Goal: Task Accomplishment & Management: Complete application form

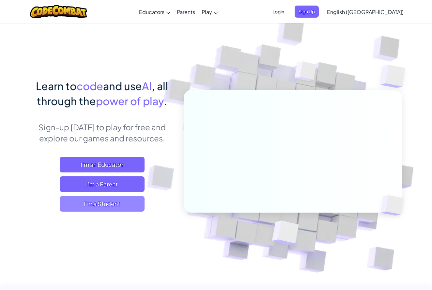
click at [103, 204] on span "I'm a Student" at bounding box center [102, 204] width 85 height 16
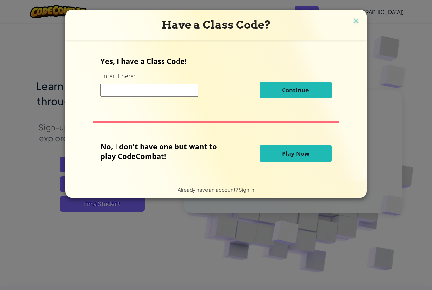
click at [190, 90] on input at bounding box center [150, 90] width 98 height 13
type input "1"
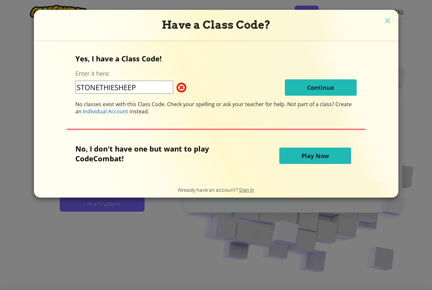
type input "STONETHIESHEEP"
click at [322, 86] on span "Continue" at bounding box center [320, 88] width 27 height 8
click at [286, 98] on div "Yes, I have a Class Code! Enter it here: STONETHIESHEEP Continue No classes exi…" at bounding box center [215, 84] width 281 height 61
click at [292, 97] on div "Yes, I have a Class Code! Enter it here: STONETHIESHEEP Continue No classes exi…" at bounding box center [215, 84] width 281 height 61
drag, startPoint x: 151, startPoint y: 88, endPoint x: 62, endPoint y: 79, distance: 89.3
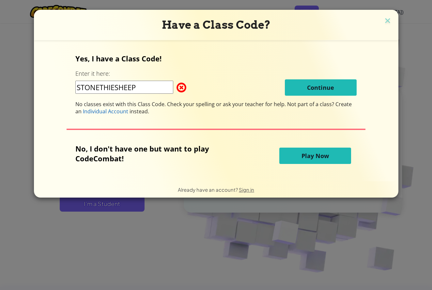
click at [61, 81] on div "Yes, I have a Class Code! Enter it here: STONETHIESHEEP Continue No classes exi…" at bounding box center [216, 111] width 352 height 128
type input "StoneTrueSheep"
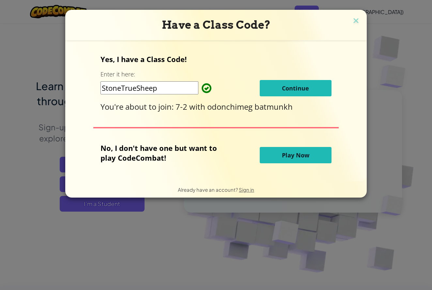
click at [295, 88] on button "Continue" at bounding box center [296, 88] width 72 height 16
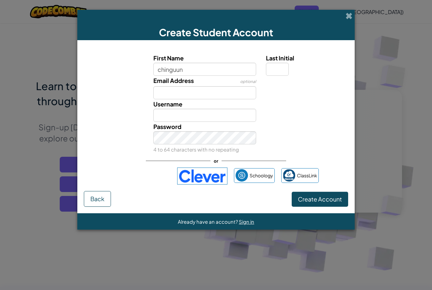
type input "chinguun"
type input "Chinguun"
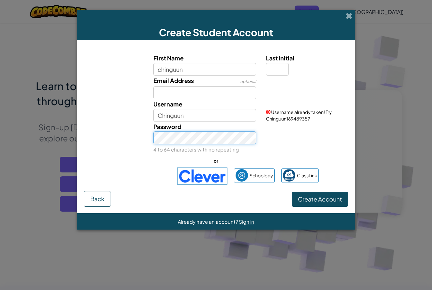
click at [320, 199] on button "Create Account" at bounding box center [320, 199] width 56 height 15
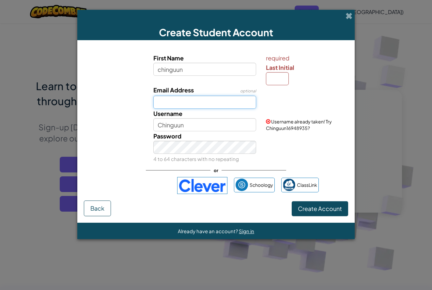
click at [175, 106] on input "Email Address" at bounding box center [204, 102] width 103 height 13
type input "chinguunbilguun1106@gmail.com"
click at [320, 208] on button "Create Account" at bounding box center [320, 208] width 56 height 15
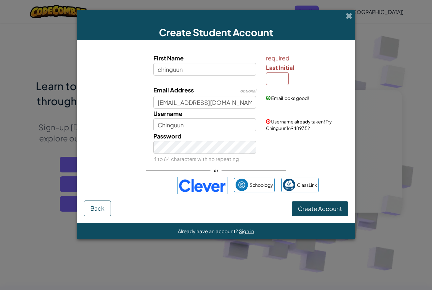
click at [320, 209] on span "Create Account" at bounding box center [320, 209] width 44 height 8
type input "Chinguun20131106"
click at [320, 208] on button "Create Account" at bounding box center [320, 208] width 56 height 15
click at [323, 211] on span "Create Account" at bounding box center [320, 209] width 44 height 8
click at [320, 208] on button "Create Account" at bounding box center [320, 208] width 56 height 15
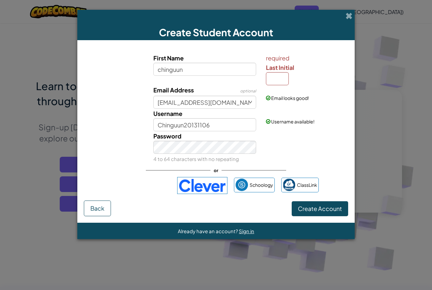
click at [335, 209] on button "Create Account" at bounding box center [320, 208] width 56 height 15
click at [336, 210] on span "Create Account" at bounding box center [320, 209] width 44 height 8
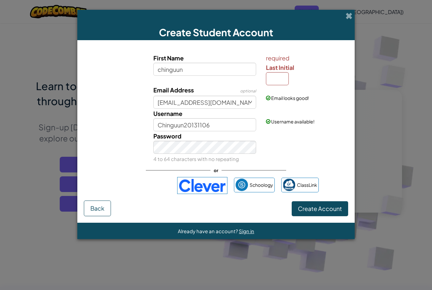
click at [337, 211] on span "Create Account" at bounding box center [320, 209] width 44 height 8
click at [336, 210] on span "Create Account" at bounding box center [320, 209] width 44 height 8
click at [336, 209] on span "Create Account" at bounding box center [320, 209] width 44 height 8
click at [285, 81] on input "Last Initial" at bounding box center [277, 78] width 23 height 13
type input "1"
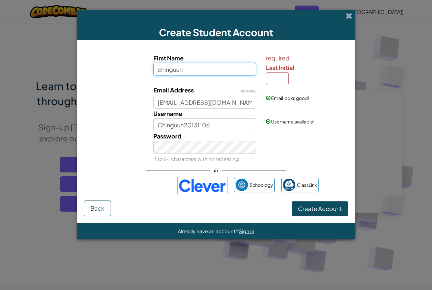
click at [209, 70] on input "chinguun" at bounding box center [204, 69] width 103 height 13
click at [328, 215] on button "Create Account" at bounding box center [320, 208] width 56 height 15
click at [329, 214] on button "Create Account" at bounding box center [320, 208] width 56 height 15
click at [328, 212] on span "Create Account" at bounding box center [320, 209] width 44 height 8
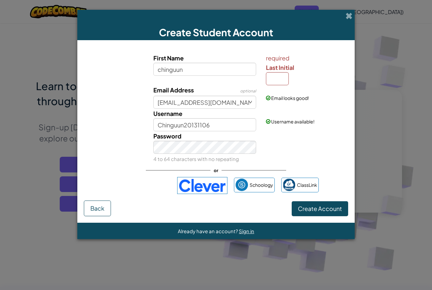
click at [328, 212] on span "Create Account" at bounding box center [320, 209] width 44 height 8
click at [328, 211] on span "Create Account" at bounding box center [320, 209] width 44 height 8
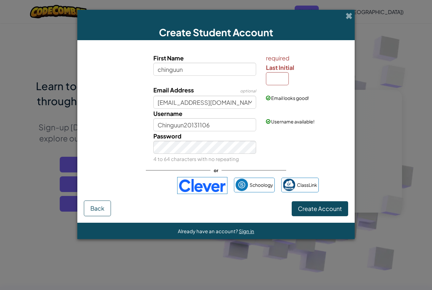
click at [328, 208] on span "Create Account" at bounding box center [320, 209] width 44 height 8
click at [327, 206] on span "Create Account" at bounding box center [320, 209] width 44 height 8
drag, startPoint x: 327, startPoint y: 206, endPoint x: 324, endPoint y: 207, distance: 3.9
click at [326, 206] on span "Create Account" at bounding box center [320, 209] width 44 height 8
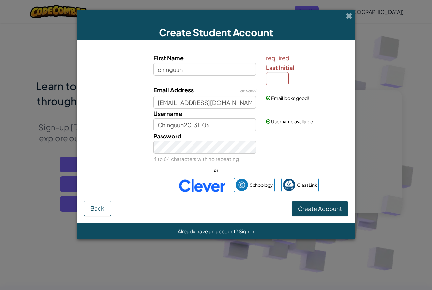
drag, startPoint x: 324, startPoint y: 207, endPoint x: 324, endPoint y: 204, distance: 3.6
click at [324, 207] on span "Create Account" at bounding box center [320, 209] width 44 height 8
click at [324, 203] on button "Create Account" at bounding box center [320, 208] width 56 height 15
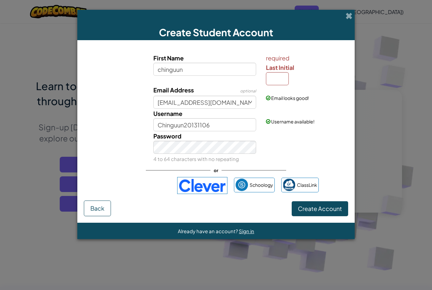
drag, startPoint x: 321, startPoint y: 221, endPoint x: 320, endPoint y: 218, distance: 3.3
click at [321, 221] on form "First Name chinguun required Last Initial Email Address optional chinguunbilguu…" at bounding box center [215, 131] width 277 height 182
click at [323, 218] on form "First Name chinguun required Last Initial Email Address optional chinguunbilguu…" at bounding box center [215, 131] width 277 height 182
click at [275, 80] on input "Last Initial" at bounding box center [277, 78] width 23 height 13
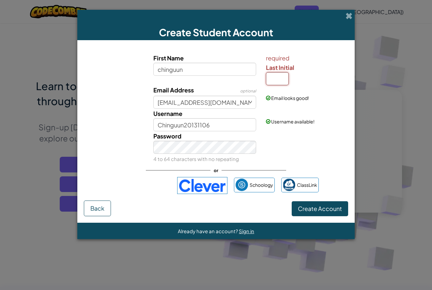
type input "Z"
type input "B"
click at [320, 208] on button "Create Account" at bounding box center [320, 208] width 56 height 15
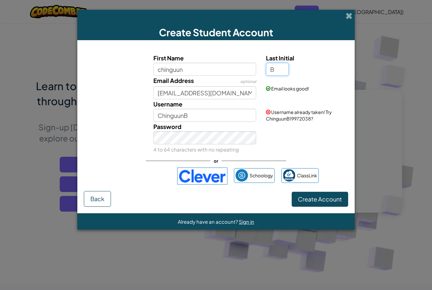
click at [320, 199] on button "Create Account" at bounding box center [320, 199] width 56 height 15
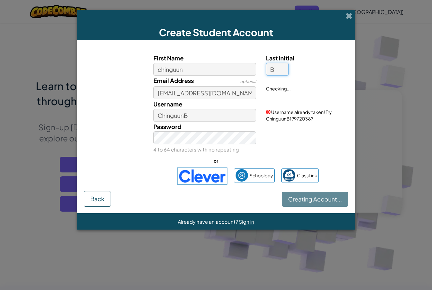
click at [320, 199] on button "Creating Account..." at bounding box center [315, 199] width 66 height 15
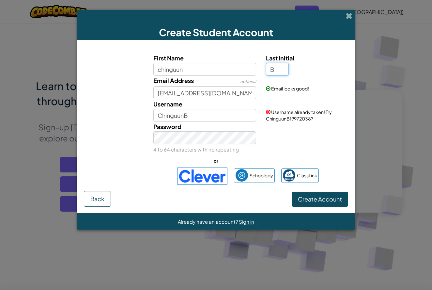
click at [320, 199] on button "Create Account" at bounding box center [320, 199] width 56 height 15
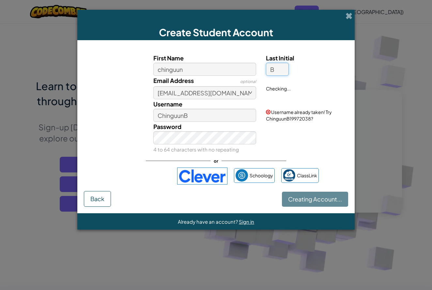
click at [320, 199] on button "Creating Account..." at bounding box center [315, 199] width 66 height 15
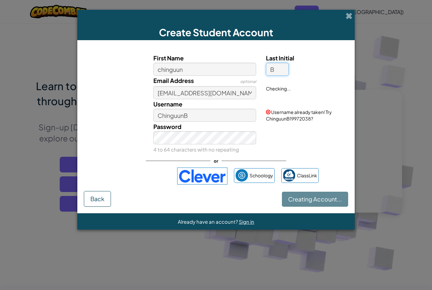
click at [320, 199] on button "Creating Account..." at bounding box center [315, 199] width 66 height 15
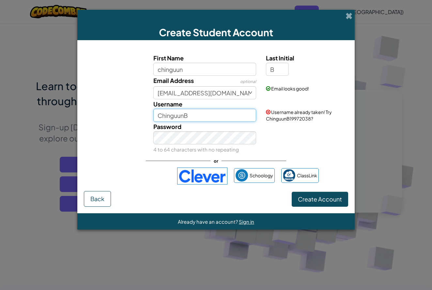
click at [239, 113] on input "ChinguunB" at bounding box center [204, 115] width 103 height 13
type input "Chinguun20131106"
click at [320, 199] on button "Create Account" at bounding box center [320, 199] width 56 height 15
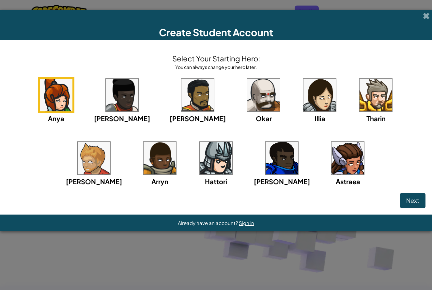
click at [413, 200] on button "Next" at bounding box center [412, 200] width 25 height 15
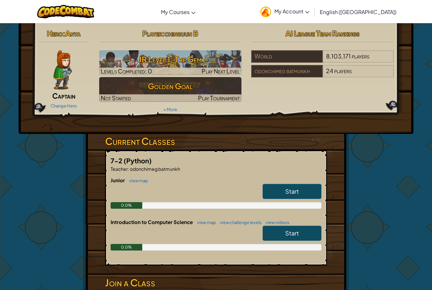
click at [271, 11] on img at bounding box center [266, 12] width 11 height 11
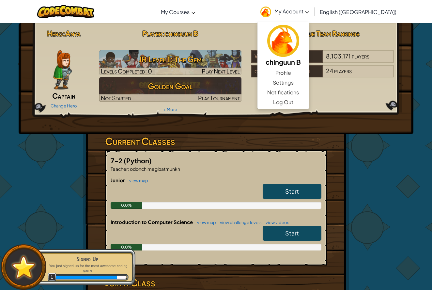
click at [271, 9] on img at bounding box center [266, 12] width 11 height 11
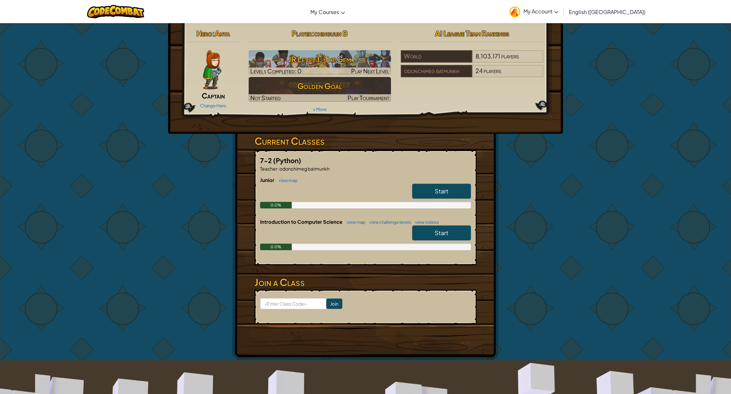
scroll to position [13, 0]
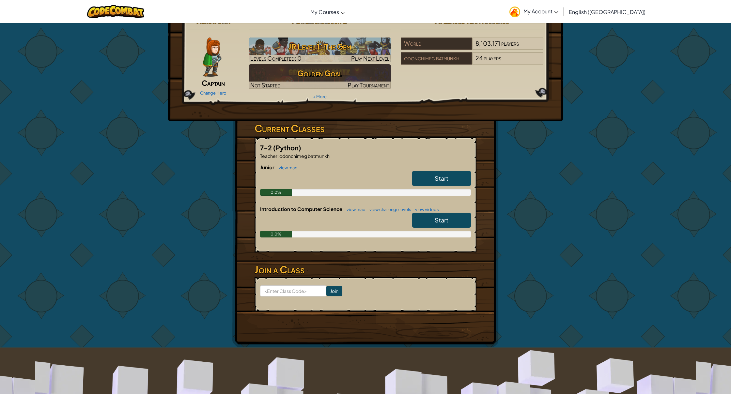
click at [420, 176] on link "Start" at bounding box center [441, 178] width 59 height 15
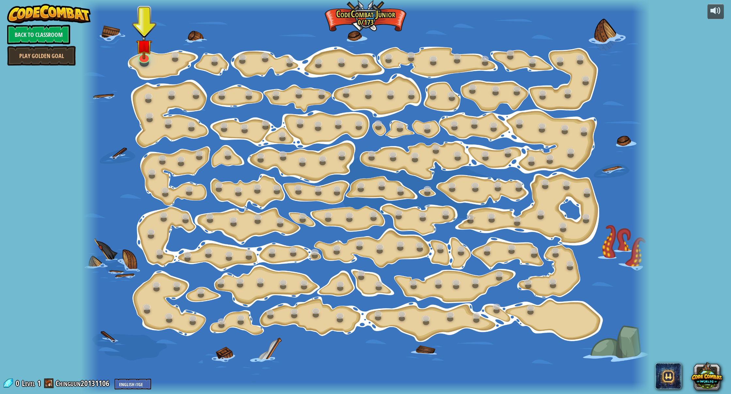
click at [142, 61] on div "15. Step Change (Locked) Change step arguments. 11. Go Smart (Locked) Now we're…" at bounding box center [365, 197] width 568 height 394
click at [143, 59] on link at bounding box center [142, 54] width 13 height 13
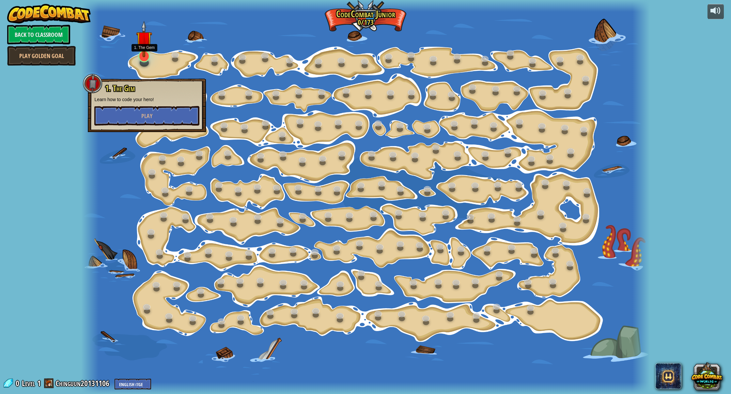
click at [143, 60] on link at bounding box center [142, 54] width 13 height 13
click at [142, 113] on button "Play" at bounding box center [146, 117] width 105 height 20
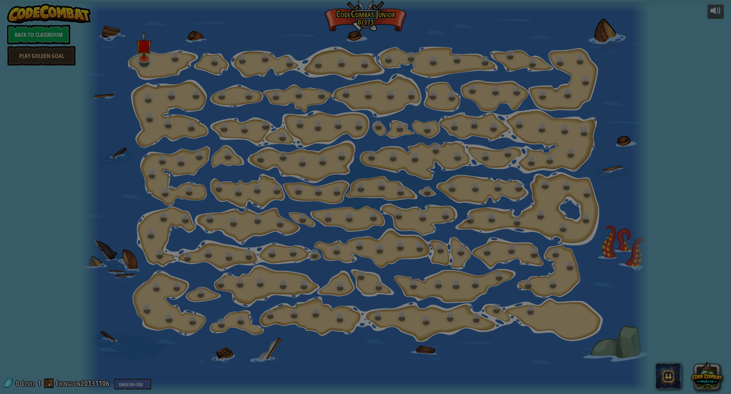
click at [142, 1] on body "powered by Back to Classroom Play Golden Goal 15. Step Change (Locked) Change s…" at bounding box center [365, 0] width 731 height 1
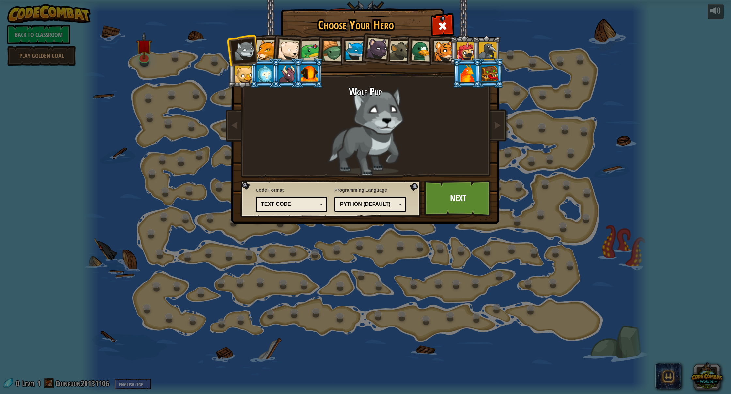
click at [267, 50] on div at bounding box center [267, 50] width 20 height 20
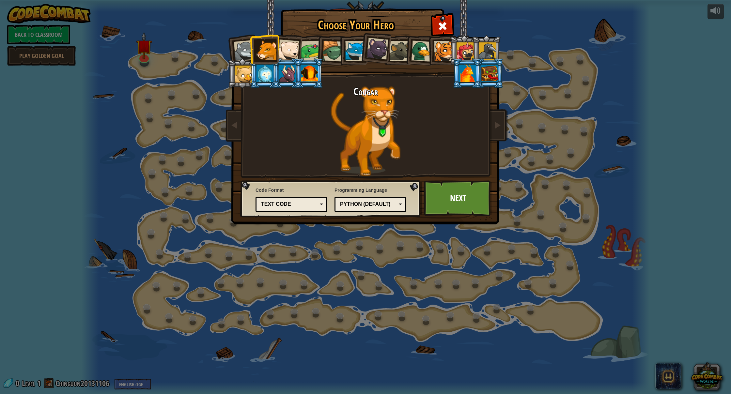
drag, startPoint x: 278, startPoint y: 47, endPoint x: 292, endPoint y: 48, distance: 14.1
click at [278, 47] on li at bounding box center [264, 49] width 29 height 30
click at [292, 48] on div at bounding box center [289, 51] width 22 height 22
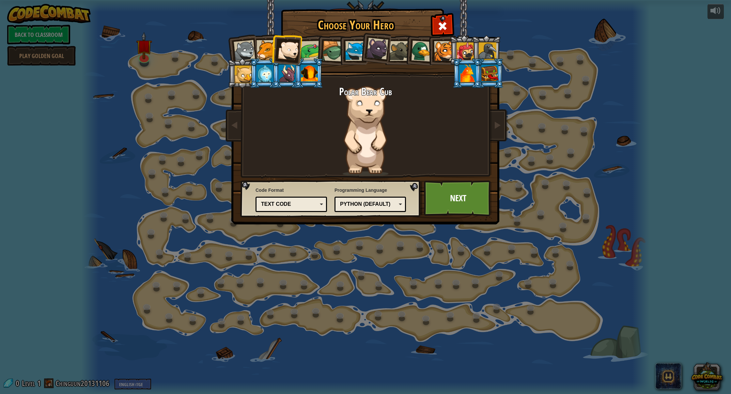
click at [296, 48] on div at bounding box center [289, 51] width 22 height 22
click at [402, 43] on div at bounding box center [400, 51] width 20 height 20
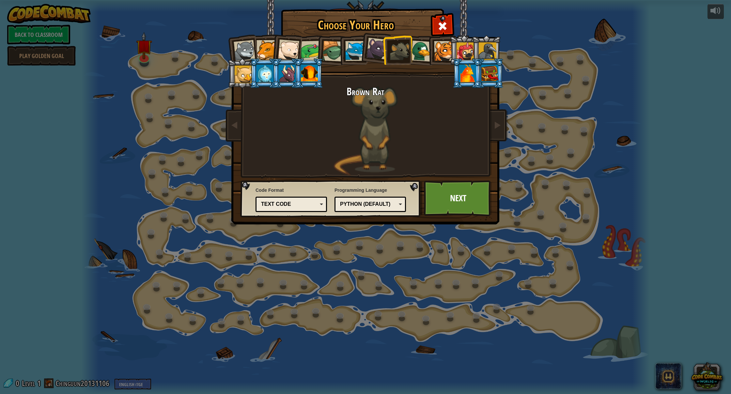
click at [432, 53] on div at bounding box center [444, 51] width 20 height 20
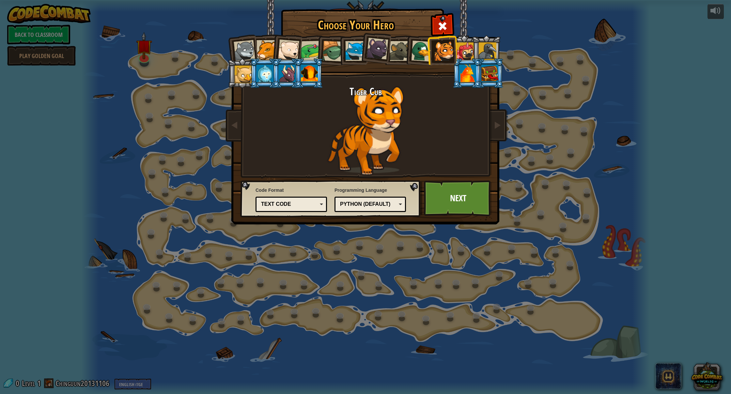
drag, startPoint x: 458, startPoint y: 80, endPoint x: 465, endPoint y: 78, distance: 7.1
click at [432, 80] on li at bounding box center [466, 73] width 29 height 30
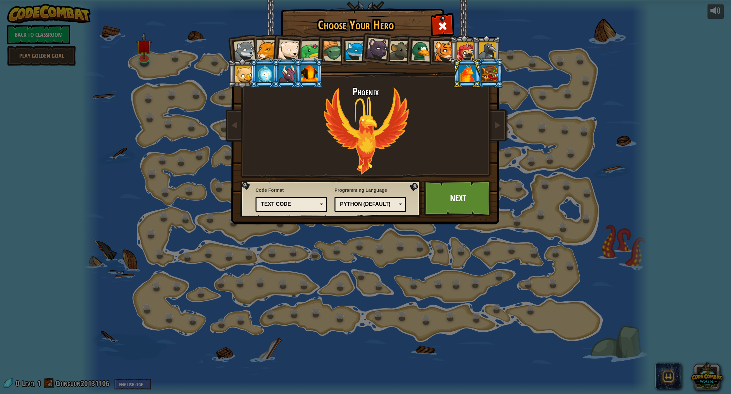
click at [432, 78] on div at bounding box center [467, 74] width 17 height 18
click at [275, 202] on div "Text code" at bounding box center [289, 205] width 56 height 8
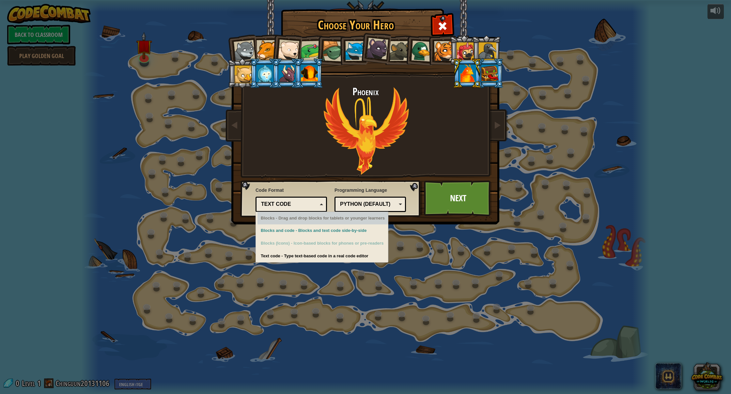
click at [274, 203] on div "Text code" at bounding box center [289, 205] width 56 height 8
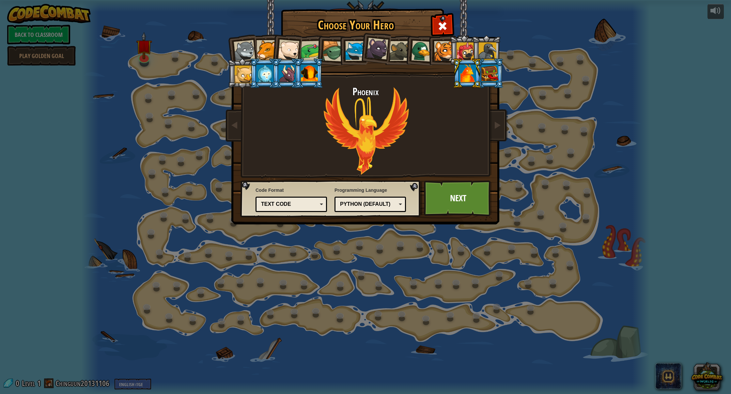
click at [287, 207] on div "Text code" at bounding box center [289, 205] width 56 height 8
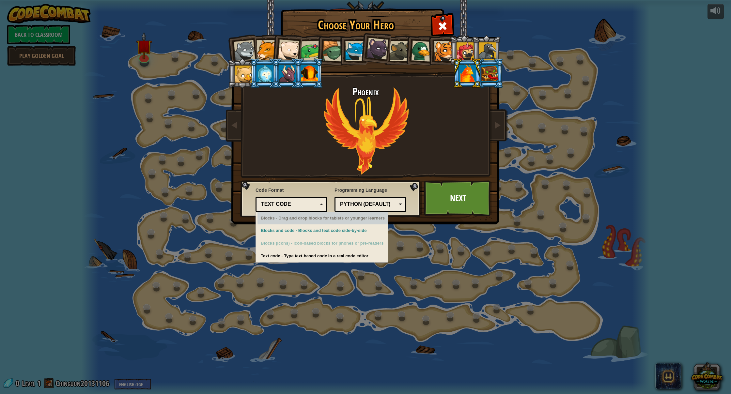
click at [287, 207] on div "Text code" at bounding box center [289, 205] width 56 height 8
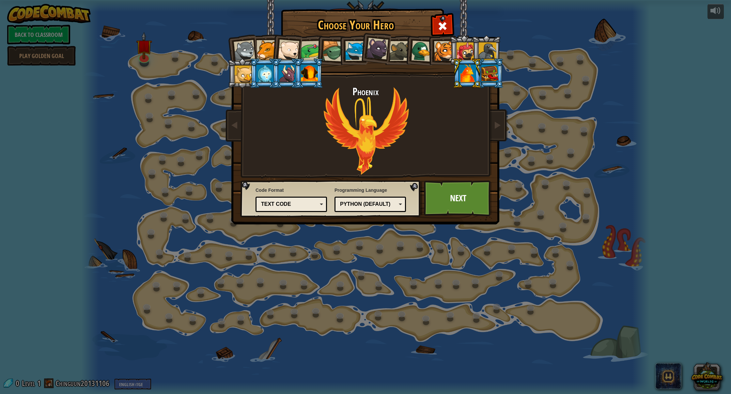
click at [340, 205] on div "Python (Default)" at bounding box center [368, 205] width 56 height 8
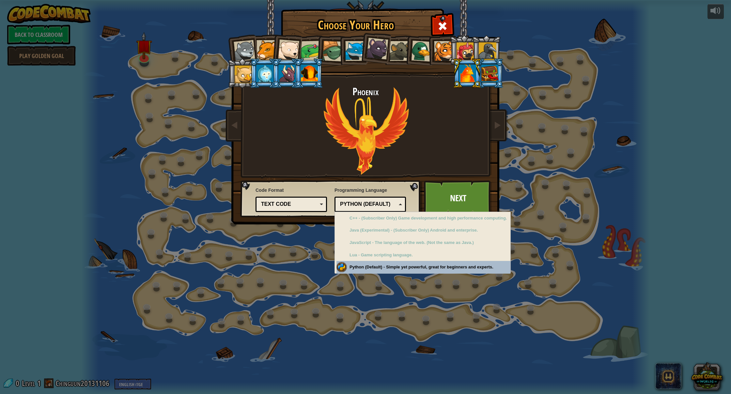
click at [340, 205] on div "Python (Default)" at bounding box center [368, 205] width 56 height 8
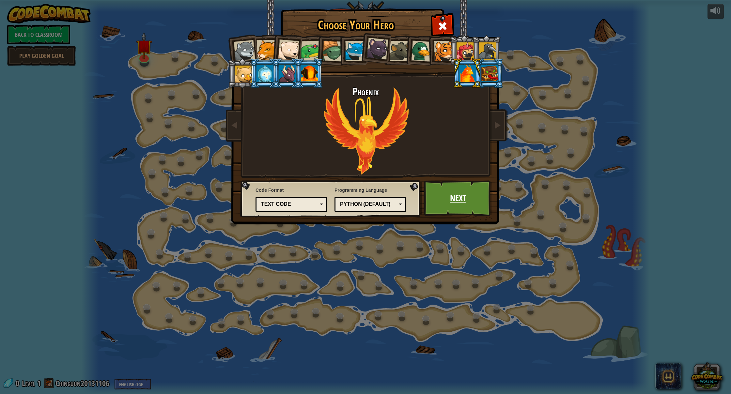
click at [432, 209] on link "Next" at bounding box center [458, 199] width 68 height 36
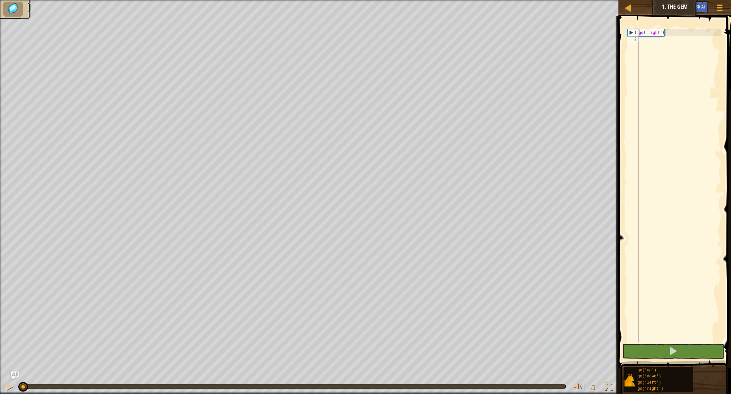
scroll to position [3, 0]
type textarea "GO"
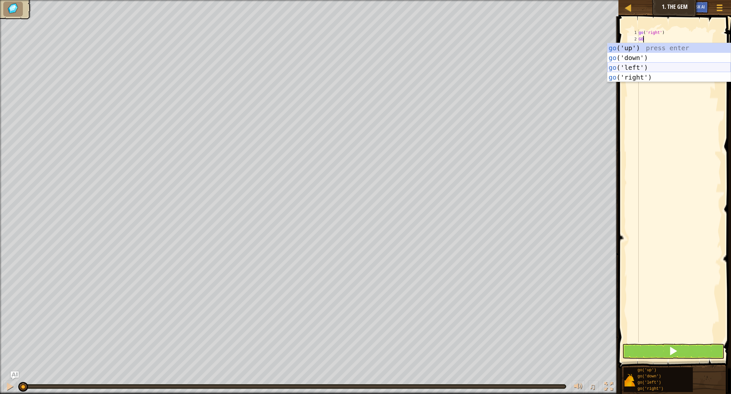
scroll to position [0, 0]
click at [432, 68] on div "go ('up') press enter go ('down') press enter go ('left') press enter go ('righ…" at bounding box center [669, 72] width 123 height 59
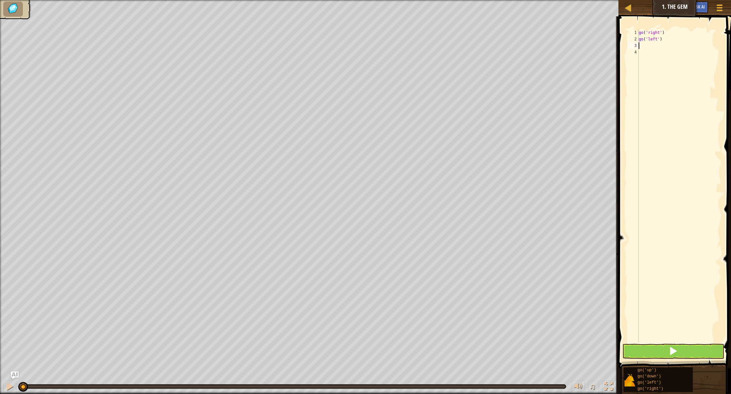
scroll to position [0, 0]
click at [432, 41] on div "go ( 'right' ) go ( 'left' )" at bounding box center [680, 192] width 84 height 326
type textarea "g"
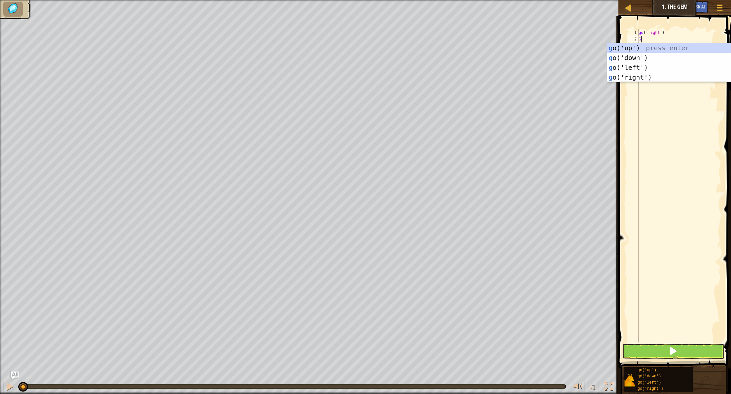
type textarea "GO"
click at [432, 78] on div "go ('up') press enter go ('down') press enter go ('left') press enter go ('righ…" at bounding box center [669, 72] width 123 height 59
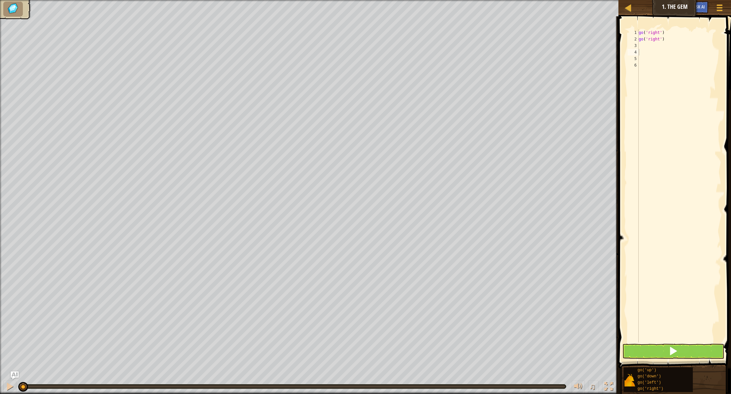
click at [432, 290] on button at bounding box center [674, 351] width 102 height 15
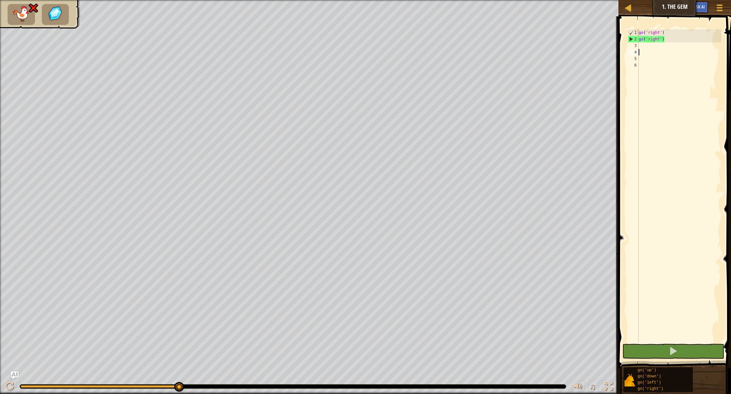
click at [432, 133] on div "Map Junior 1. The Gem Game Menu Ask AI 1 הההההההההההההההההההההההההההההההההההההה…" at bounding box center [365, 197] width 731 height 394
drag, startPoint x: 639, startPoint y: 82, endPoint x: 640, endPoint y: 63, distance: 19.0
click at [432, 79] on div "1 2 3 4 5 6 go ( 'right' ) go ( 'right' ) ההההההההההההההההההההההההההההההההההההה…" at bounding box center [673, 185] width 95 height 313
click at [432, 50] on div "go ( 'right' ) go ( 'right' )" at bounding box center [680, 192] width 84 height 326
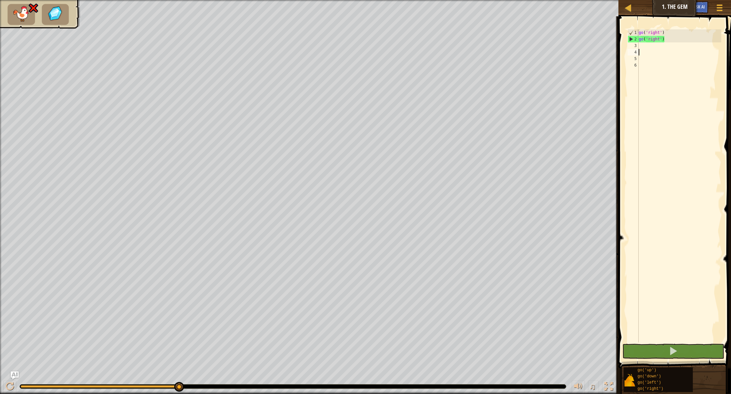
scroll to position [0, 0]
drag, startPoint x: 649, startPoint y: 43, endPoint x: 649, endPoint y: 39, distance: 3.9
click at [432, 40] on div "go ( 'right' ) go ( 'right' )" at bounding box center [680, 192] width 84 height 326
type textarea "go('right')"
click at [432, 46] on div "go ( 'right' ) go ( 'right' )" at bounding box center [680, 192] width 84 height 326
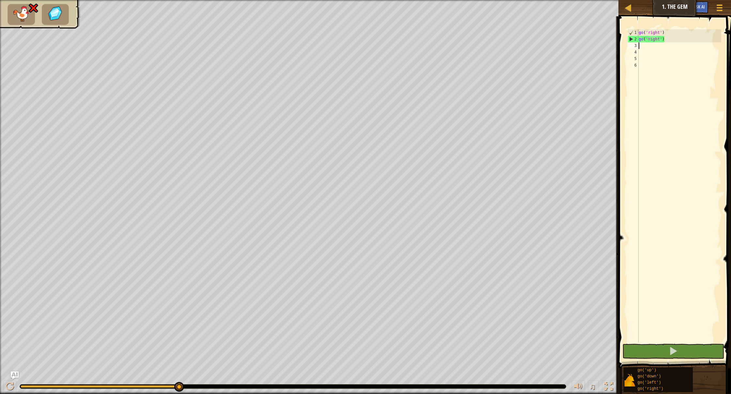
scroll to position [0, 0]
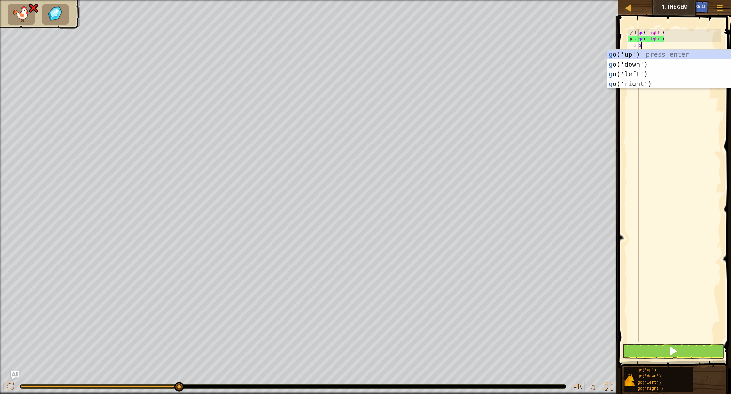
type textarea "GO"
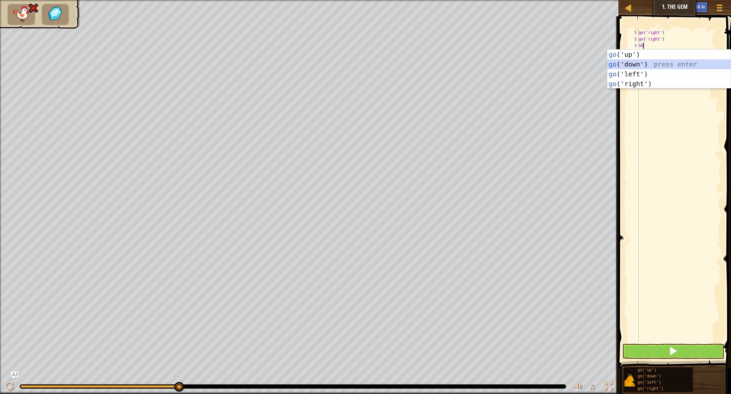
click at [432, 69] on div "go ('up') press enter go ('down') press enter go ('left') press enter go ('righ…" at bounding box center [669, 79] width 123 height 59
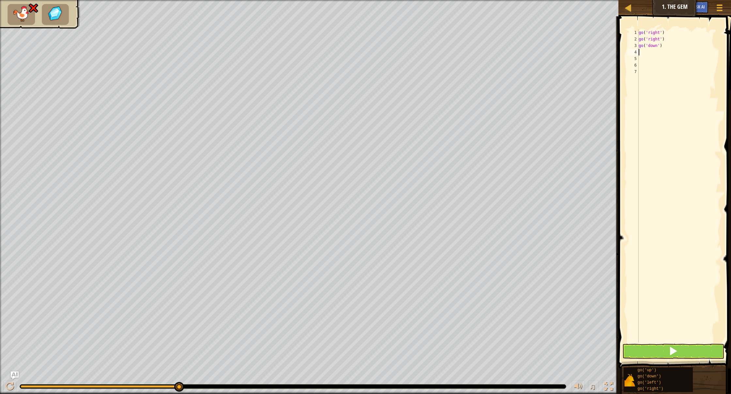
click at [432, 290] on span at bounding box center [673, 351] width 9 height 9
click at [432, 290] on button at bounding box center [674, 351] width 102 height 15
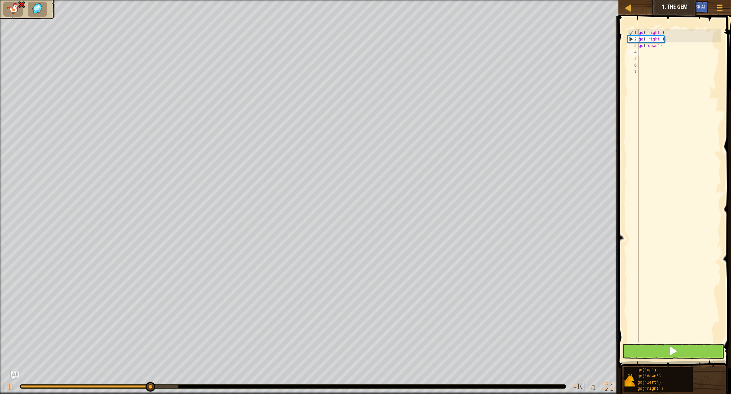
click at [432, 290] on button at bounding box center [674, 351] width 102 height 15
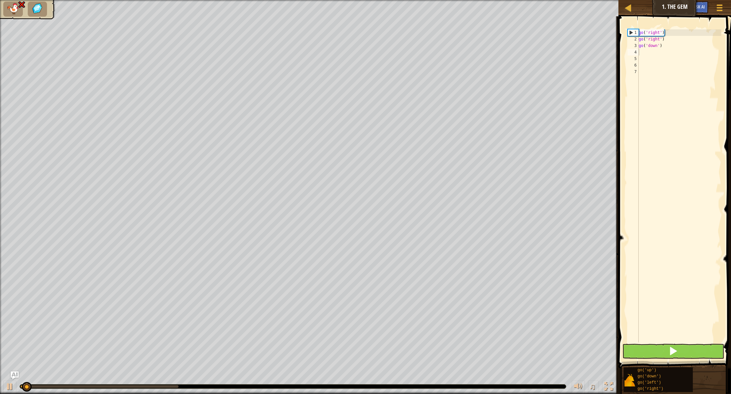
click at [432, 290] on button at bounding box center [674, 351] width 102 height 15
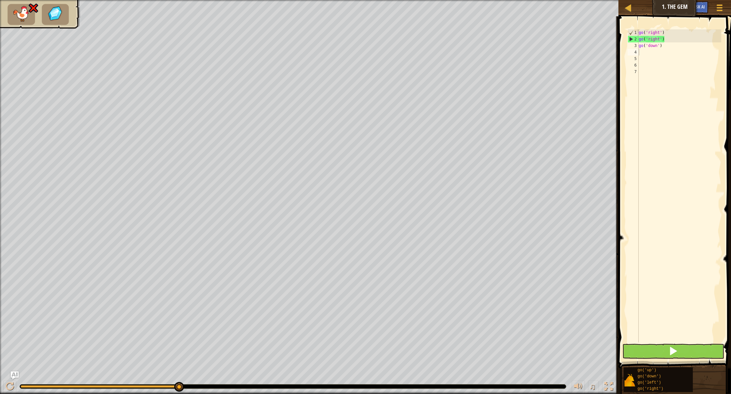
click at [432, 290] on button at bounding box center [674, 351] width 102 height 15
click at [432, 41] on div "2" at bounding box center [633, 39] width 11 height 7
click at [432, 40] on div "2" at bounding box center [633, 39] width 11 height 7
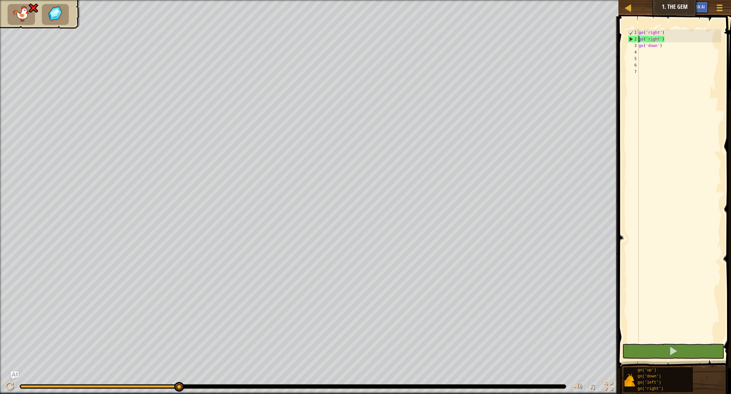
scroll to position [0, 0]
drag, startPoint x: 635, startPoint y: 39, endPoint x: 646, endPoint y: 39, distance: 10.8
click at [432, 38] on div "2" at bounding box center [633, 39] width 11 height 7
type textarea "go('right')"
drag, startPoint x: 647, startPoint y: 39, endPoint x: 652, endPoint y: 39, distance: 4.3
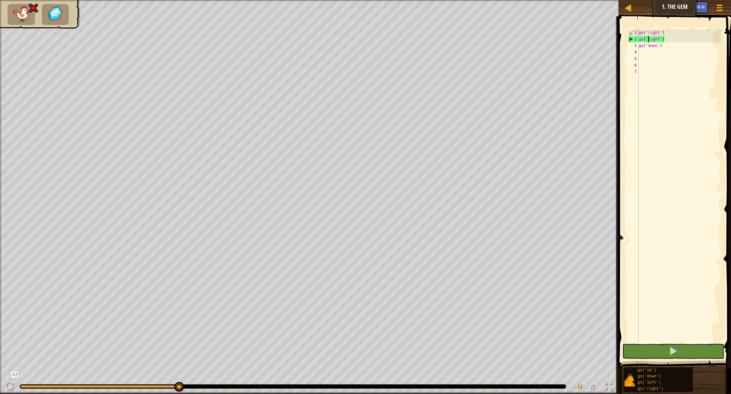
click at [432, 39] on div "go ( 'right' ) go ( 'right' ) go ( 'down' )" at bounding box center [680, 192] width 84 height 326
drag, startPoint x: 665, startPoint y: 40, endPoint x: 639, endPoint y: 41, distance: 26.8
click at [432, 41] on div "go('right') 1 2 3 4 5 6 7 go ( 'right' ) go ( 'right' ) go ( 'down' ) ההההההההה…" at bounding box center [673, 185] width 95 height 313
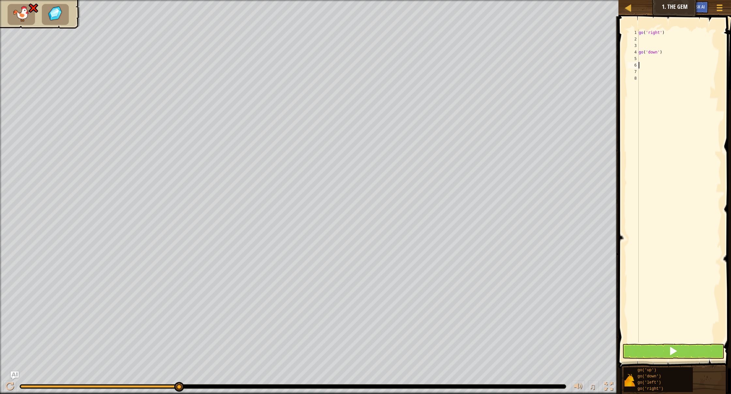
click at [432, 65] on div "go ( 'right' ) go ( 'down' )" at bounding box center [680, 192] width 84 height 326
click at [432, 61] on div "go ( 'right' ) go ( 'down' )" at bounding box center [680, 192] width 84 height 326
type textarea "go('down')"
click at [432, 44] on div "go ( 'right' ) go ( 'down' )" at bounding box center [680, 192] width 84 height 326
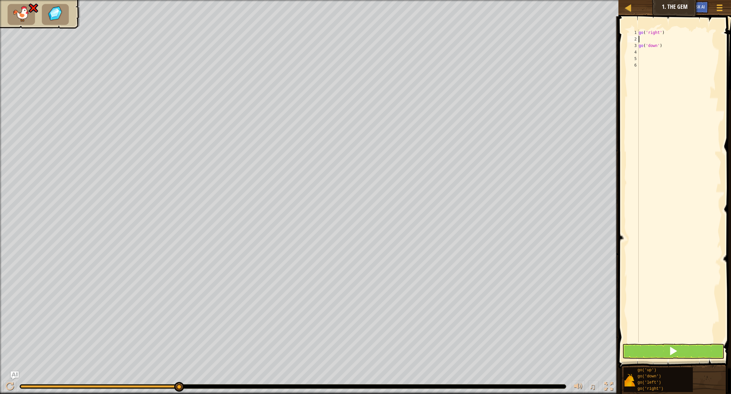
type textarea "go('right')"
click at [432, 290] on span at bounding box center [673, 351] width 9 height 9
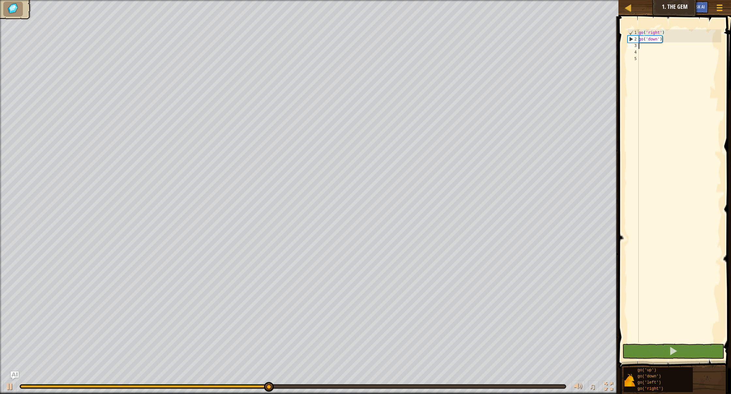
click at [432, 43] on div "go ( 'right' ) go ( 'down' )" at bounding box center [680, 192] width 84 height 326
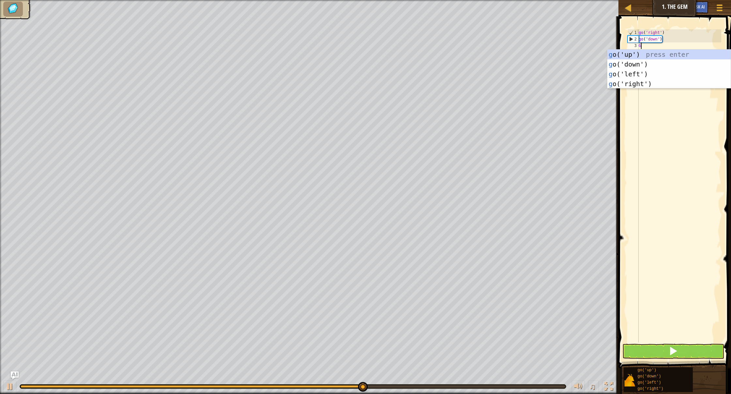
type textarea "GI"
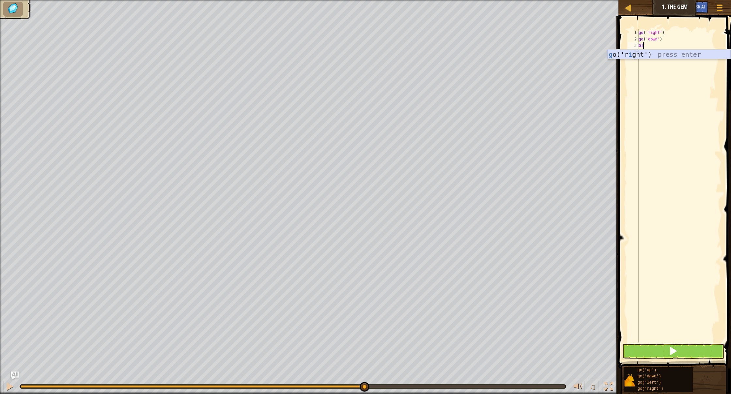
click at [432, 55] on div "g o('r i ght') press enter" at bounding box center [669, 64] width 123 height 29
click at [432, 290] on button at bounding box center [674, 351] width 102 height 15
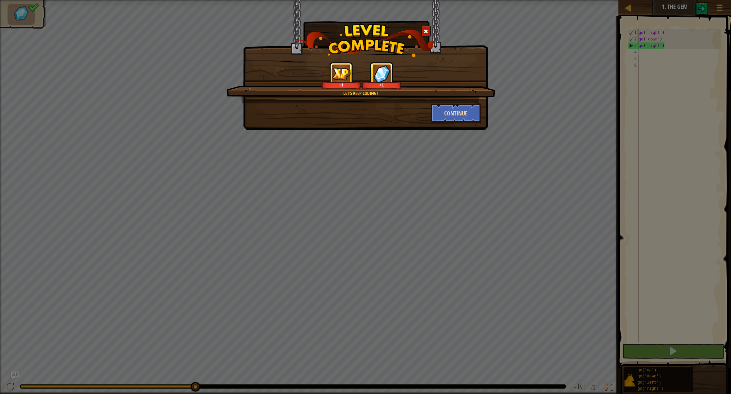
click at [432, 117] on button "Continue" at bounding box center [456, 113] width 51 height 20
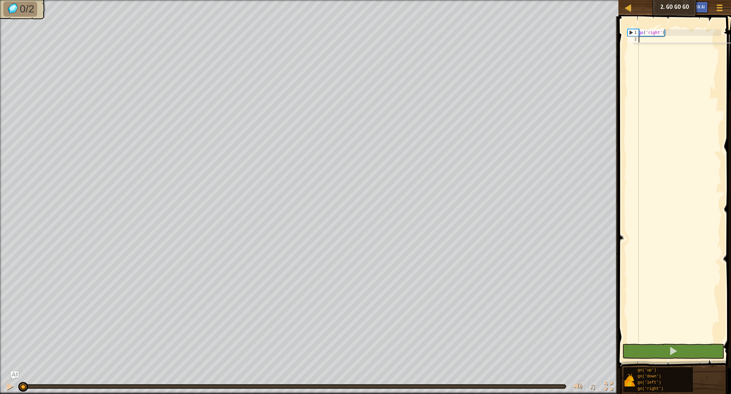
scroll to position [3, 0]
type textarea "G"
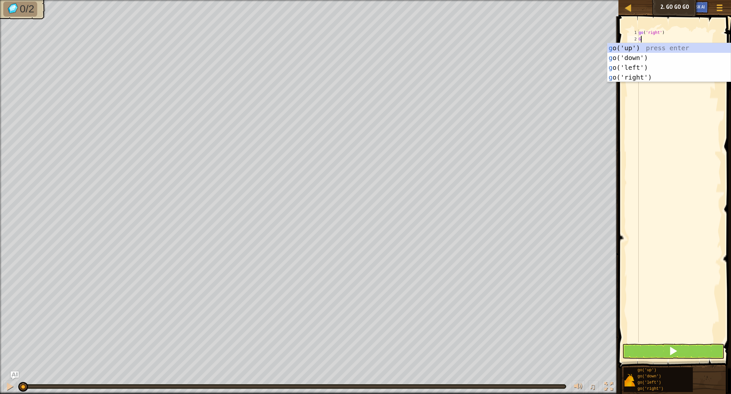
type textarea "GO"
click at [432, 49] on div "go ('up') press enter go ('down') press enter go ('left') press enter go ('righ…" at bounding box center [669, 72] width 123 height 59
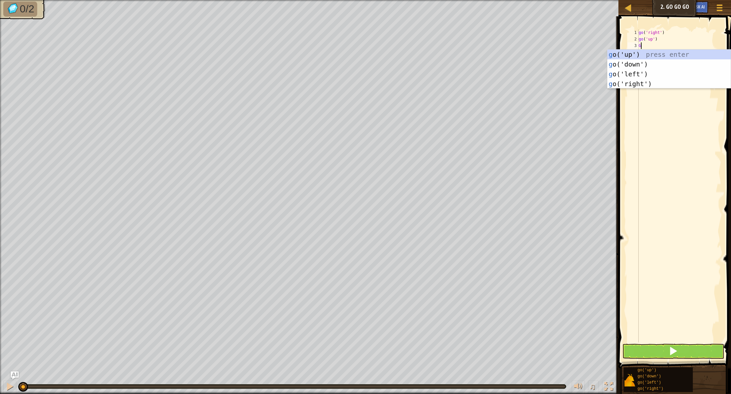
type textarea "GO"
click at [432, 84] on div "go ('up') press enter go ('down') press enter go ('left') press enter go ('righ…" at bounding box center [669, 79] width 123 height 59
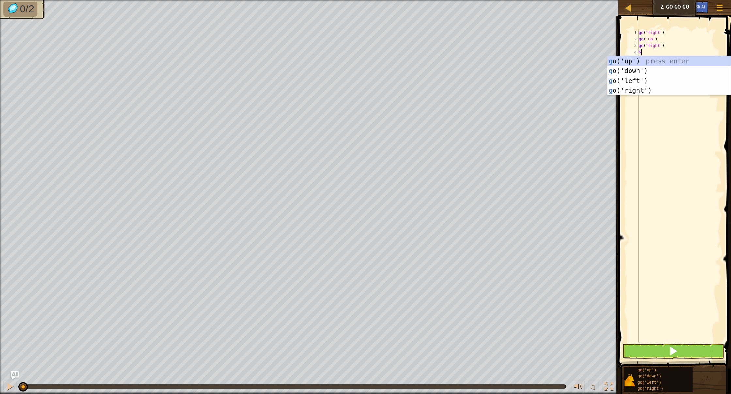
type textarea "GO"
drag, startPoint x: 646, startPoint y: 79, endPoint x: 645, endPoint y: 100, distance: 21.3
click at [432, 82] on div "go ('up') press enter go ('down') press enter go ('left') press enter go ('righ…" at bounding box center [669, 85] width 123 height 59
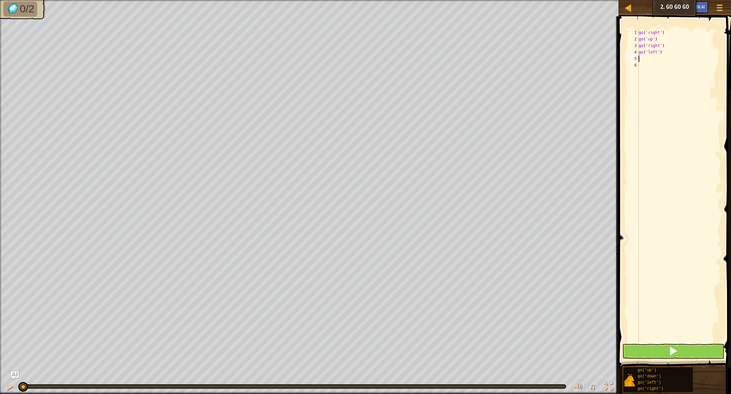
click at [432, 290] on button at bounding box center [674, 351] width 102 height 15
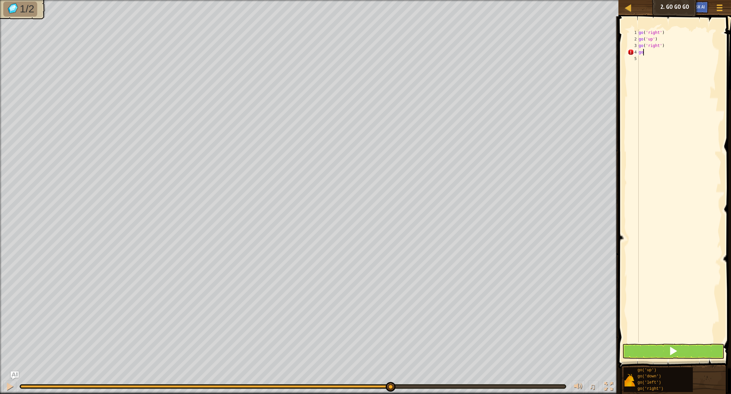
type textarea "g"
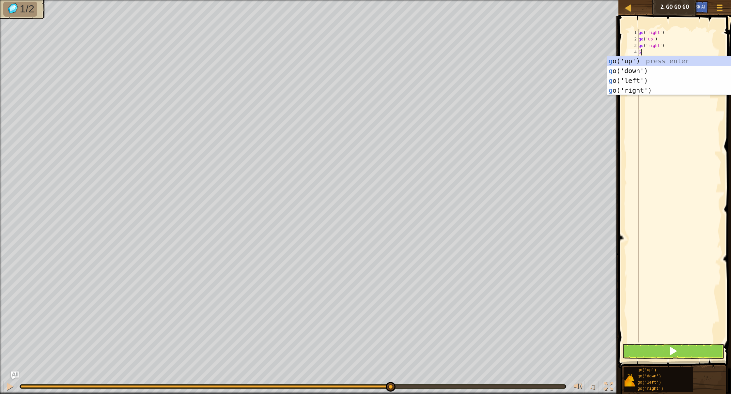
type textarea "GO"
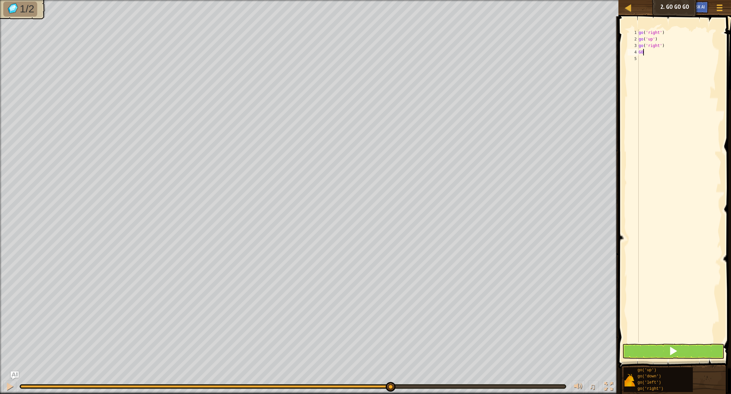
scroll to position [0, 0]
click at [432, 57] on div "go ( 'right' ) go ( 'up' ) go ( 'right' ) GO" at bounding box center [680, 192] width 84 height 326
click at [432, 54] on div "go ( 'right' ) go ( 'up' ) go ( 'right' ) GO" at bounding box center [680, 192] width 84 height 326
type textarea "G"
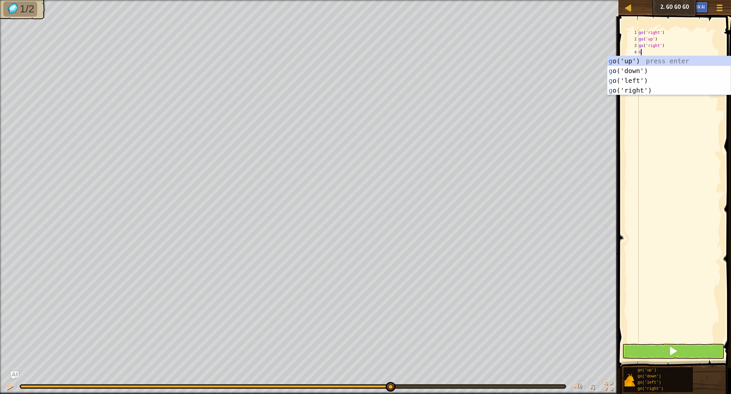
type textarea "GO"
click at [432, 92] on div "go ('up') press enter go ('down') press enter go ('left') press enter go ('righ…" at bounding box center [669, 85] width 123 height 59
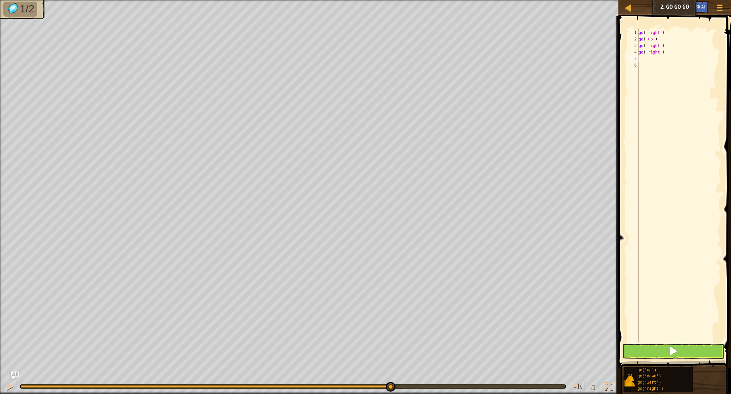
scroll to position [0, 0]
click at [432, 290] on button at bounding box center [674, 351] width 102 height 15
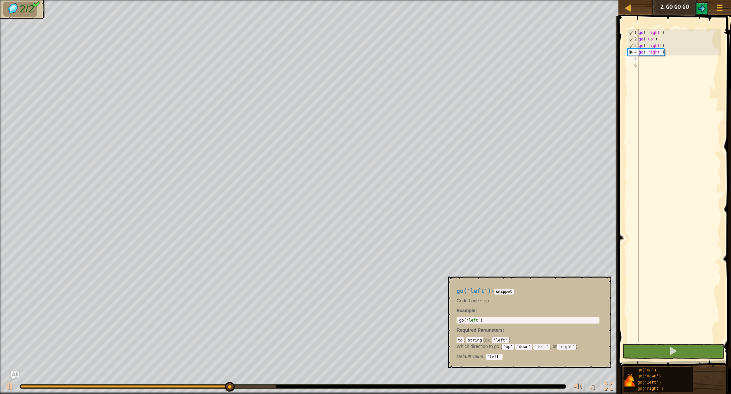
scroll to position [0, 0]
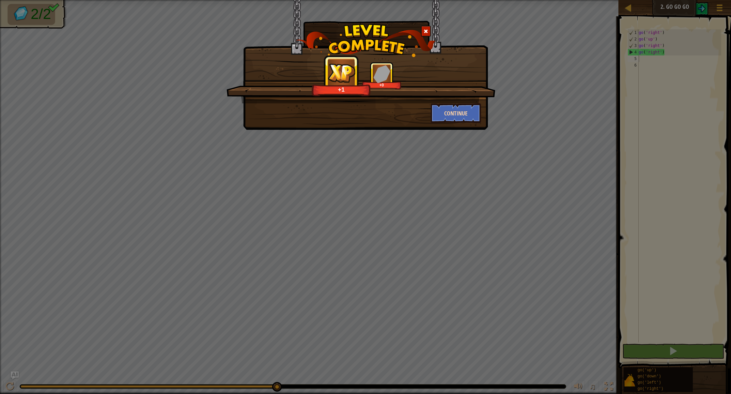
click at [432, 107] on button "Continue" at bounding box center [456, 113] width 51 height 20
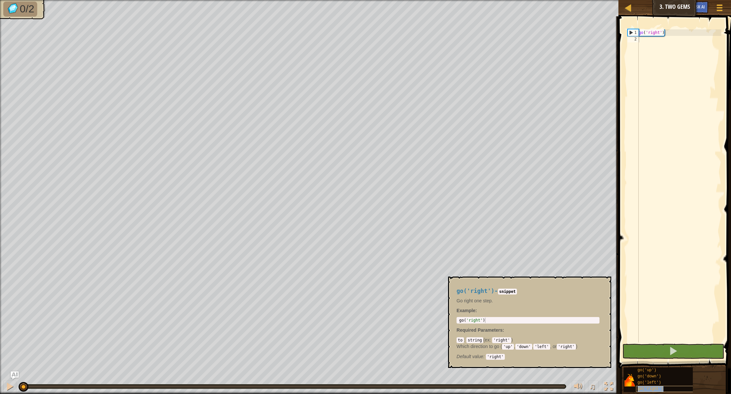
click at [432, 290] on div "go('right')" at bounding box center [672, 389] width 73 height 6
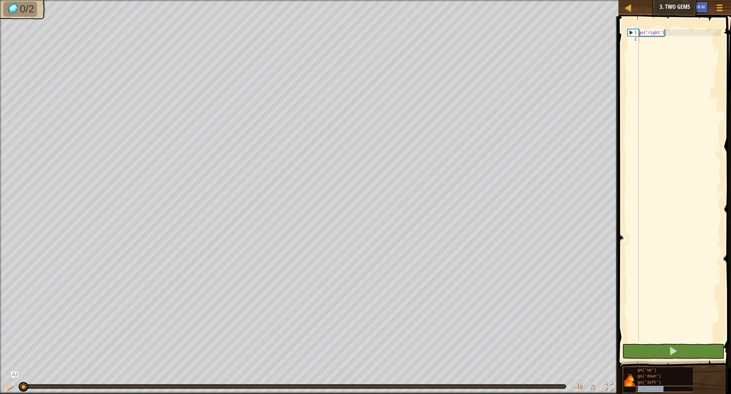
click at [432, 290] on div "go('right')" at bounding box center [672, 389] width 73 height 6
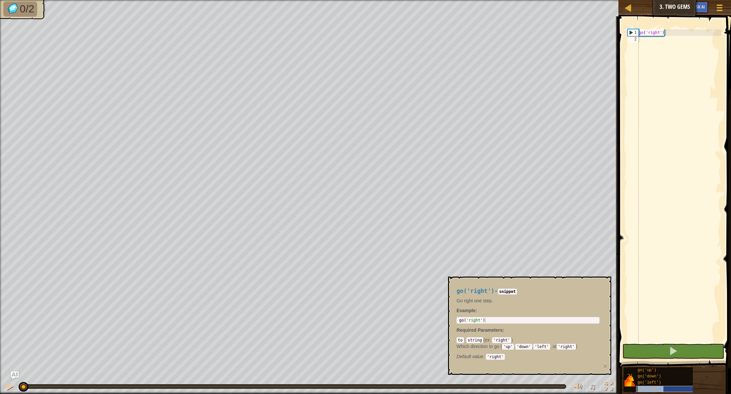
click at [432, 290] on span "go('right')" at bounding box center [651, 389] width 26 height 5
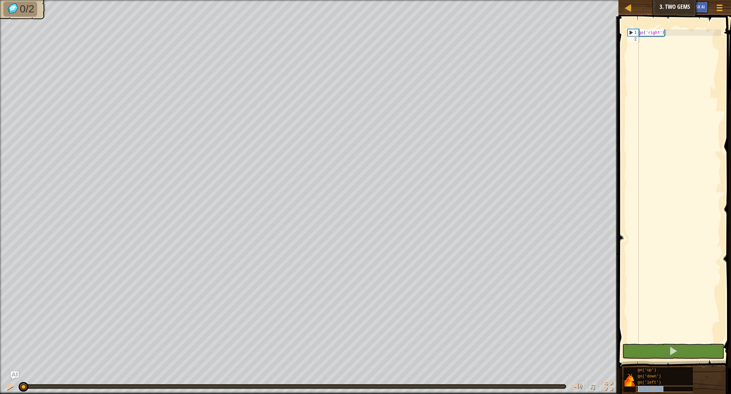
click at [432, 290] on span "go('right')" at bounding box center [651, 389] width 26 height 5
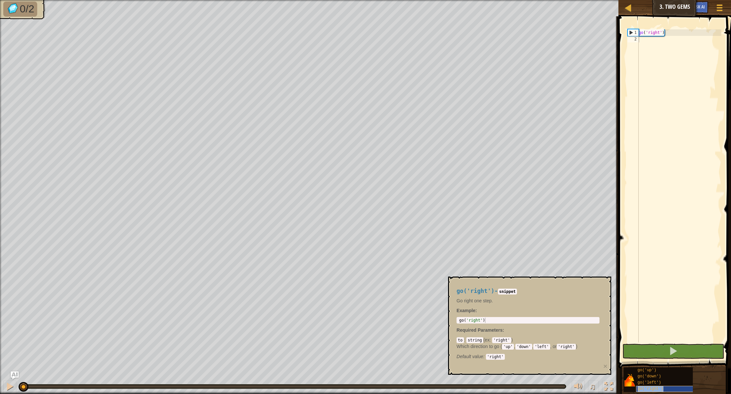
click at [432, 290] on span "go('right')" at bounding box center [651, 389] width 26 height 5
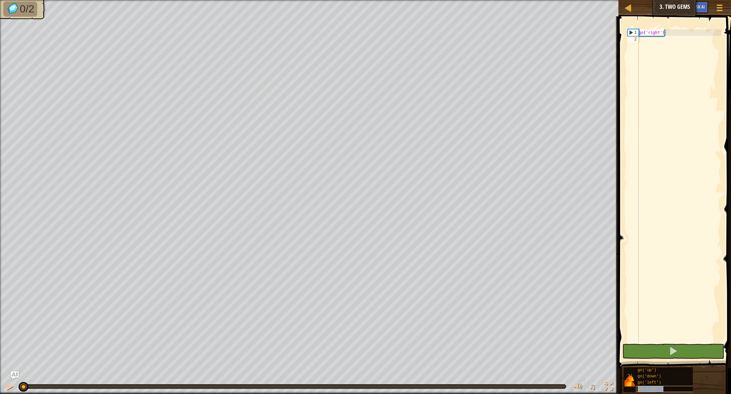
click at [432, 290] on span "go('right')" at bounding box center [651, 389] width 26 height 5
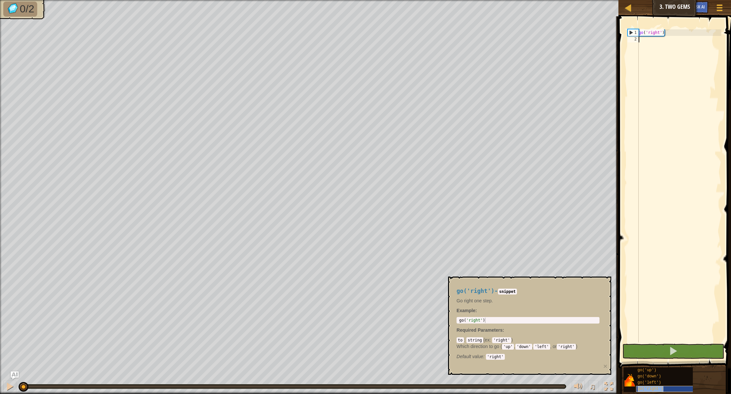
click at [432, 290] on span "go('right')" at bounding box center [651, 389] width 26 height 5
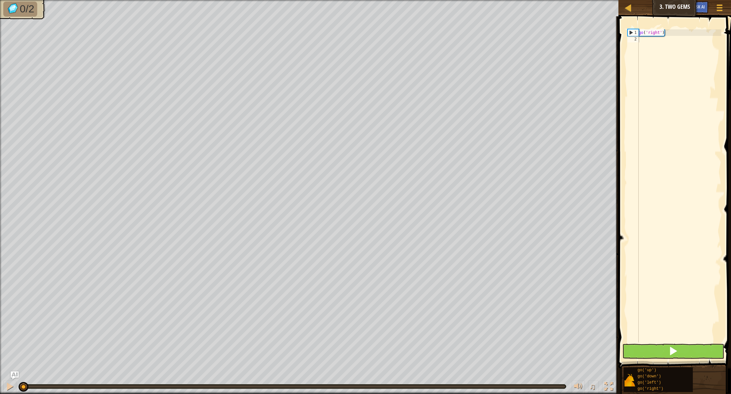
click at [432, 290] on button at bounding box center [674, 351] width 102 height 15
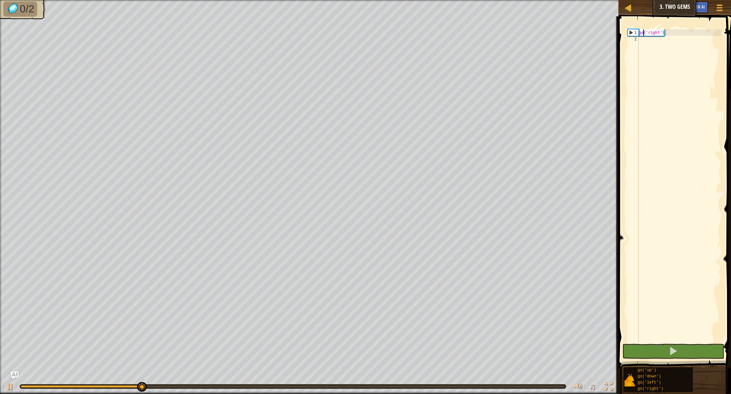
click at [432, 34] on div "go ( 'right' )" at bounding box center [680, 192] width 84 height 326
type textarea "go('right')"
click at [432, 38] on div "go ( 'right' )" at bounding box center [680, 192] width 84 height 326
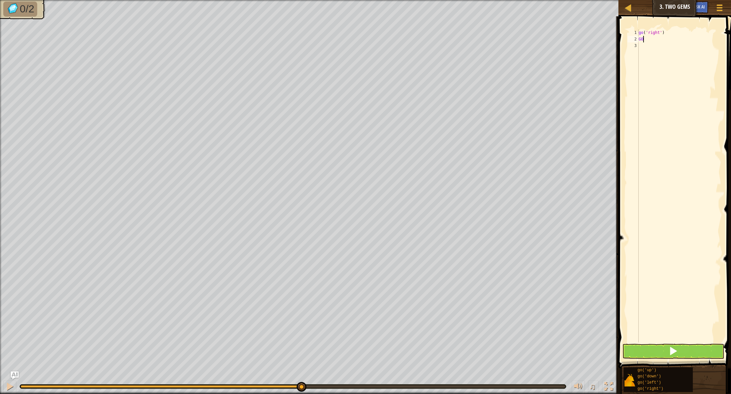
type textarea "G"
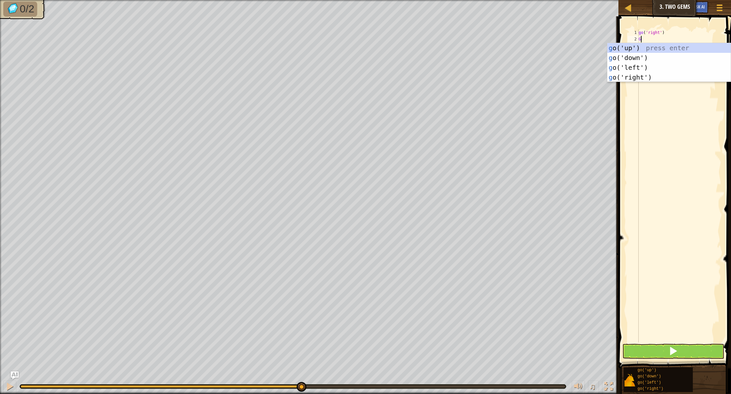
type textarea "GO"
click at [432, 77] on div "go ('up') press enter go ('down') press enter go ('left') press enter go ('righ…" at bounding box center [669, 72] width 123 height 59
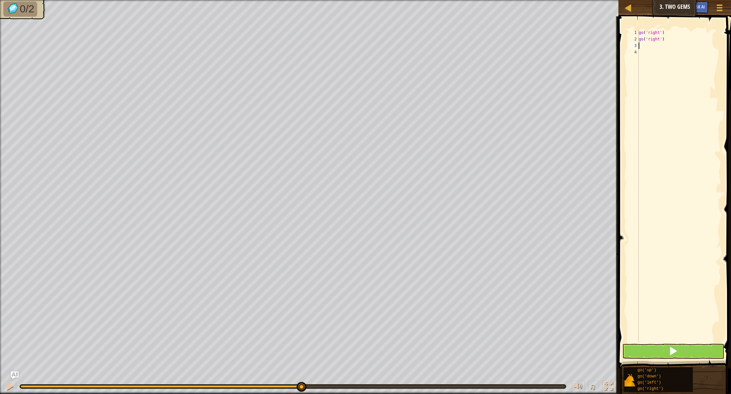
click at [432, 24] on span at bounding box center [676, 183] width 118 height 372
type textarea "g"
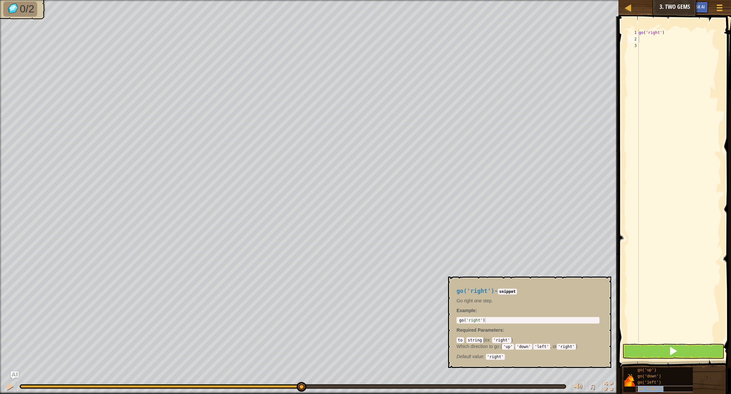
click at [432, 290] on span "go('right')" at bounding box center [651, 389] width 26 height 5
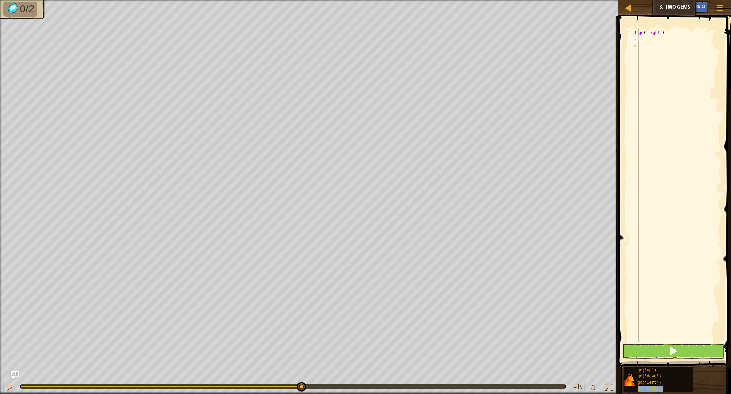
click at [432, 290] on span "go('right')" at bounding box center [651, 389] width 26 height 5
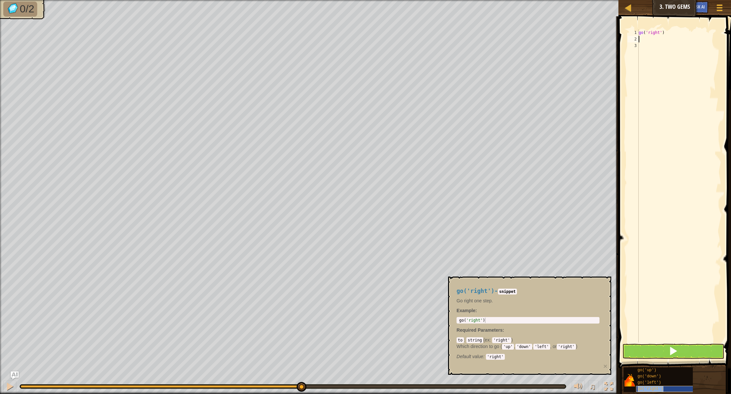
click at [432, 290] on span "go('right')" at bounding box center [651, 389] width 26 height 5
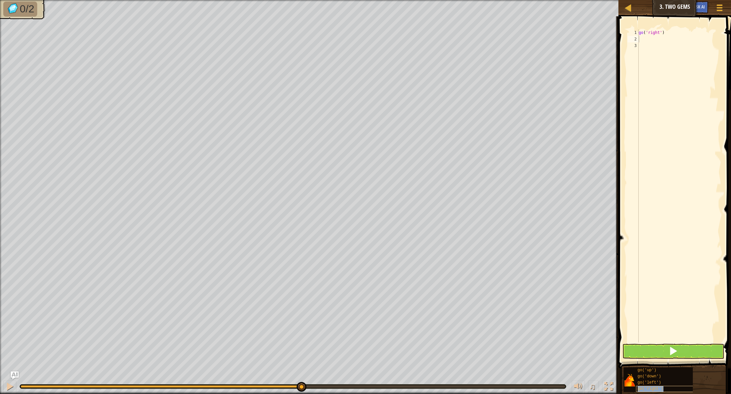
click at [432, 290] on span "go('right')" at bounding box center [651, 389] width 26 height 5
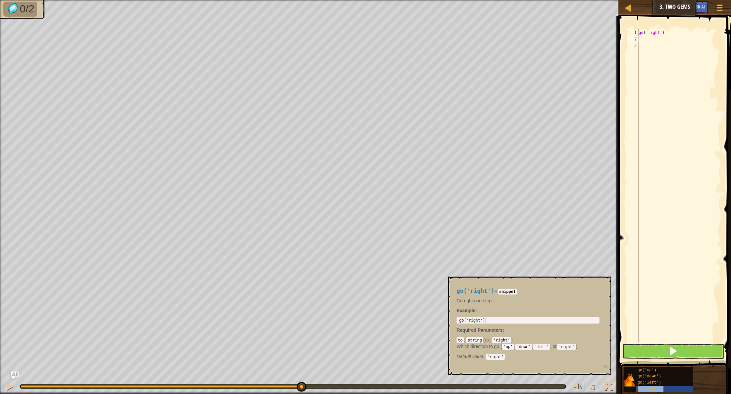
click at [432, 290] on span "go('right')" at bounding box center [651, 389] width 26 height 5
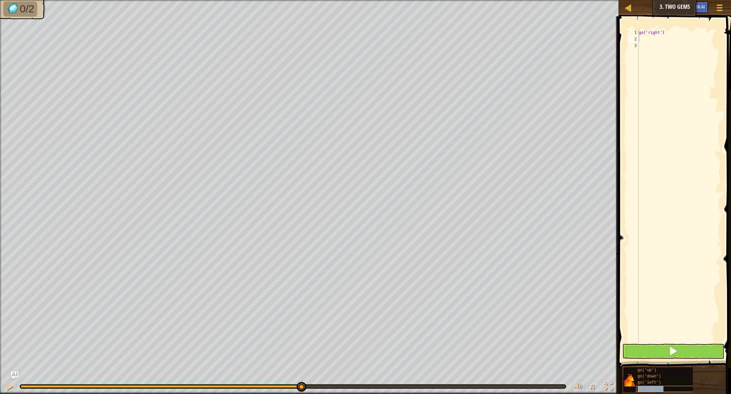
click at [432, 290] on span "go('right')" at bounding box center [651, 389] width 26 height 5
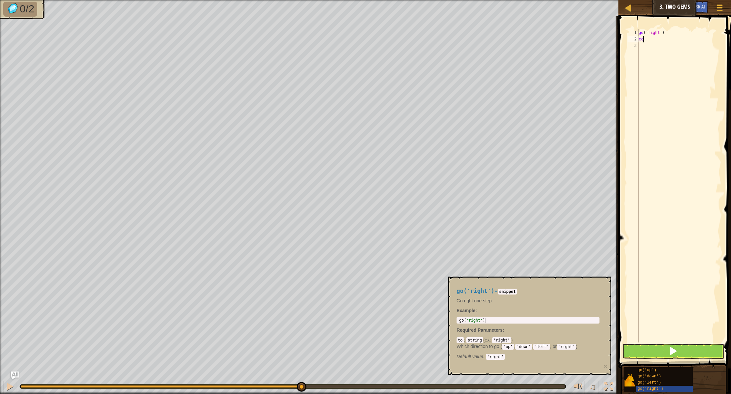
scroll to position [3, 0]
type textarea "c"
type textarea "v"
paste textarea
paste textarea "g"
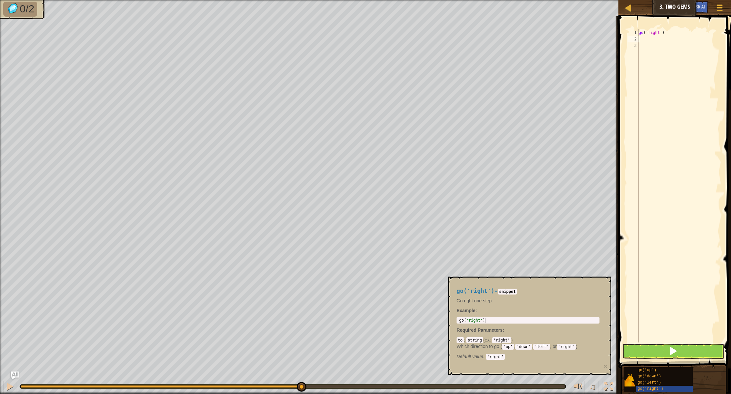
type textarea "go"
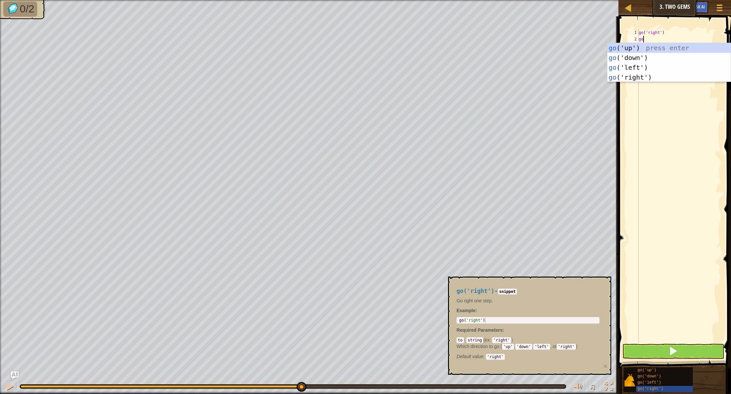
scroll to position [0, 0]
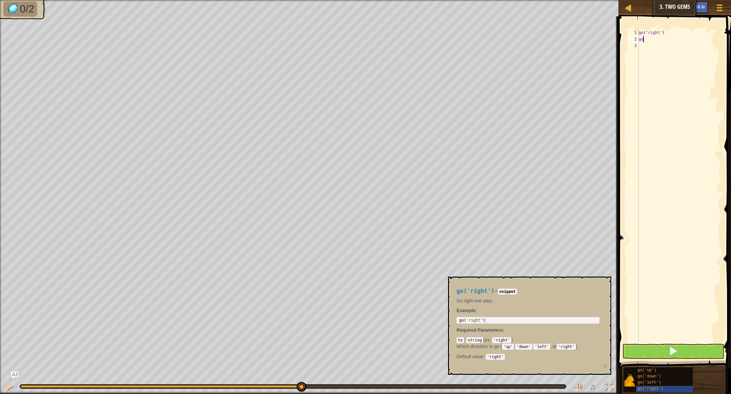
drag, startPoint x: 690, startPoint y: 210, endPoint x: 681, endPoint y: 190, distance: 21.9
click at [432, 212] on div "go ( 'right' ) go" at bounding box center [680, 192] width 84 height 326
click at [432, 40] on div "go ( 'right' ) go" at bounding box center [680, 192] width 84 height 326
type textarea "g"
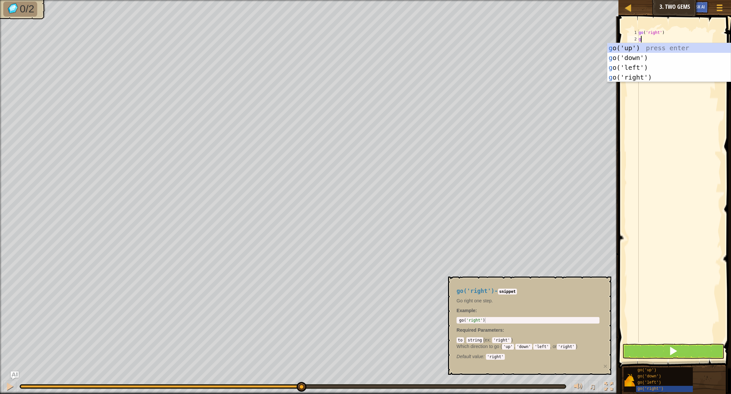
type textarea "go"
click at [432, 80] on div "go ('up') press enter go ('down') press enter go ('left') press enter go ('righ…" at bounding box center [669, 72] width 123 height 59
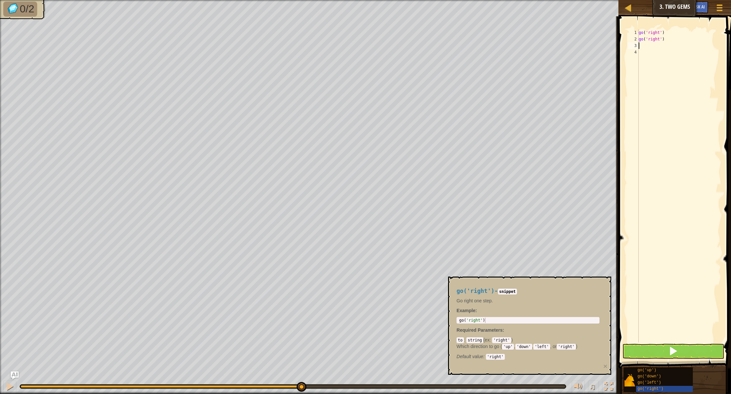
drag, startPoint x: 668, startPoint y: 359, endPoint x: 659, endPoint y: 349, distance: 14.1
click at [432, 290] on div "1 2 3 4 go ( 'right' ) go ( 'right' ) ההההההההההההההההההההההההההההההההההההההההה…" at bounding box center [674, 206] width 115 height 372
click at [432, 290] on button at bounding box center [674, 351] width 102 height 15
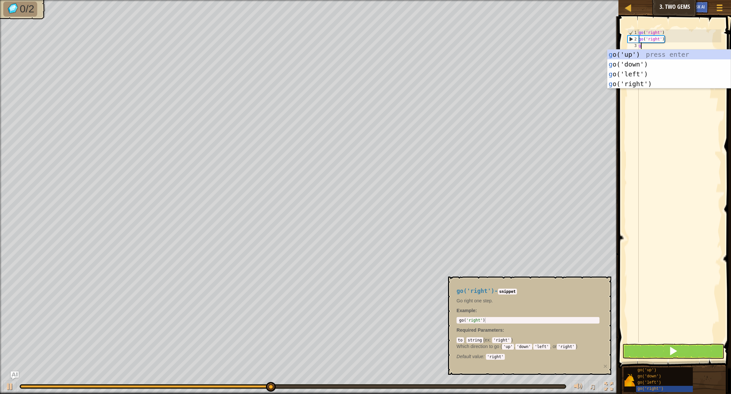
type textarea "go"
click at [432, 84] on div "go ('up') press enter go ('down') press enter go ('left') press enter go ('righ…" at bounding box center [669, 79] width 123 height 59
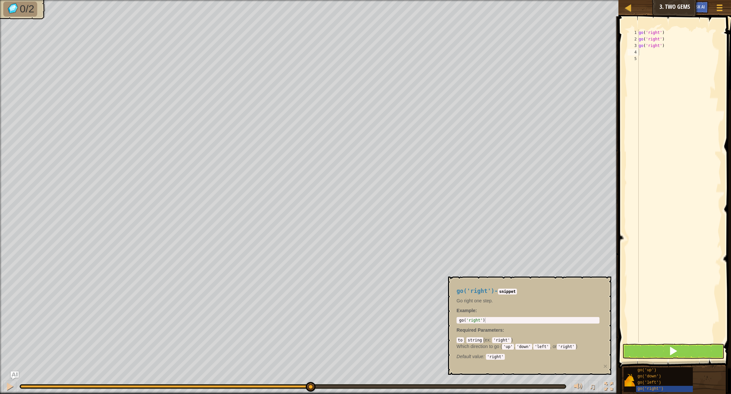
click at [432, 290] on button at bounding box center [674, 351] width 102 height 15
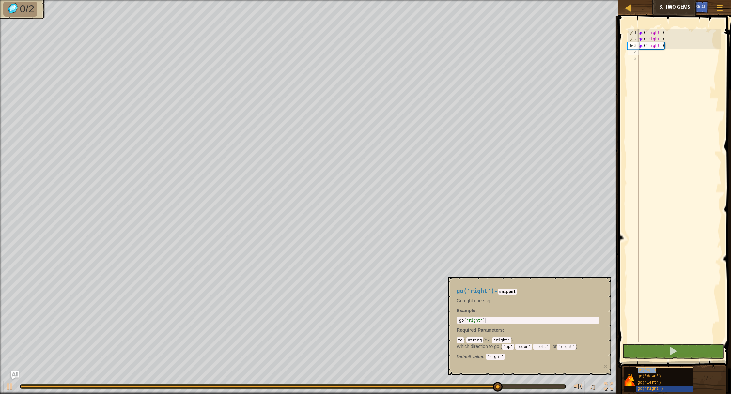
click at [432, 290] on span "go('up')" at bounding box center [647, 370] width 19 height 5
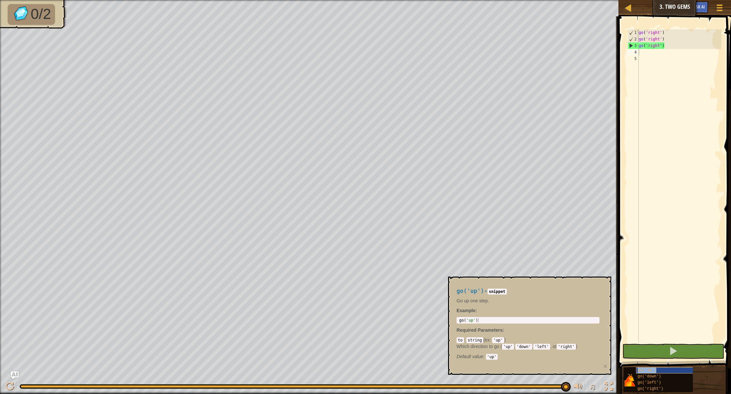
click at [432, 290] on span "go('up')" at bounding box center [647, 370] width 19 height 5
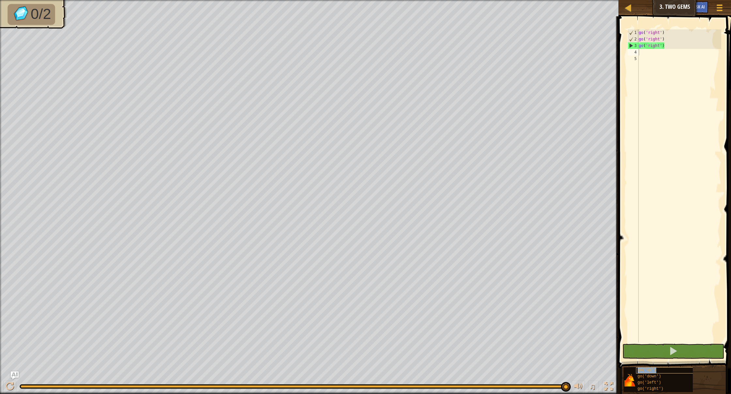
click at [432, 290] on span "go('up')" at bounding box center [647, 370] width 19 height 5
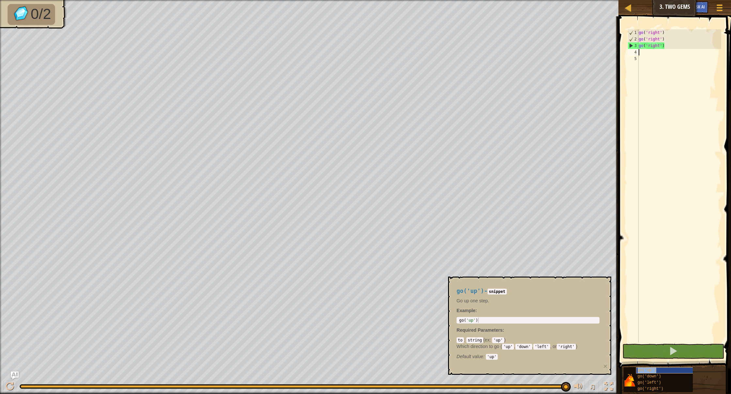
click at [432, 290] on span "go('up')" at bounding box center [647, 370] width 19 height 5
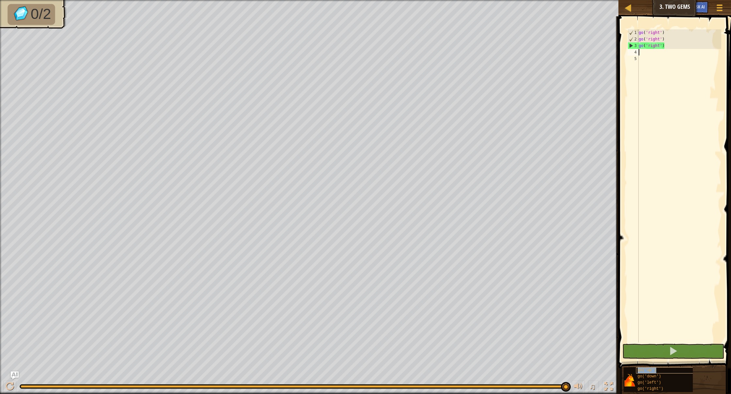
click at [432, 290] on div "go('up')" at bounding box center [672, 371] width 73 height 6
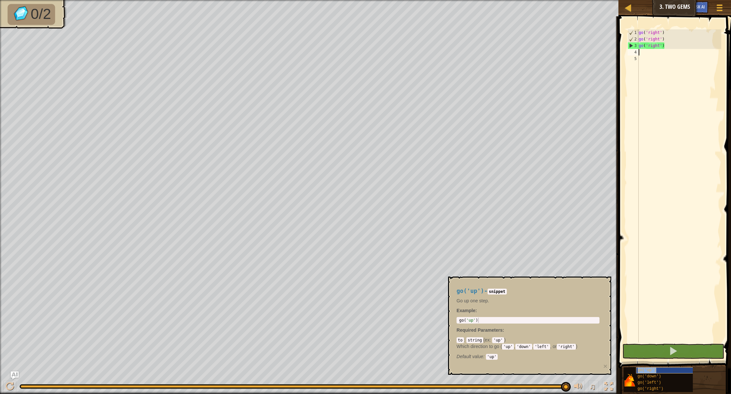
click at [432, 290] on div "go('up')" at bounding box center [672, 371] width 73 height 6
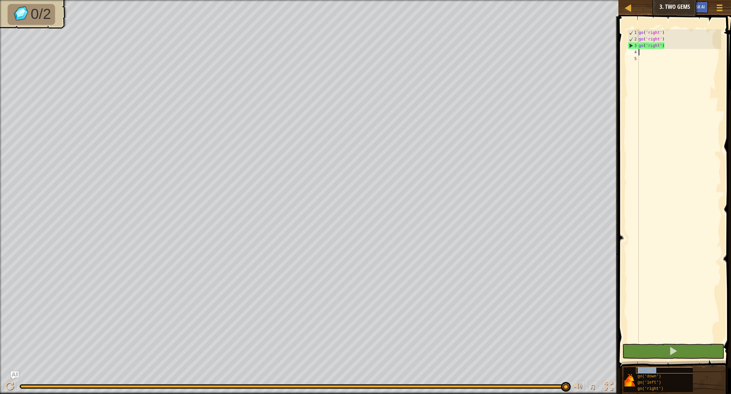
click at [432, 290] on div "go('up')" at bounding box center [672, 371] width 73 height 6
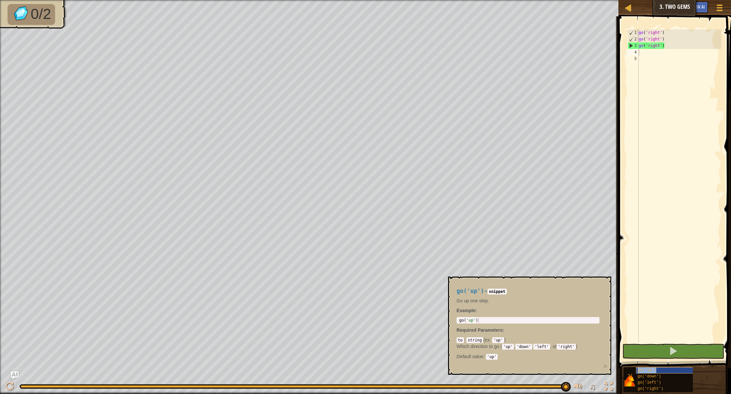
click at [432, 290] on div "go('up')" at bounding box center [672, 371] width 73 height 6
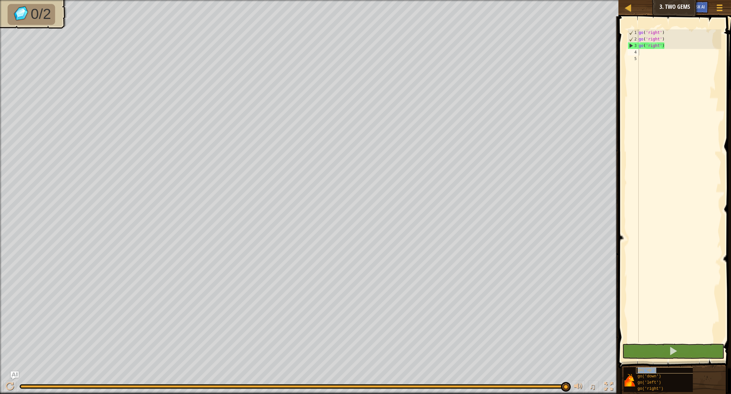
click at [432, 290] on div "go('up')" at bounding box center [672, 371] width 73 height 6
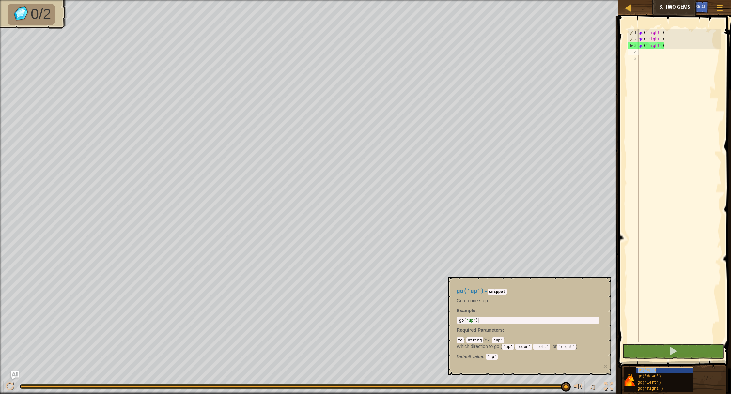
click at [432, 290] on div "go('up')" at bounding box center [672, 371] width 73 height 6
drag, startPoint x: 658, startPoint y: 370, endPoint x: 657, endPoint y: 361, distance: 9.7
click at [432, 290] on div "go('up')" at bounding box center [672, 371] width 73 height 6
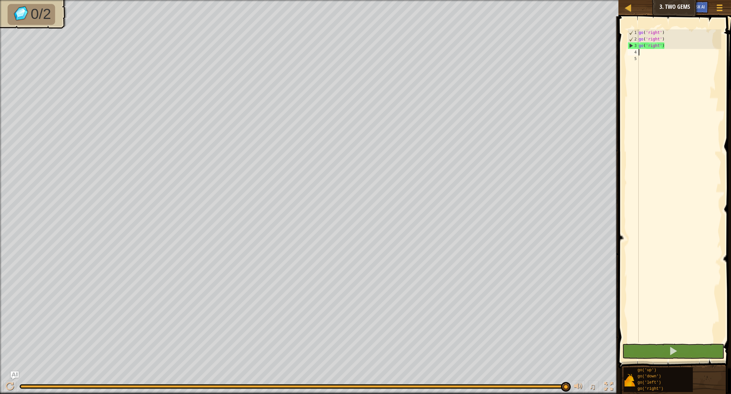
type textarea "up"
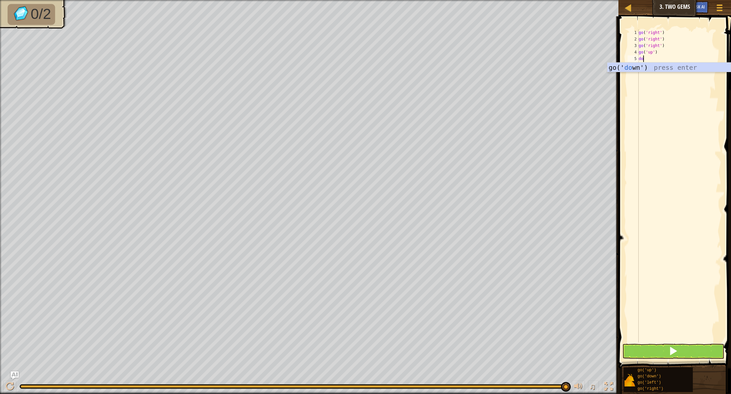
type textarea "dow"
type textarea "d"
click at [432, 290] on button at bounding box center [674, 351] width 102 height 15
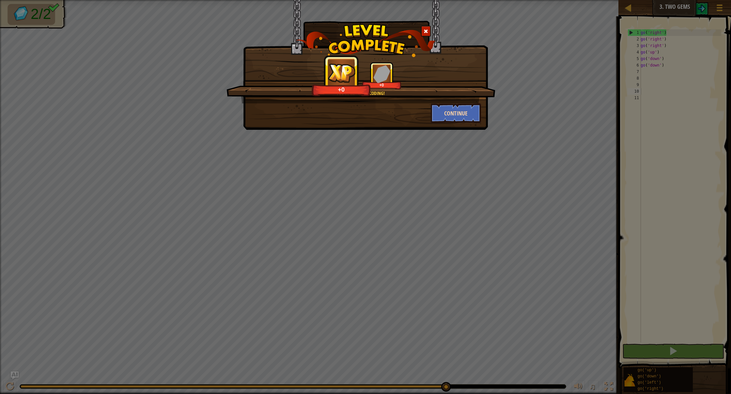
click at [432, 112] on button "Continue" at bounding box center [456, 113] width 51 height 20
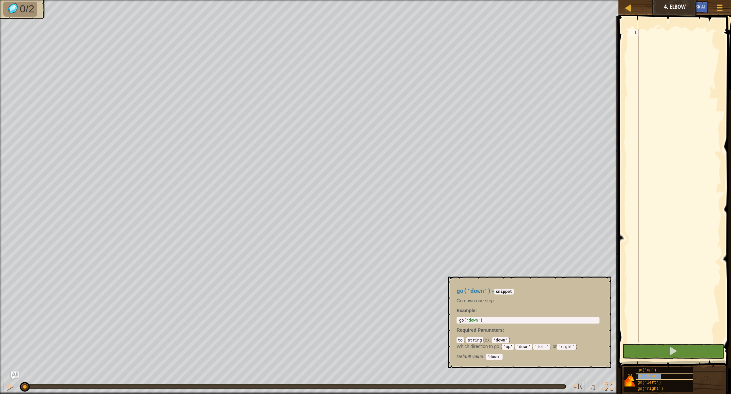
drag, startPoint x: 637, startPoint y: 378, endPoint x: 648, endPoint y: 377, distance: 11.5
click at [432, 290] on div "go('down')" at bounding box center [672, 377] width 73 height 6
click at [432, 290] on span "go('down')" at bounding box center [650, 376] width 24 height 5
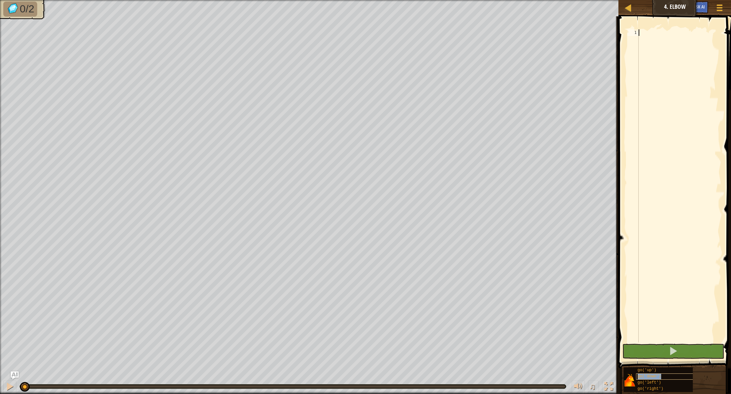
click at [432, 290] on span "go('down')" at bounding box center [650, 376] width 24 height 5
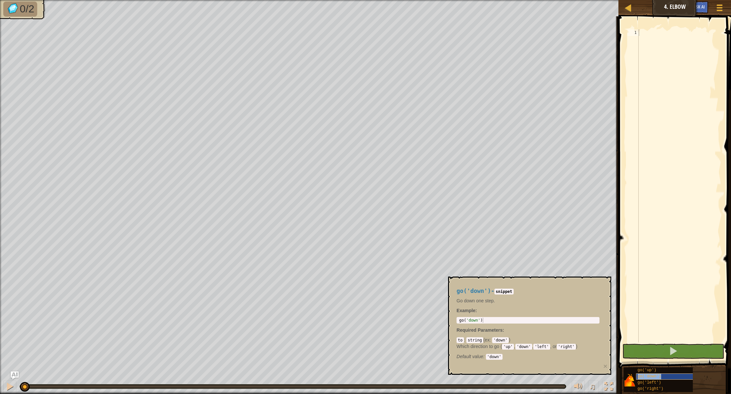
click at [432, 290] on span "go('down')" at bounding box center [650, 376] width 24 height 5
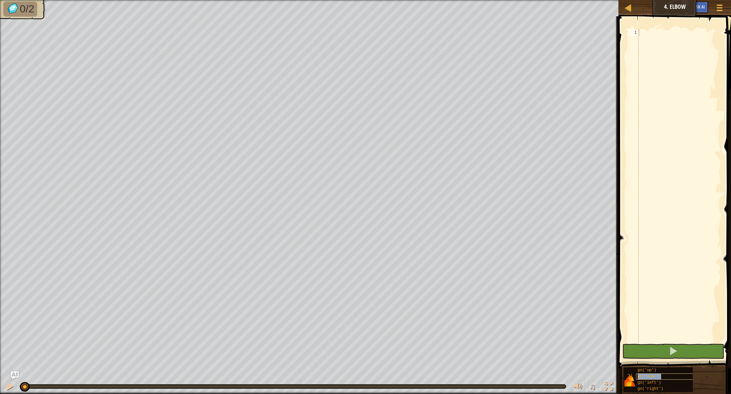
click at [432, 290] on span "go('down')" at bounding box center [650, 376] width 24 height 5
type textarea "d"
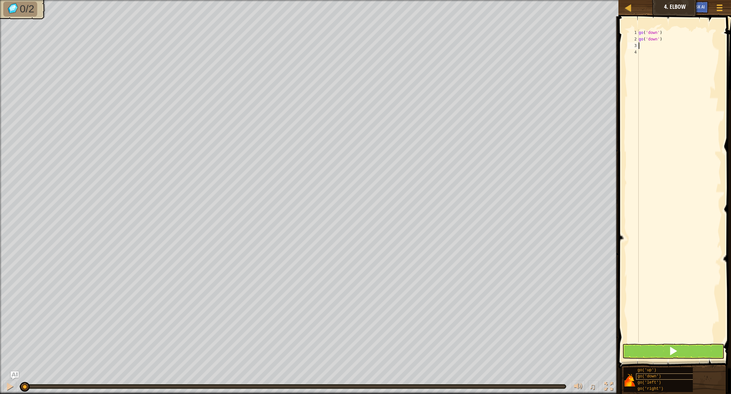
type textarea "d"
type textarea "l"
click at [432, 290] on button at bounding box center [674, 351] width 102 height 15
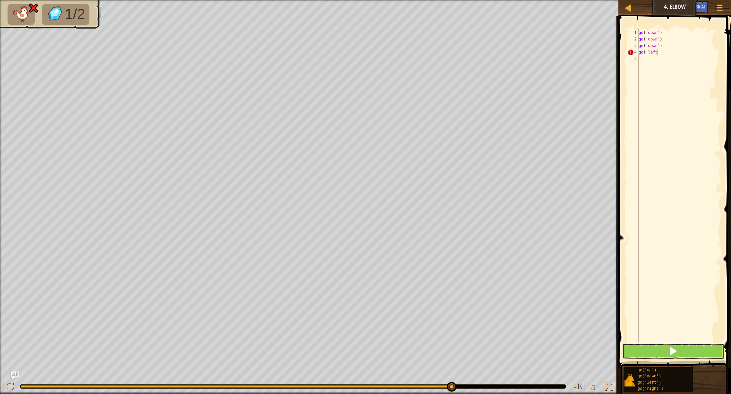
scroll to position [0, 0]
drag, startPoint x: 662, startPoint y: 46, endPoint x: 635, endPoint y: 45, distance: 27.4
click at [432, 45] on div "go('left 1 2 3 4 5 go ( 'down' ) go ( 'down' ) go ( 'down' ) go ( 'left ההההההה…" at bounding box center [673, 185] width 95 height 313
type textarea "go('down')"
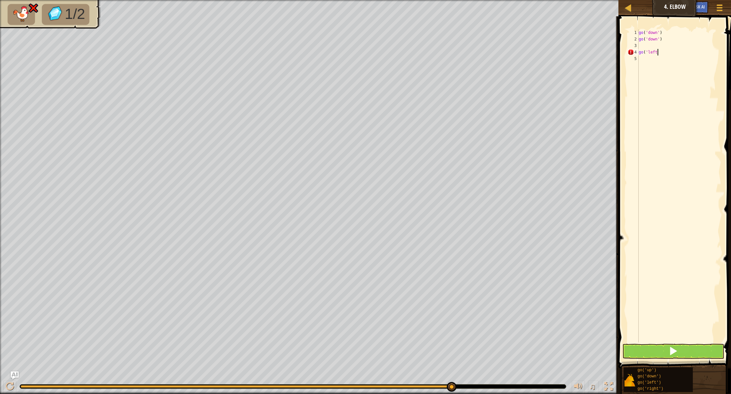
click at [432, 53] on div "go ( 'down' ) go ( 'down' ) go ( 'left" at bounding box center [680, 192] width 84 height 326
type textarea "g"
type textarea "l"
click at [432, 290] on button at bounding box center [674, 351] width 102 height 15
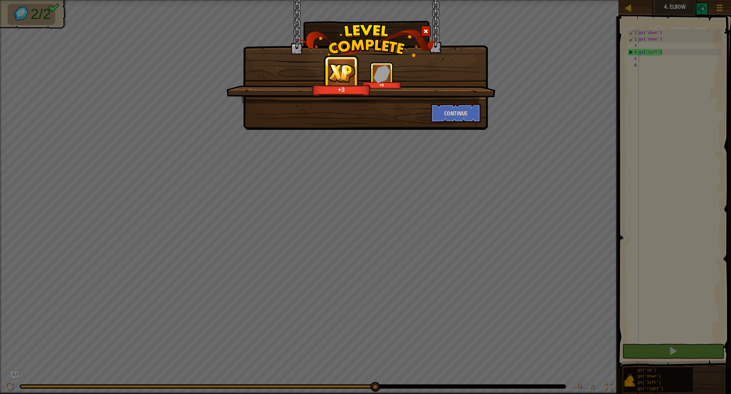
click at [432, 114] on button "Continue" at bounding box center [456, 113] width 51 height 20
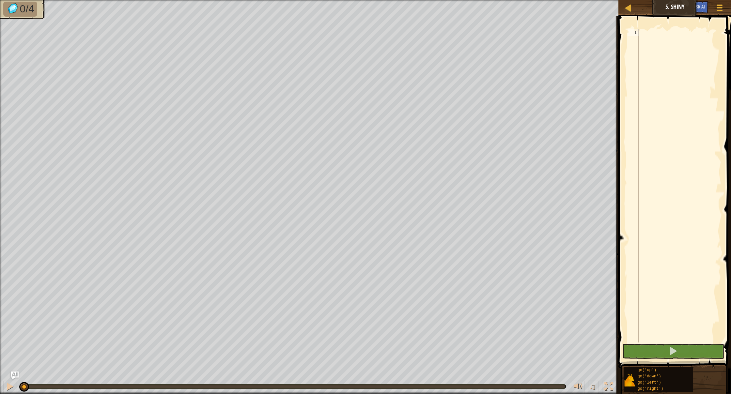
type textarea "l"
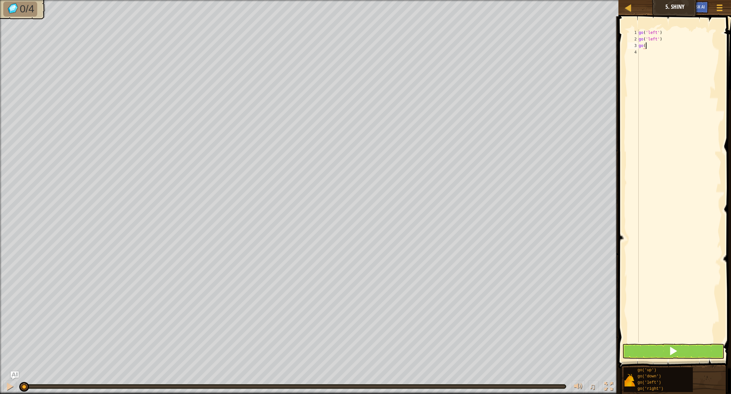
type textarea "g"
type textarea "d"
type textarea "r"
click at [86, 290] on div "0/4 ♫ Phoenix" at bounding box center [365, 197] width 731 height 394
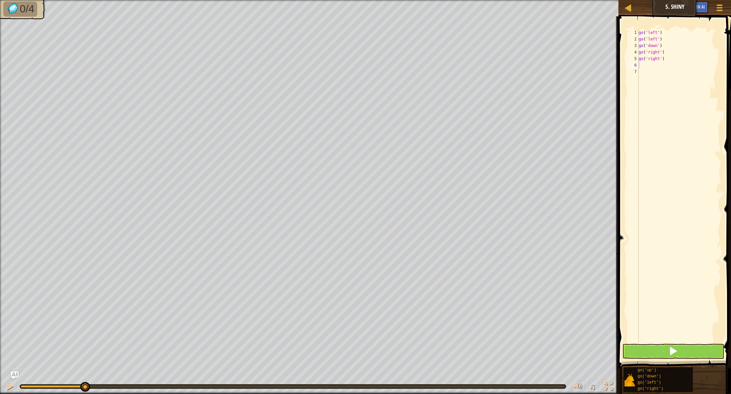
click at [432, 290] on button at bounding box center [674, 351] width 102 height 15
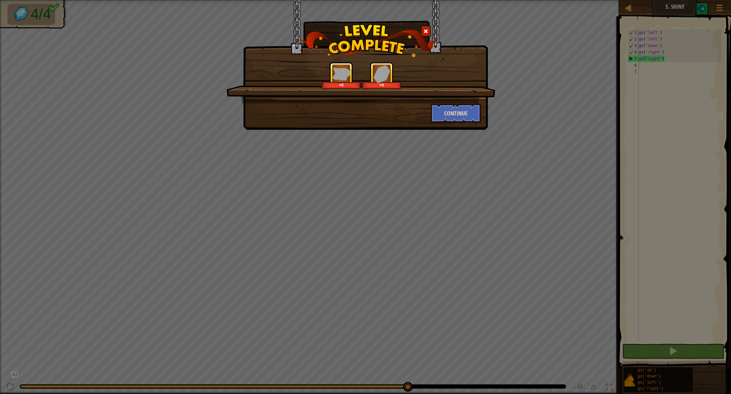
drag, startPoint x: 468, startPoint y: 120, endPoint x: 462, endPoint y: 115, distance: 8.4
click at [432, 115] on button "Continue" at bounding box center [456, 113] width 51 height 20
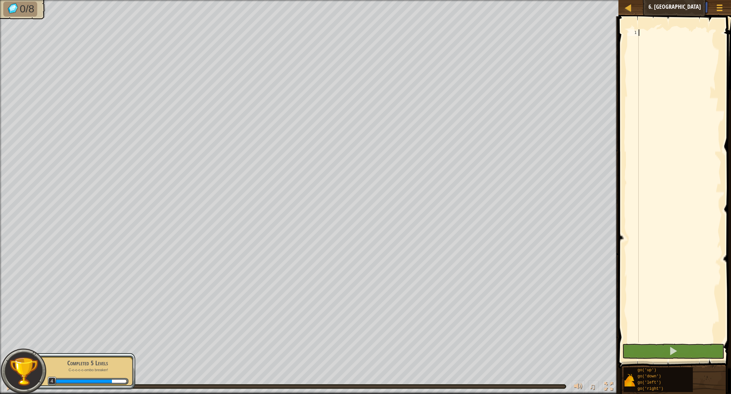
type textarea "r"
type textarea "w"
type textarea "u"
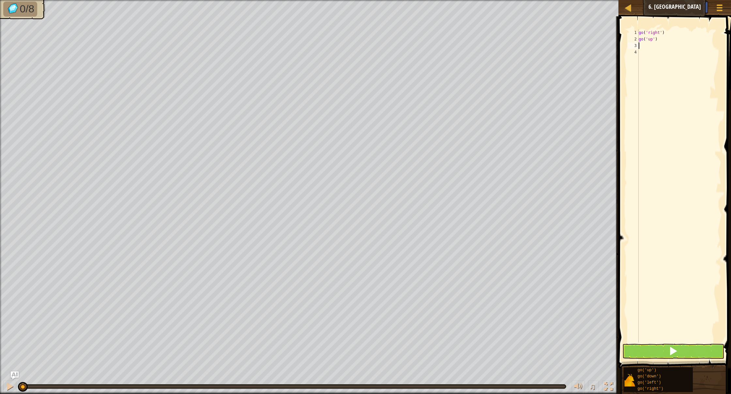
type textarea "l"
type textarea "g"
type textarea "d"
type textarea "r"
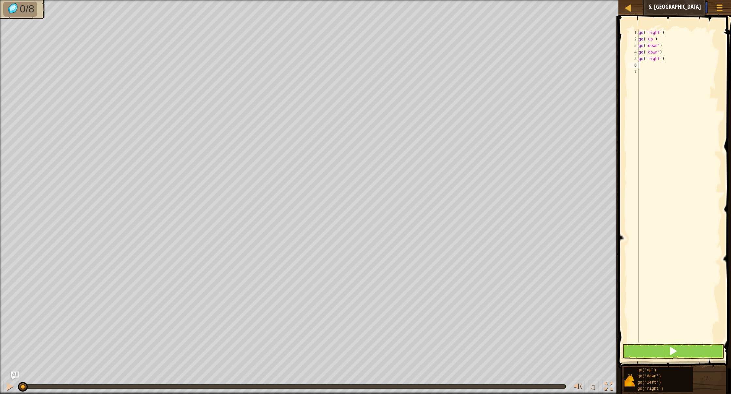
type textarea "r"
type textarea "g"
type textarea "u"
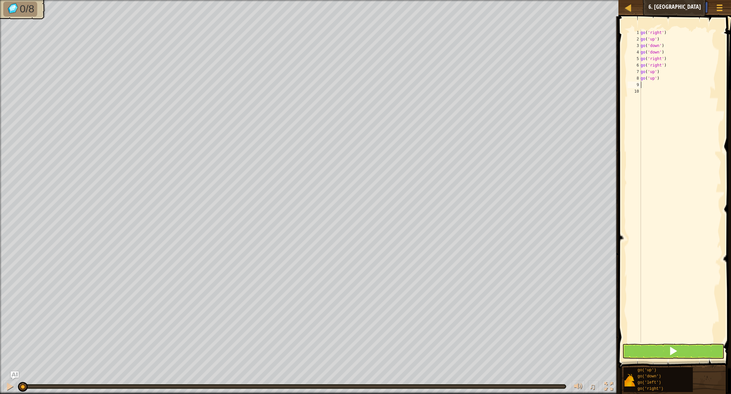
click at [432, 290] on div "go ( 'right' ) go ( 'up' ) go ( 'down' ) go ( 'down' ) go ( 'right' ) go ( 'rig…" at bounding box center [681, 192] width 82 height 326
click at [432, 290] on button at bounding box center [674, 351] width 102 height 15
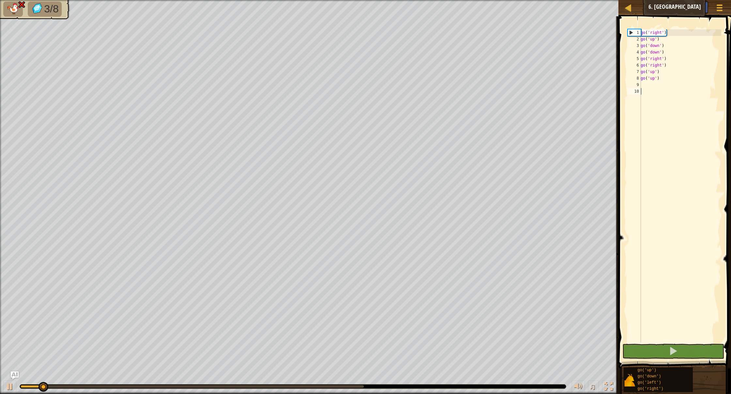
scroll to position [0, 0]
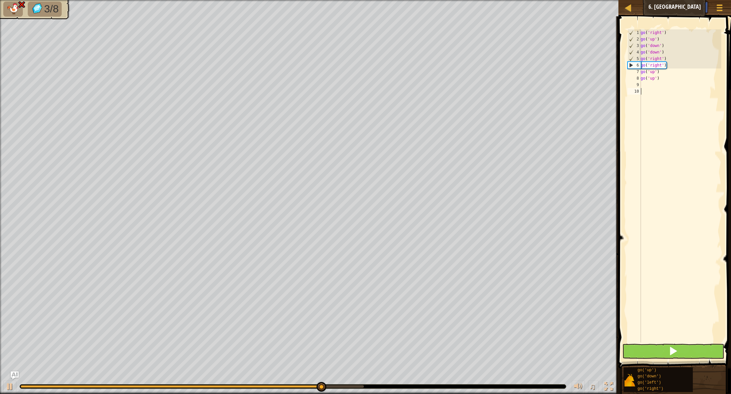
click at [432, 290] on button at bounding box center [674, 351] width 102 height 15
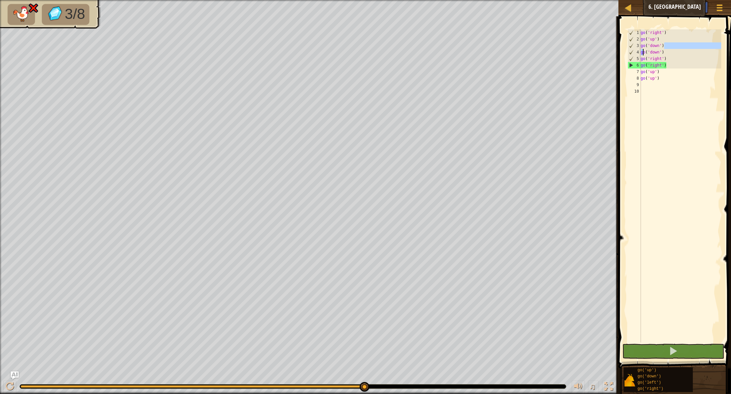
drag, startPoint x: 667, startPoint y: 48, endPoint x: 653, endPoint y: 51, distance: 14.2
click at [432, 52] on div "go ( 'right' ) go ( 'up' ) go ( 'down' ) go ( 'down' ) go ( 'right' ) go ( 'rig…" at bounding box center [681, 192] width 82 height 326
drag, startPoint x: 667, startPoint y: 52, endPoint x: 639, endPoint y: 52, distance: 27.4
click at [432, 52] on div "go('down') go('down') 1 2 3 4 5 6 7 8 9 10 go ( 'right' ) go ( 'up' ) go ( 'dow…" at bounding box center [673, 185] width 95 height 313
type textarea "go('down')"
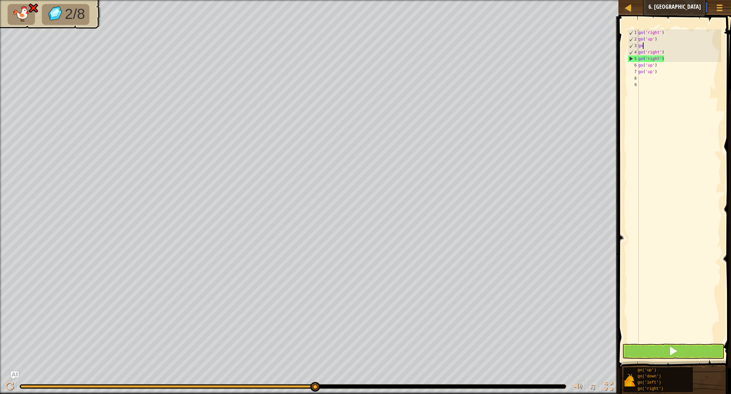
type textarea "g"
drag, startPoint x: 671, startPoint y: 340, endPoint x: 679, endPoint y: 345, distance: 9.4
click at [432, 290] on div "go ( 'right' ) go ( 'up' ) go ( 'right' ) go ( 'right' ) go ( 'up' ) go ( 'up' )" at bounding box center [679, 192] width 84 height 326
click at [432, 290] on button at bounding box center [674, 351] width 102 height 15
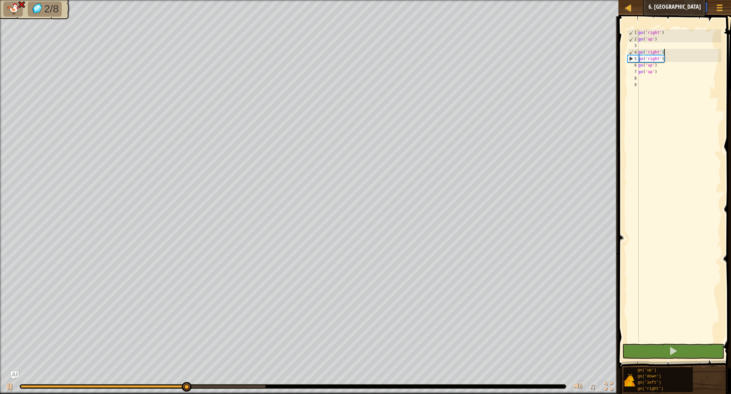
click at [432, 52] on div "go ( 'right' ) go ( 'up' ) go ( 'right' ) go ( 'right' ) go ( 'up' ) go ( 'up' )" at bounding box center [679, 192] width 84 height 326
type textarea "go('right')"
drag, startPoint x: 668, startPoint y: 51, endPoint x: 619, endPoint y: 54, distance: 49.0
click at [432, 54] on div "go('right') 1 2 3 4 5 6 7 8 9 go ( 'right' ) go ( 'up' ) go ( 'right' ) go ( 'r…" at bounding box center [674, 206] width 115 height 372
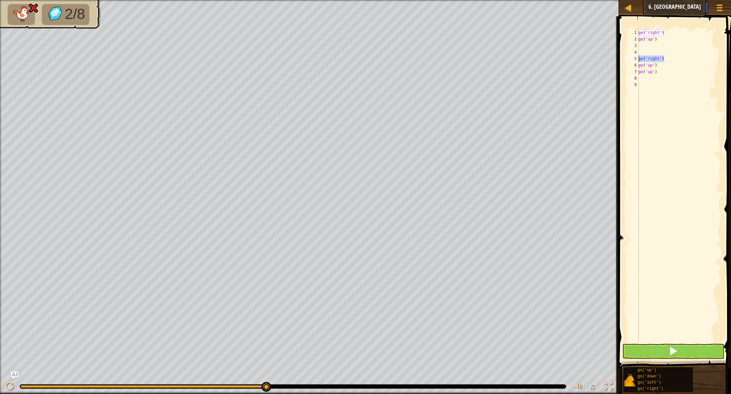
drag, startPoint x: 670, startPoint y: 59, endPoint x: 627, endPoint y: 59, distance: 43.1
click at [432, 59] on div "1 2 3 4 5 6 7 8 9 go ( 'right' ) go ( 'up' ) go ( 'right' ) go ( 'up' ) go ( 'u…" at bounding box center [673, 185] width 95 height 313
type textarea "go('right')"
type textarea "l"
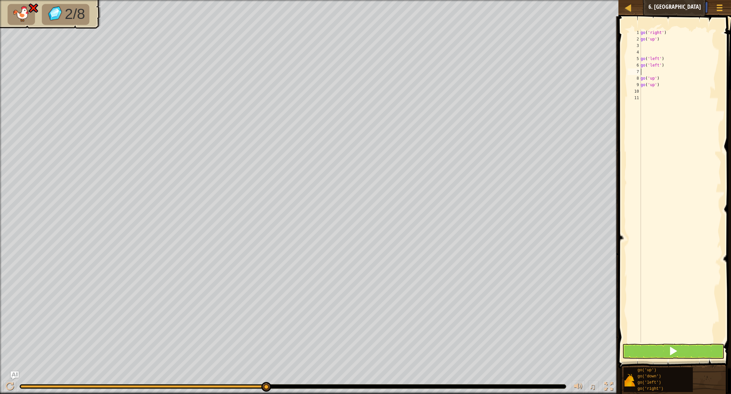
click at [432, 290] on span at bounding box center [673, 351] width 9 height 9
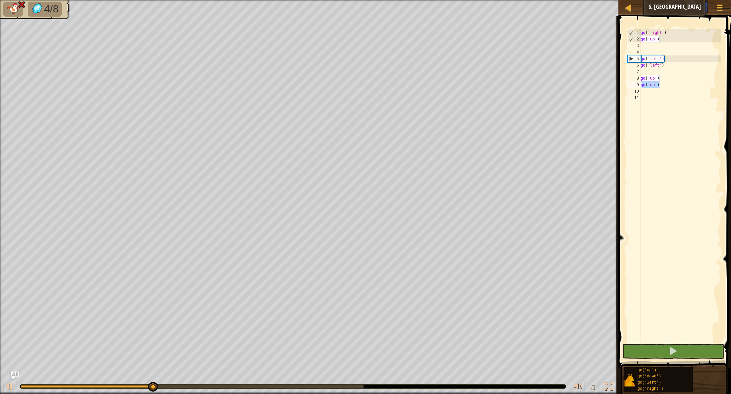
drag, startPoint x: 660, startPoint y: 84, endPoint x: 638, endPoint y: 83, distance: 22.6
click at [432, 83] on div "1 2 3 4 5 6 7 8 9 10 11 go ( 'right' ) go ( 'up' ) go ( 'left' ) go ( 'left' ) …" at bounding box center [673, 185] width 95 height 313
type textarea "go('up')"
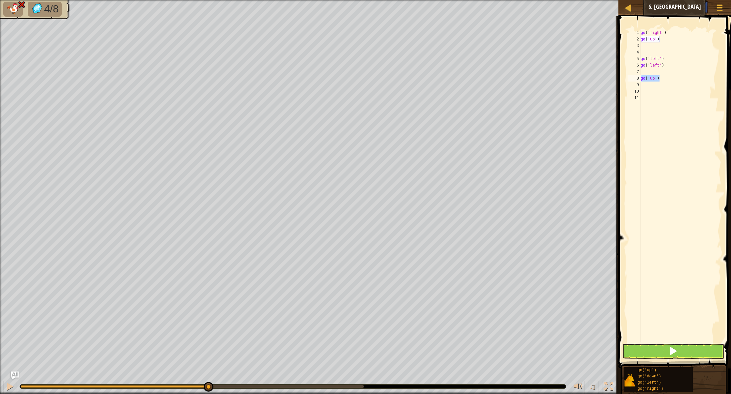
drag, startPoint x: 676, startPoint y: 80, endPoint x: 639, endPoint y: 75, distance: 38.2
click at [432, 75] on div "1 2 3 4 5 6 7 8 9 10 11 go ( 'right' ) go ( 'up' ) go ( 'left' ) go ( 'left' ) …" at bounding box center [673, 185] width 95 height 313
type textarea "go('up')"
type textarea "d"
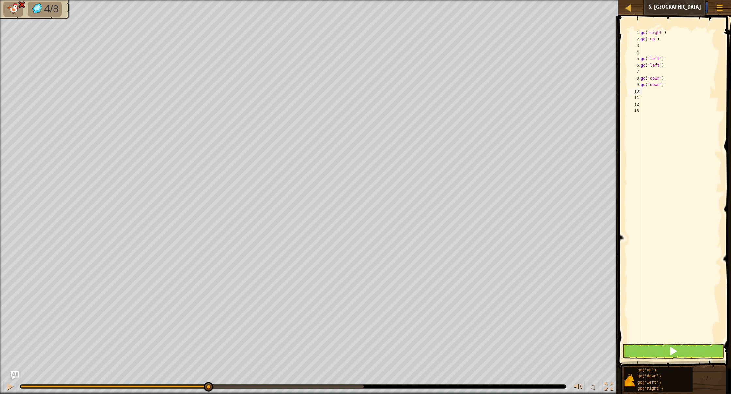
type textarea "r"
click at [432, 290] on div "go ( 'right' ) go ( 'up' ) go ( 'left' ) go ( 'left' ) go ( 'down' ) go ( 'down…" at bounding box center [681, 192] width 82 height 326
click at [432, 290] on button at bounding box center [674, 351] width 102 height 15
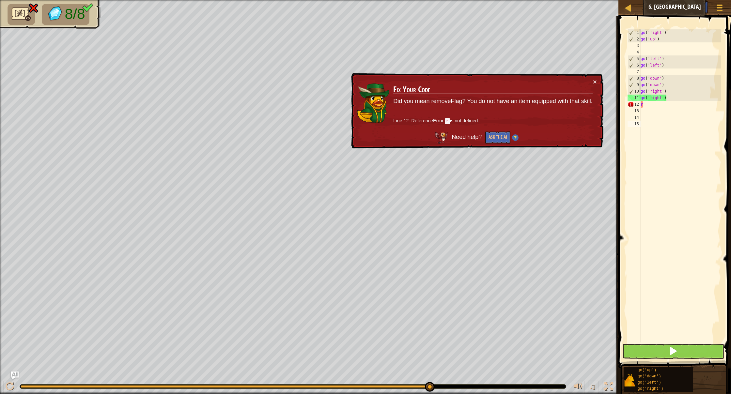
click at [432, 290] on button at bounding box center [674, 351] width 102 height 15
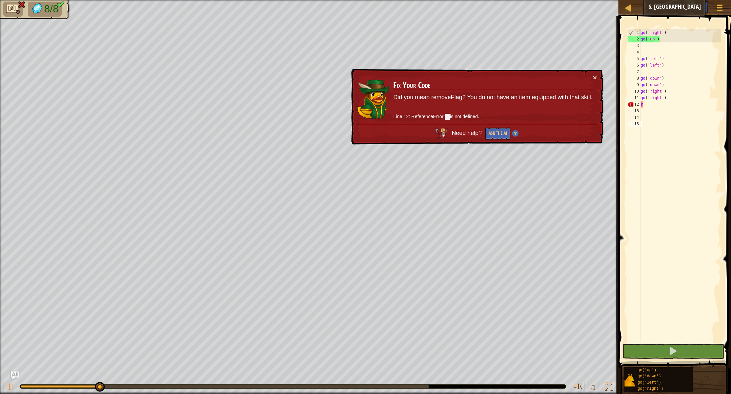
click at [432, 107] on div "go ( 'right' ) go ( 'up' ) go ( 'left' ) go ( 'left' ) go ( 'down' ) go ( 'down…" at bounding box center [681, 192] width 82 height 326
type textarea "r"
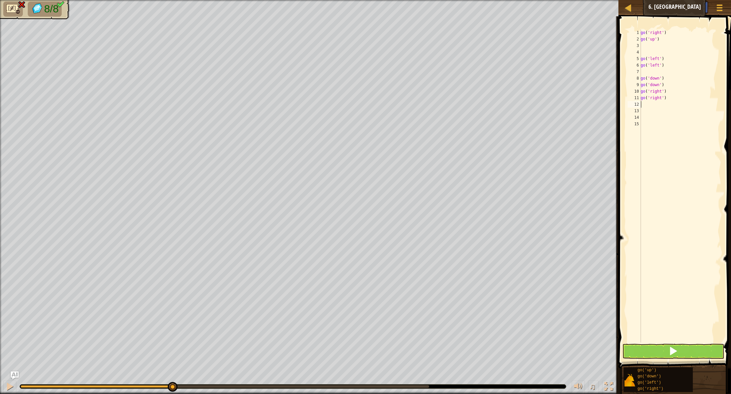
click at [432, 290] on button at bounding box center [674, 351] width 102 height 15
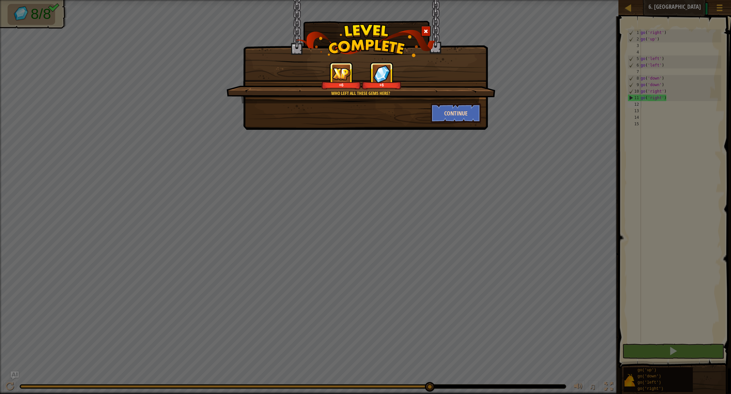
click at [432, 114] on button "Continue" at bounding box center [456, 113] width 51 height 20
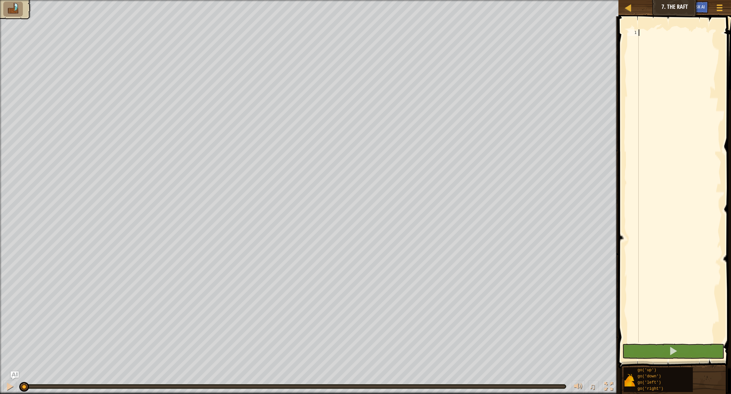
scroll to position [3, 0]
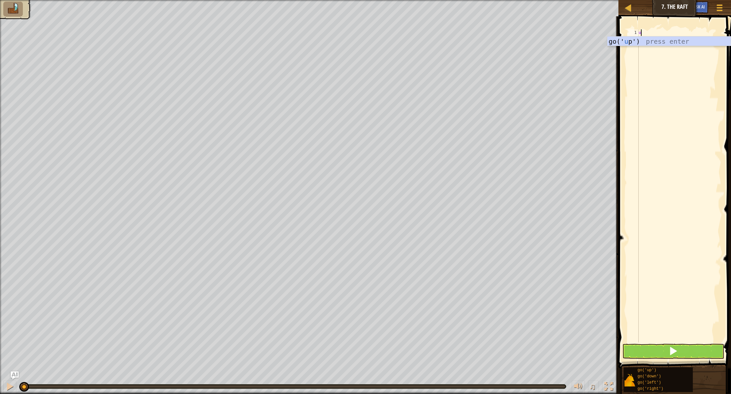
type textarea "u"
click at [432, 290] on span at bounding box center [676, 183] width 118 height 372
click at [432, 29] on div "u" at bounding box center [681, 192] width 82 height 326
type textarea "u"
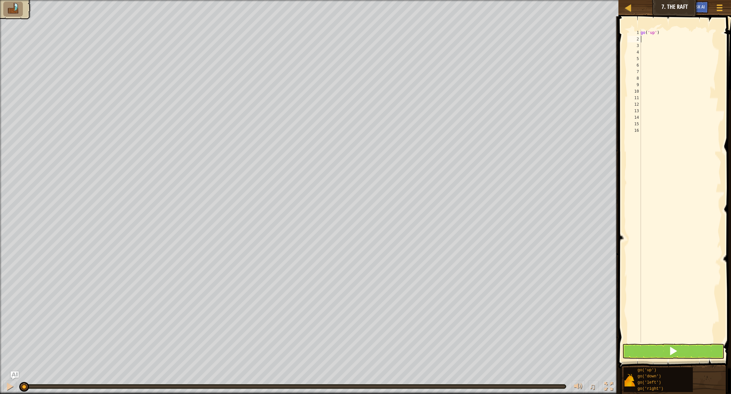
type textarea "r"
click at [432, 290] on button at bounding box center [674, 351] width 102 height 15
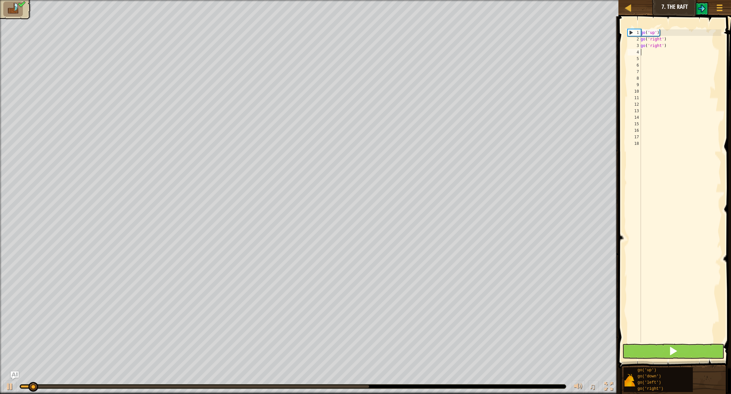
scroll to position [0, 0]
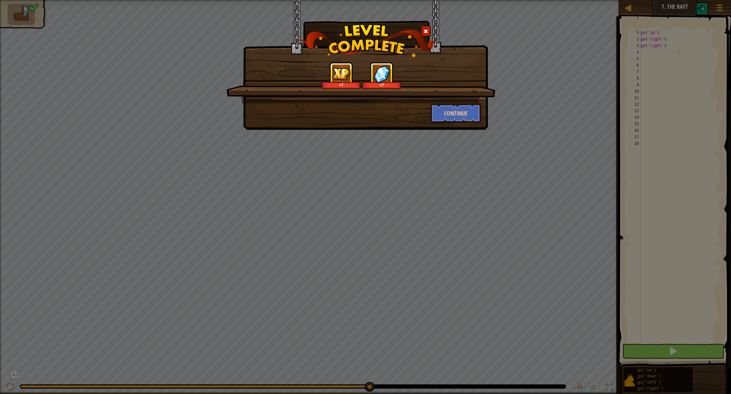
drag, startPoint x: 450, startPoint y: 88, endPoint x: 459, endPoint y: 98, distance: 13.6
click at [432, 88] on div "+7 +7" at bounding box center [361, 75] width 253 height 27
click at [432, 111] on button "Continue" at bounding box center [456, 113] width 51 height 20
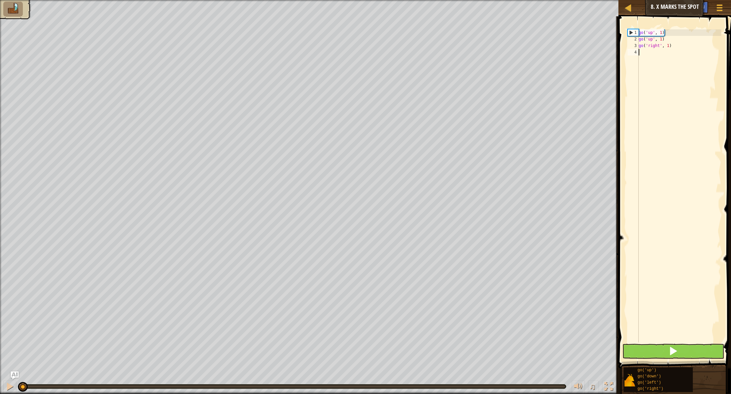
type textarea "u"
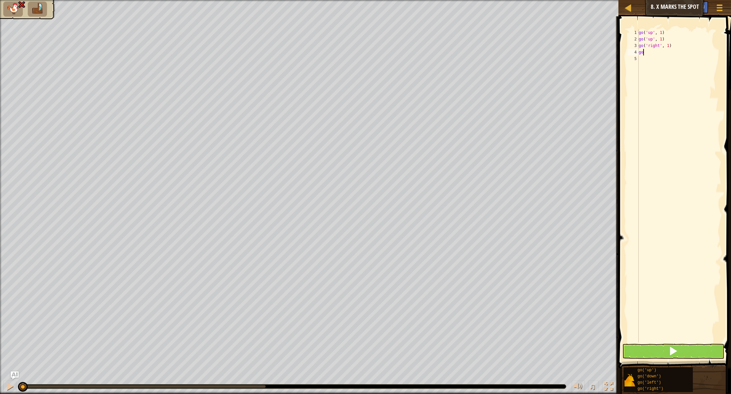
type textarea "g"
type textarea "r"
type textarea "d"
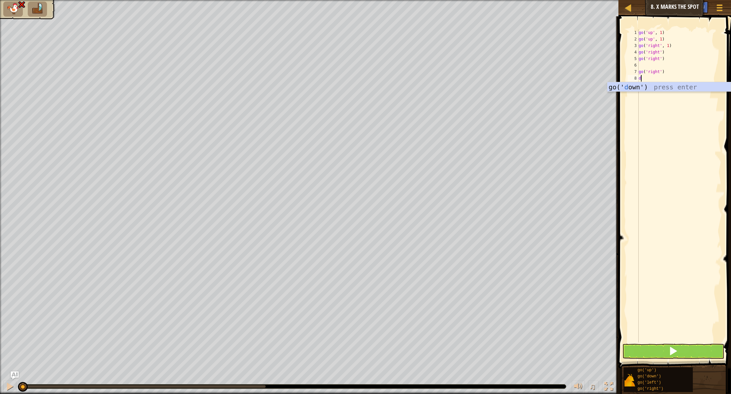
type textarea "d"
click at [432, 290] on button at bounding box center [674, 351] width 102 height 15
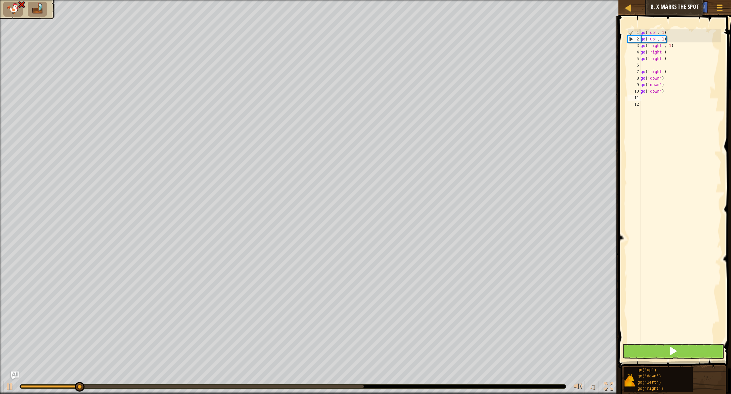
click at [432, 290] on button at bounding box center [674, 351] width 102 height 15
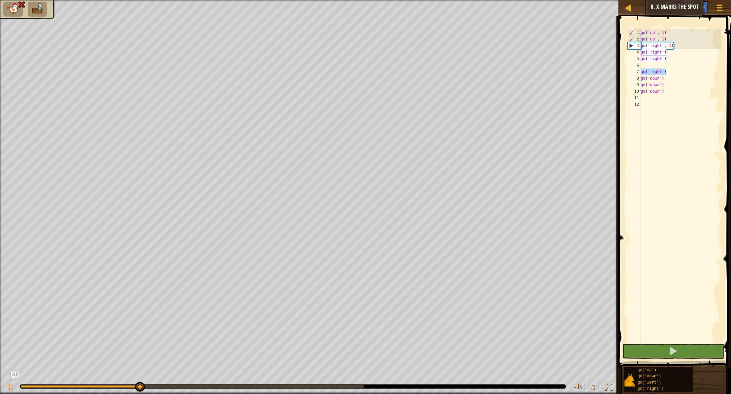
drag, startPoint x: 668, startPoint y: 71, endPoint x: 639, endPoint y: 71, distance: 29.4
click at [432, 71] on div "1 2 3 4 5 6 7 8 9 10 11 12 go ( 'up' , 1 ) go ( 'up' , 1 ) go ( 'right' , 1 ) g…" at bounding box center [673, 185] width 95 height 313
type textarea "go('right')"
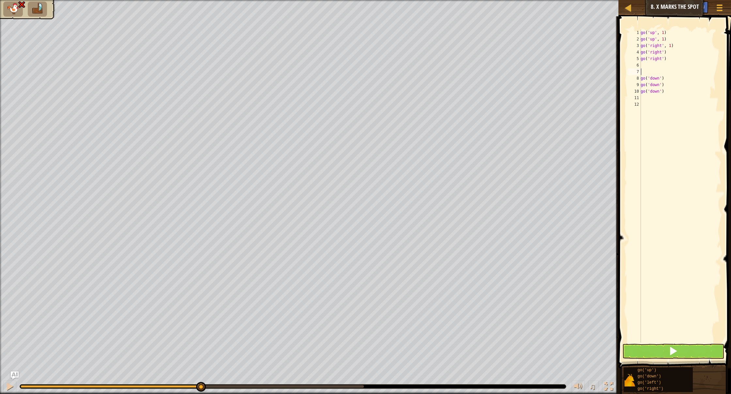
scroll to position [0, 0]
drag, startPoint x: 652, startPoint y: 337, endPoint x: 660, endPoint y: 351, distance: 16.7
click at [432, 290] on div "go ( 'up' , 1 ) go ( 'up' , 1 ) go ( 'right' , 1 ) go ( 'right' ) go ( 'right' …" at bounding box center [681, 192] width 82 height 326
click at [432, 290] on button at bounding box center [674, 351] width 102 height 15
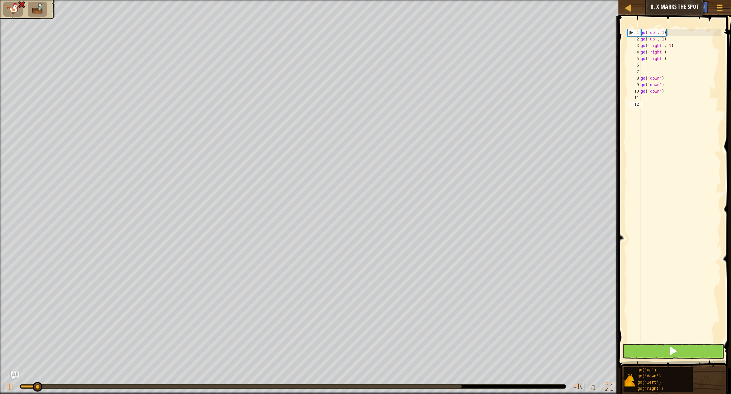
click at [432, 290] on button at bounding box center [674, 351] width 102 height 15
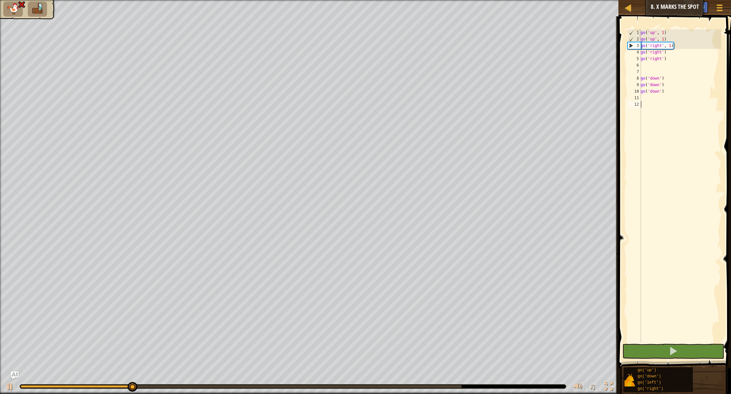
scroll to position [0, 0]
drag, startPoint x: 674, startPoint y: 91, endPoint x: 642, endPoint y: 94, distance: 32.1
click at [432, 94] on div "go ( 'up' , 1 ) go ( 'up' , 1 ) go ( 'right' , 1 ) go ( 'right' ) go ( 'right' …" at bounding box center [681, 192] width 82 height 326
type textarea "go('down')"
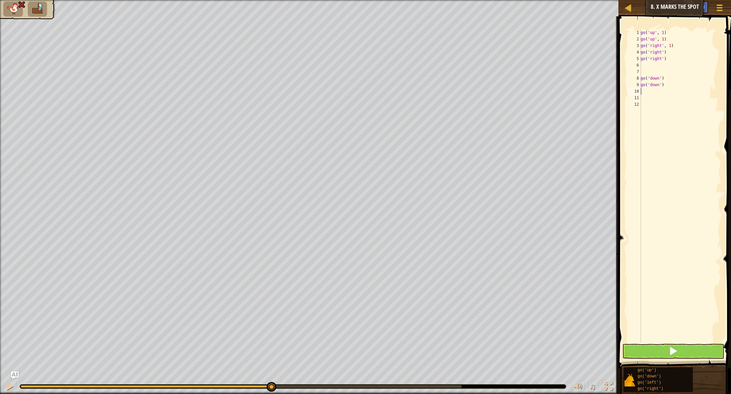
type textarea "l"
click at [432, 290] on button at bounding box center [674, 351] width 102 height 15
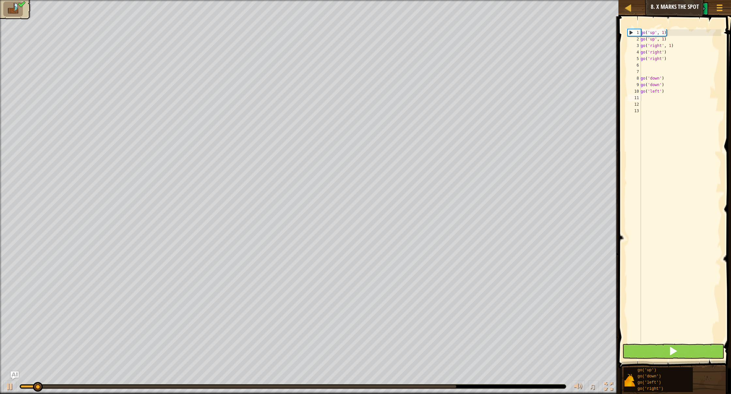
click at [432, 290] on span at bounding box center [673, 351] width 9 height 9
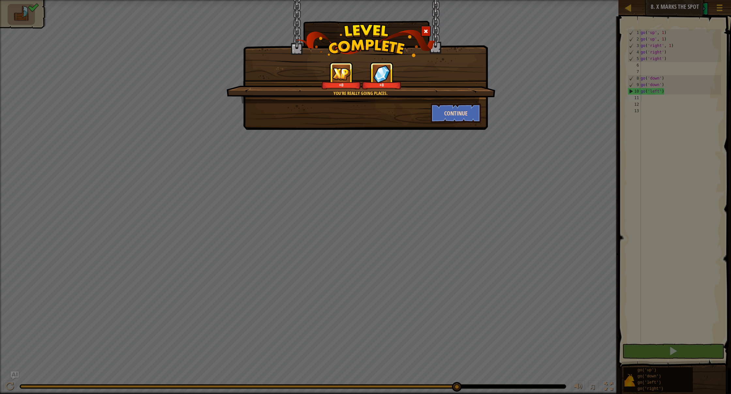
click at [432, 119] on button "Continue" at bounding box center [456, 113] width 51 height 20
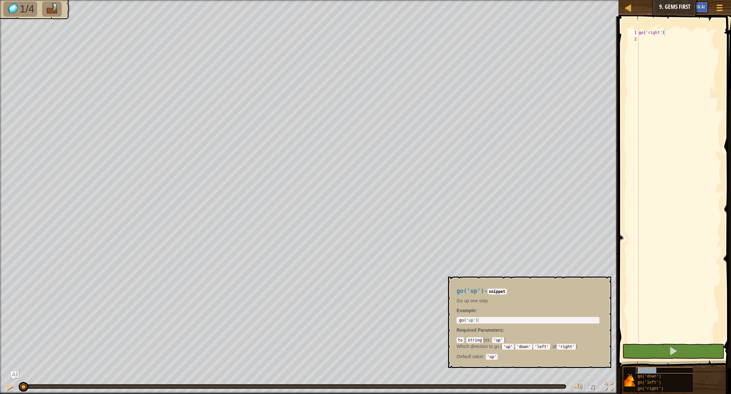
click at [432, 290] on span "go('up')" at bounding box center [647, 370] width 19 height 5
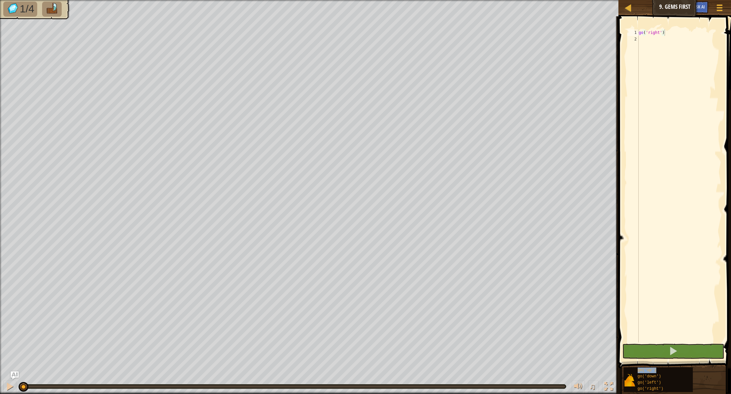
drag, startPoint x: 648, startPoint y: 371, endPoint x: 625, endPoint y: 361, distance: 25.5
click at [432, 290] on span "go('up')" at bounding box center [647, 370] width 19 height 5
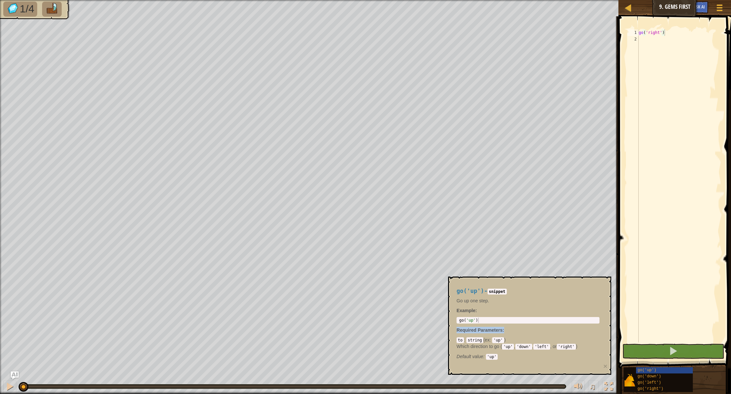
drag, startPoint x: 542, startPoint y: 328, endPoint x: 539, endPoint y: 323, distance: 5.5
click at [432, 290] on div "go('up') - snippet Go up one step. Example : 1 go ( 'up' ) הההההההההההההההההההה…" at bounding box center [528, 322] width 152 height 81
type textarea "go('up')"
click at [432, 290] on div "go ( 'up' )" at bounding box center [528, 326] width 140 height 16
click at [432, 41] on div "2" at bounding box center [633, 39] width 11 height 7
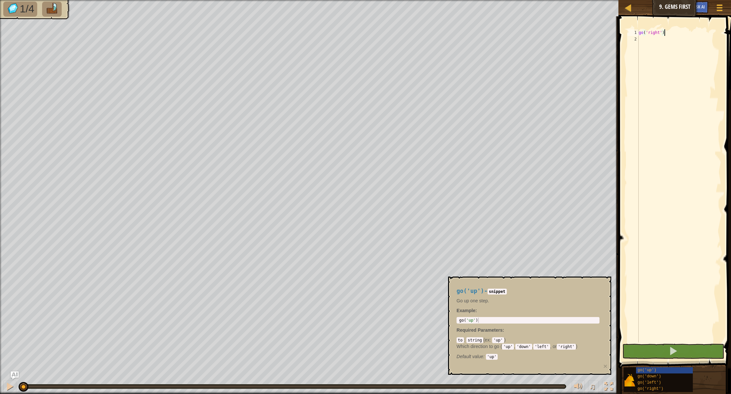
click at [432, 41] on div "go ( 'right' )" at bounding box center [680, 192] width 84 height 326
type textarea "r"
type textarea "u"
type textarea "d"
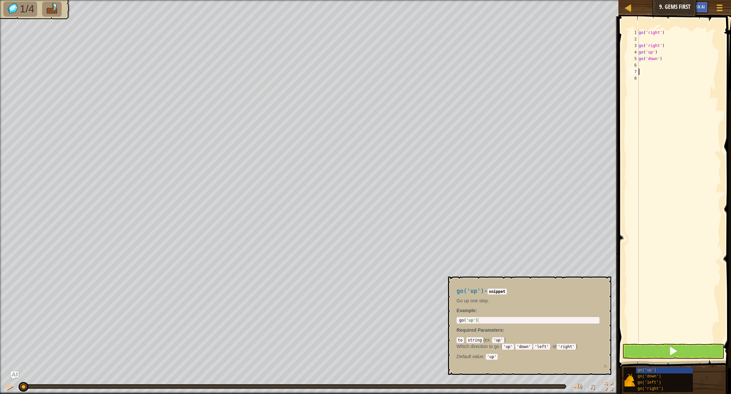
type textarea "d"
click at [432, 290] on button at bounding box center [674, 351] width 102 height 15
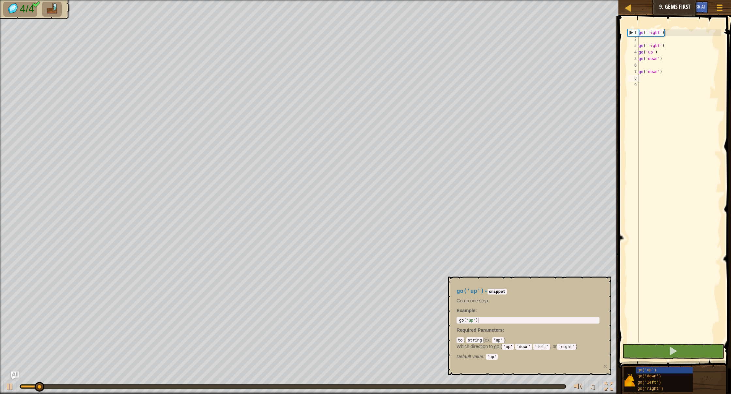
scroll to position [0, 0]
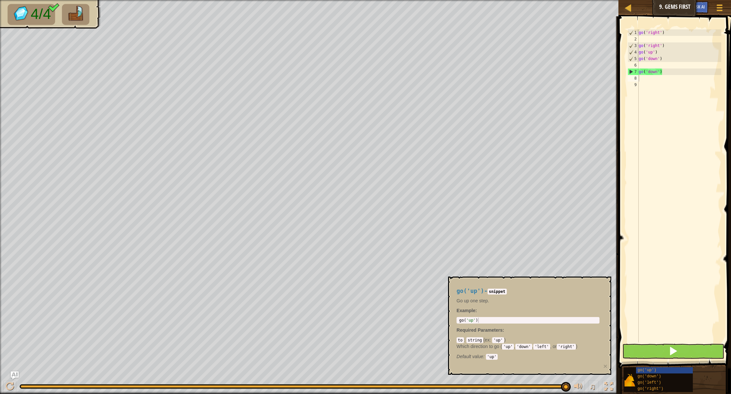
click at [432, 290] on button at bounding box center [674, 351] width 102 height 15
type textarea "u"
type textarea "r"
drag, startPoint x: 691, startPoint y: 344, endPoint x: 695, endPoint y: 346, distance: 4.7
click at [432, 290] on div "1 2 3 4 5 6 7 8 9 10 11 go ( 'right' ) go ( 'right' ) go ( 'up' ) go ( 'down' )…" at bounding box center [674, 206] width 115 height 372
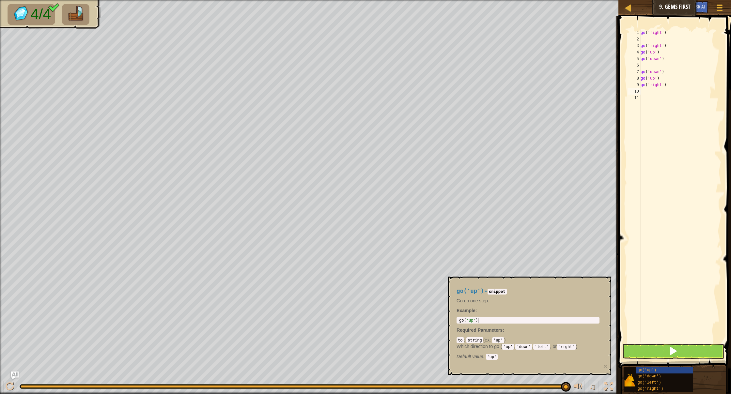
click at [432, 290] on button at bounding box center [674, 351] width 102 height 15
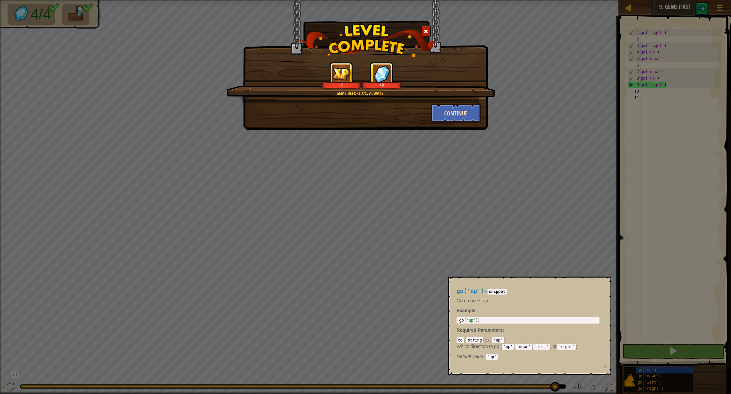
click at [432, 114] on button "Continue" at bounding box center [456, 113] width 51 height 20
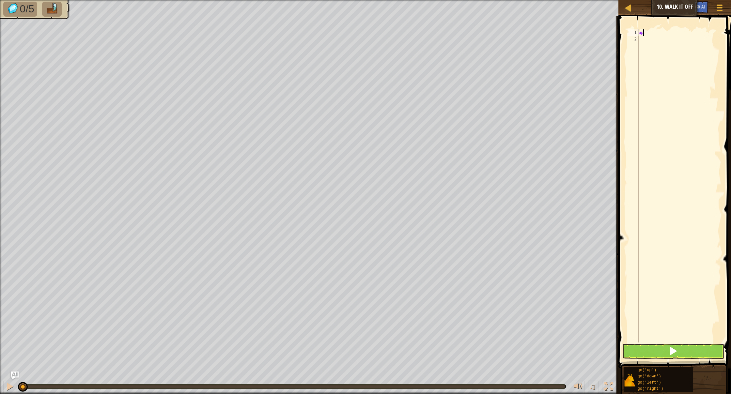
scroll to position [3, 0]
type textarea "u"
type textarea "up"
click at [432, 32] on div "go ( 'up' )" at bounding box center [680, 192] width 84 height 326
type textarea "go('up')3"
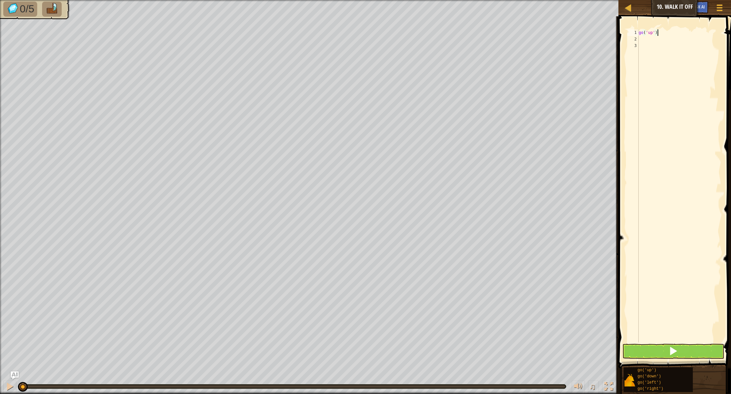
scroll to position [3, 1]
click at [432, 40] on div "go ( 'up' ) 3" at bounding box center [680, 192] width 84 height 326
click at [432, 33] on div "go ( 'up' ) 3" at bounding box center [680, 192] width 84 height 326
type textarea "go('up')"
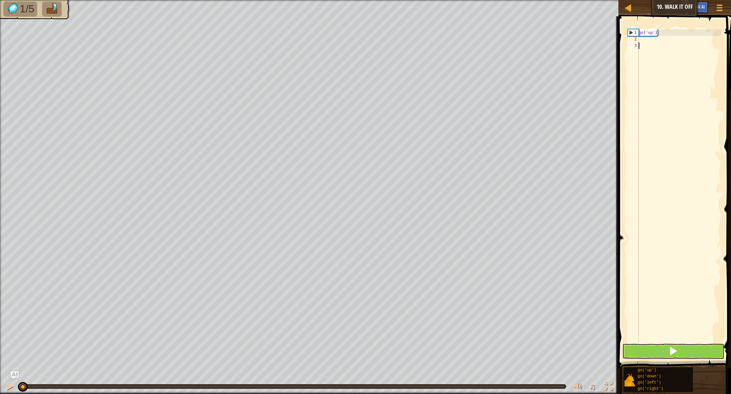
click at [432, 42] on div "go ( 'up' )" at bounding box center [680, 192] width 84 height 326
type textarea "u"
type textarea "r"
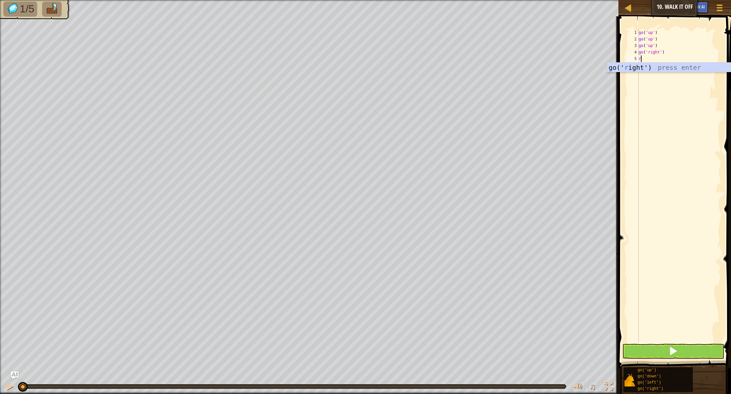
type textarea "r"
type textarea "d"
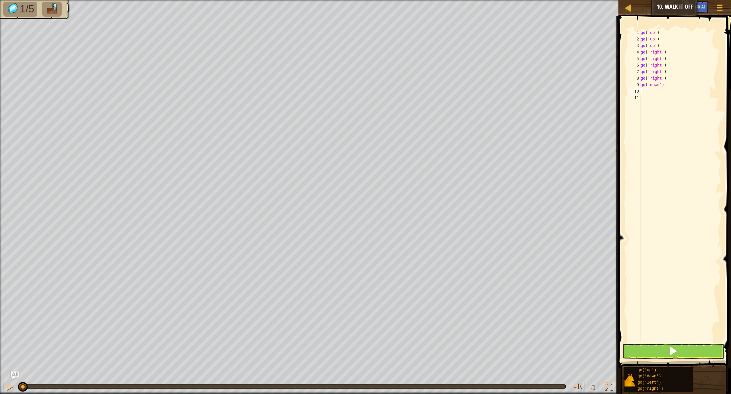
type textarea "d"
type textarea "l"
click at [432, 290] on button at bounding box center [674, 351] width 102 height 15
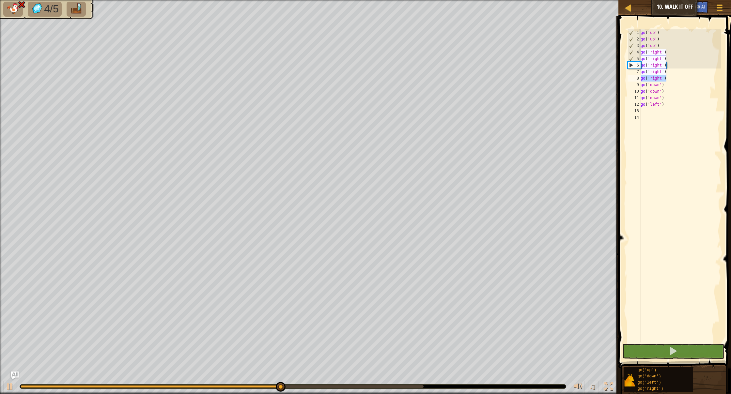
drag, startPoint x: 672, startPoint y: 75, endPoint x: 642, endPoint y: 78, distance: 29.2
click at [432, 79] on div "go ( 'up' ) go ( 'up' ) go ( 'up' ) go ( 'right' ) go ( 'right' ) go ( 'right' …" at bounding box center [681, 192] width 82 height 326
type textarea "go('right')"
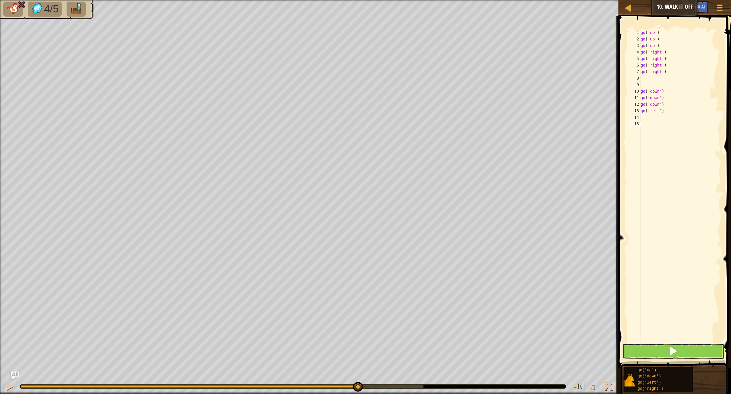
click at [432, 290] on div "go ( 'up' ) go ( 'up' ) go ( 'up' ) go ( 'right' ) go ( 'right' ) go ( 'right' …" at bounding box center [681, 192] width 82 height 326
click at [432, 290] on button at bounding box center [674, 351] width 102 height 15
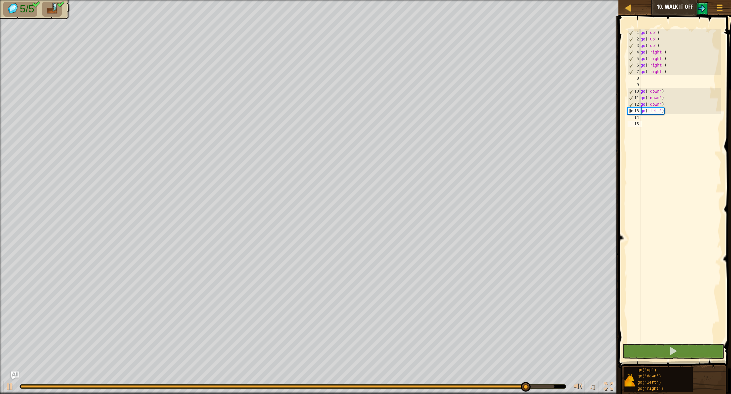
scroll to position [0, 0]
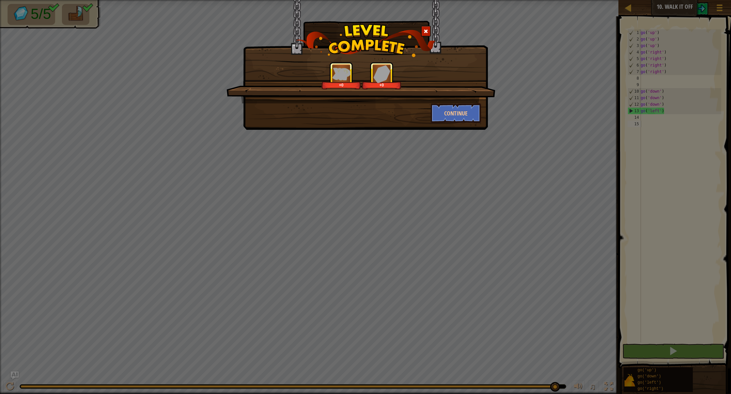
click at [432, 290] on div "+0 +0 Continue" at bounding box center [365, 197] width 731 height 394
click at [401, 136] on div "+10 +10 Continue" at bounding box center [365, 197] width 731 height 394
click at [432, 116] on button "Continue" at bounding box center [456, 113] width 51 height 20
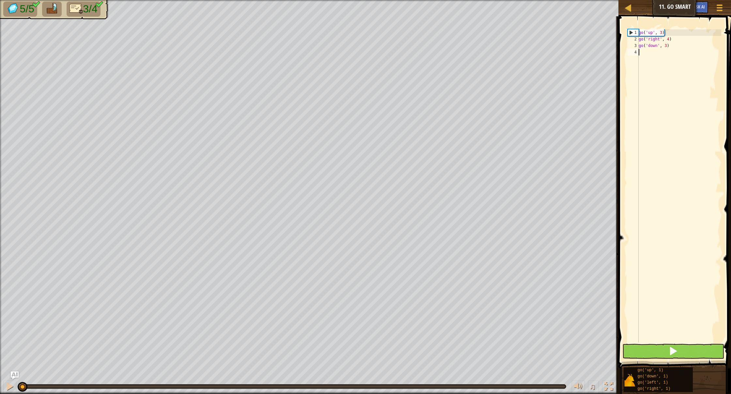
click at [432, 290] on button at bounding box center [674, 351] width 102 height 15
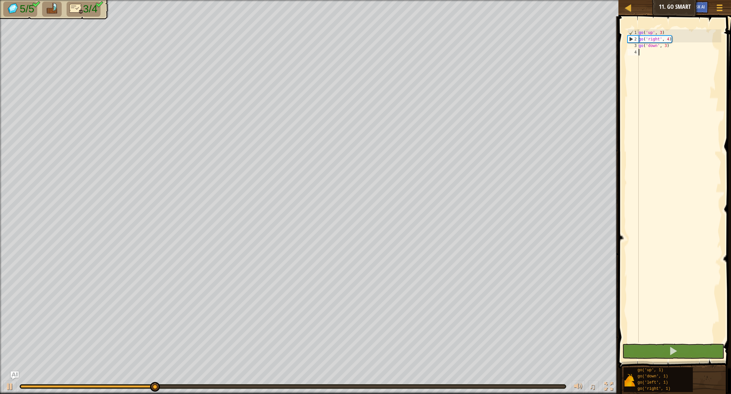
type textarea "r"
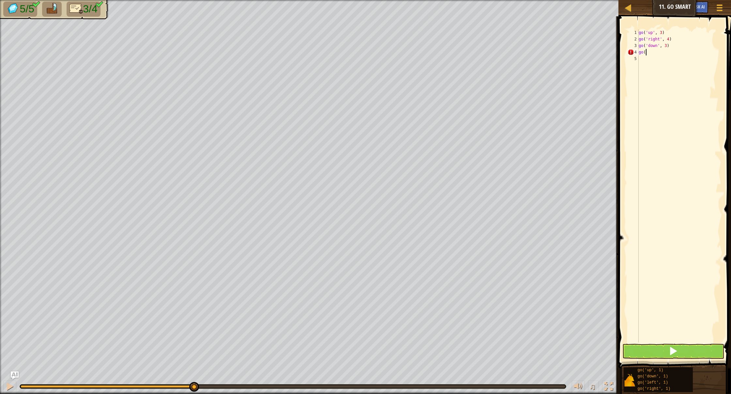
type textarea "g"
type textarea ";"
type textarea "l"
click at [432, 290] on span at bounding box center [673, 351] width 9 height 9
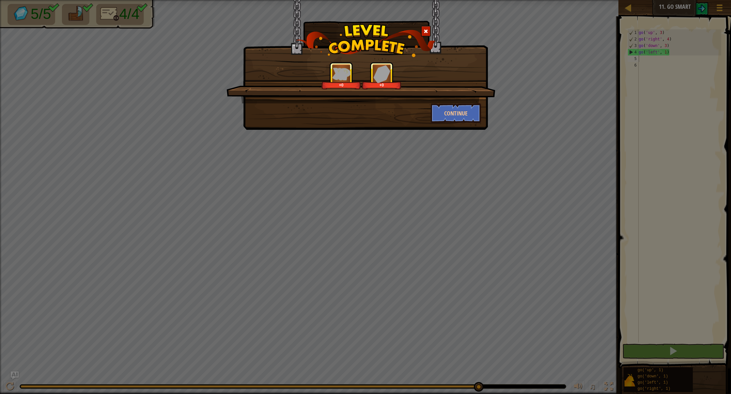
drag, startPoint x: 638, startPoint y: 293, endPoint x: 585, endPoint y: 229, distance: 82.6
click at [432, 241] on div "+0 +0 Continue" at bounding box center [365, 197] width 731 height 394
click at [432, 214] on div "+2 +0 Continue" at bounding box center [365, 197] width 731 height 394
click at [432, 115] on button "Continue" at bounding box center [456, 113] width 51 height 20
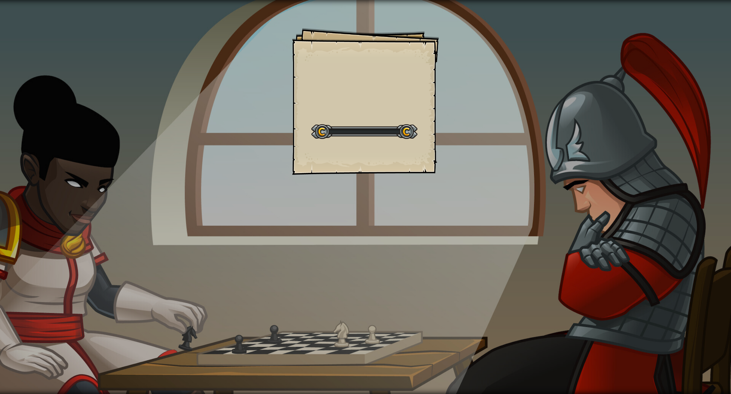
click at [432, 122] on div "Goals Start Level Error loading from server. Try refreshing the page. You'll ne…" at bounding box center [365, 197] width 731 height 394
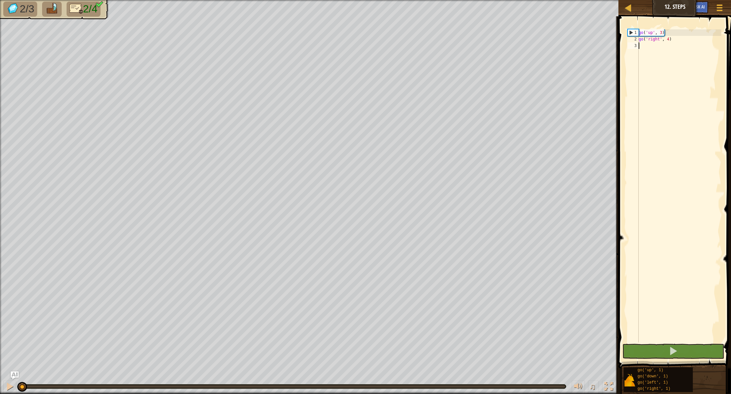
click at [432, 38] on div "go ( 'up' , 3 ) go ( 'right' , 4 )" at bounding box center [680, 192] width 84 height 326
type textarea "go('right', 4)"
click at [432, 47] on div "go ( 'up' , 3 ) go ( 'right' , 4 )" at bounding box center [680, 192] width 84 height 326
type textarea "d"
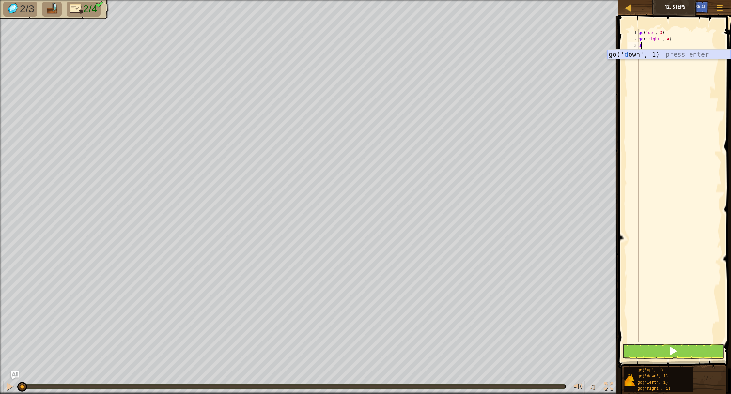
click at [432, 50] on div "go(' d own', 1) press enter" at bounding box center [669, 64] width 123 height 29
click at [432, 45] on div "go ( 'up' , 3 ) go ( 'right' , 4 ) go ( 'down' , 1 )" at bounding box center [680, 192] width 84 height 326
type textarea "go('down', 3)"
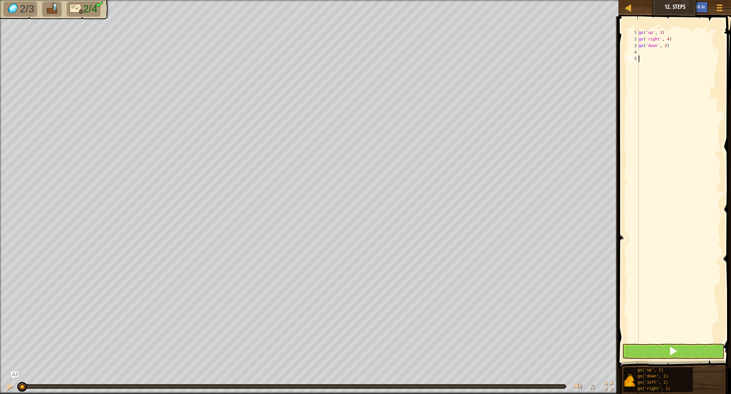
drag, startPoint x: 661, startPoint y: 57, endPoint x: 658, endPoint y: 55, distance: 3.5
click at [432, 57] on div "go ( 'up' , 3 ) go ( 'right' , 4 ) go ( 'down' , 3 )" at bounding box center [680, 192] width 84 height 326
click at [432, 52] on div "go ( 'up' , 3 ) go ( 'right' , 4 ) go ( 'down' , 3 )" at bounding box center [680, 192] width 84 height 326
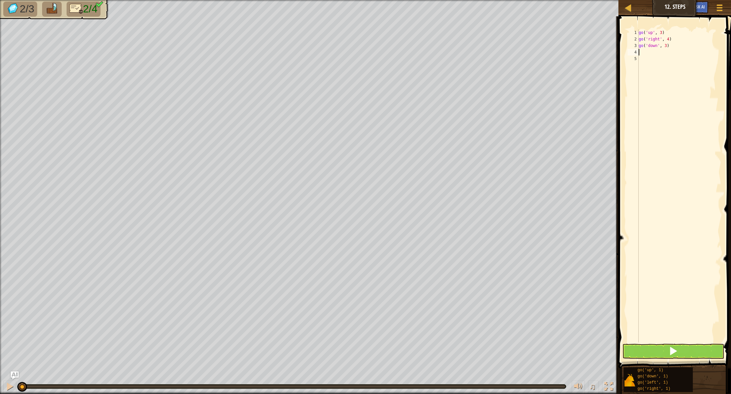
type textarea "l"
drag, startPoint x: 668, startPoint y: 52, endPoint x: 706, endPoint y: 59, distance: 39.1
click at [432, 52] on div "go ( 'up' , 3 ) go ( 'right' , 4 ) go ( 'down' , 3 ) go ( 'left' , 1 )" at bounding box center [680, 192] width 84 height 326
type textarea "go('left', 2)"
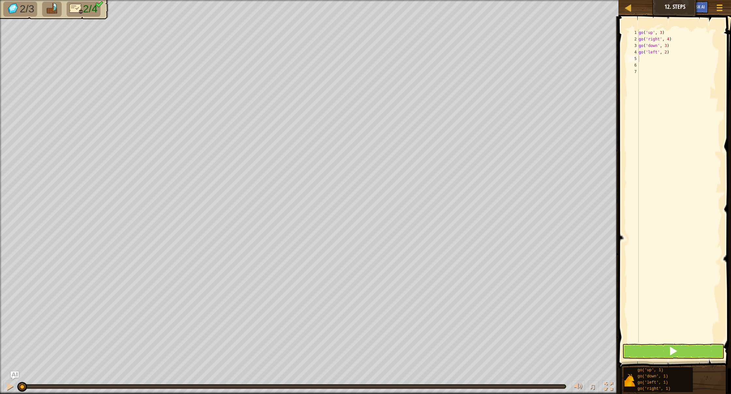
click at [432, 290] on button at bounding box center [674, 351] width 102 height 15
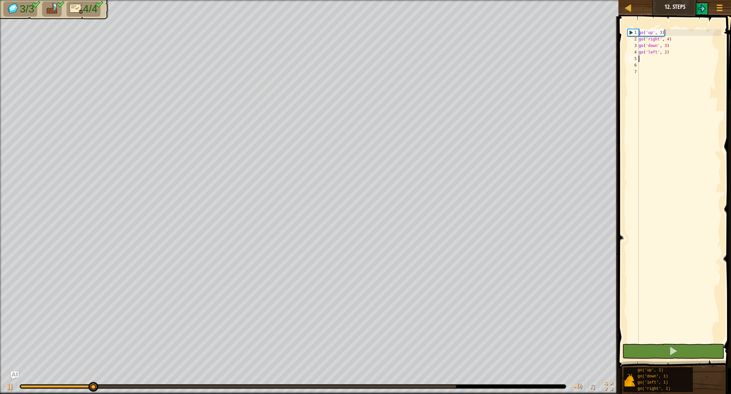
scroll to position [0, 0]
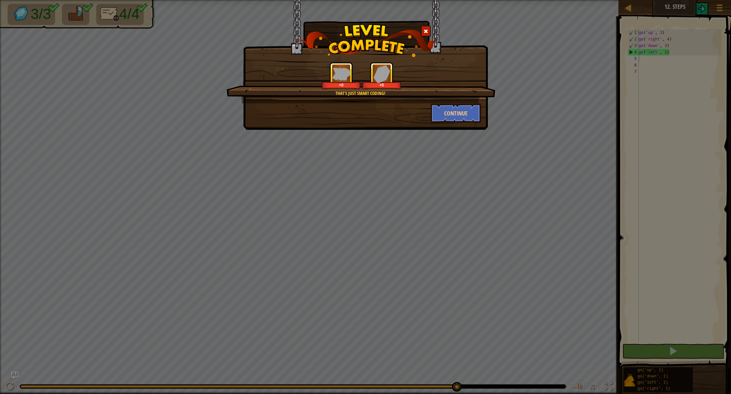
click at [306, 290] on div "That's just smart coding! +0 +0 Continue" at bounding box center [365, 197] width 731 height 394
click at [432, 113] on button "Continue" at bounding box center [456, 113] width 51 height 20
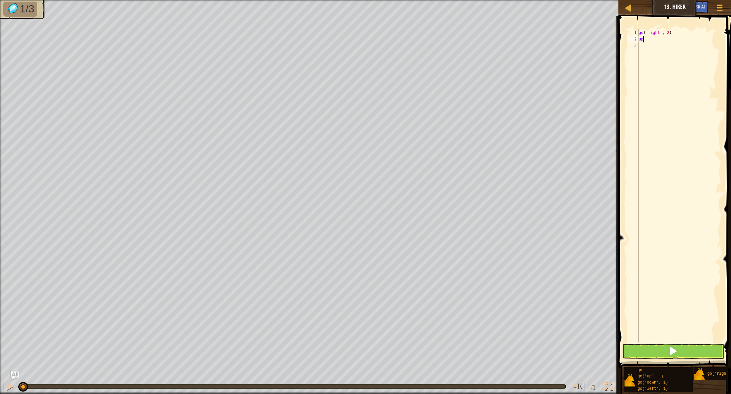
type textarea "u"
type textarea "up"
click at [432, 46] on div "go(' up ', 1) press enter" at bounding box center [669, 57] width 123 height 29
click at [432, 42] on div "go ( 'right' , 2 ) go ( 'up' , 1 )" at bounding box center [680, 192] width 84 height 326
click at [432, 41] on div "go ( 'right' , 2 ) go ( 'up' , 1 )" at bounding box center [680, 192] width 84 height 326
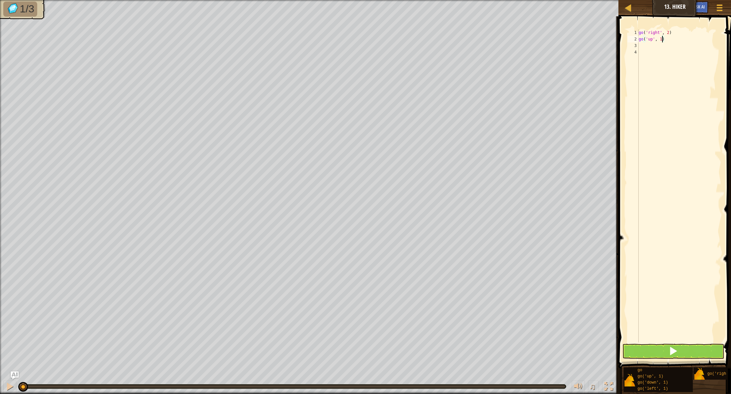
click at [432, 41] on div "go ( 'right' , 2 ) go ( 'up' , 1 )" at bounding box center [680, 192] width 84 height 326
type textarea "go('up', 3)"
click at [432, 44] on div "go ( 'right' , 2 ) go ( 'up' , 3 )" at bounding box center [680, 192] width 84 height 326
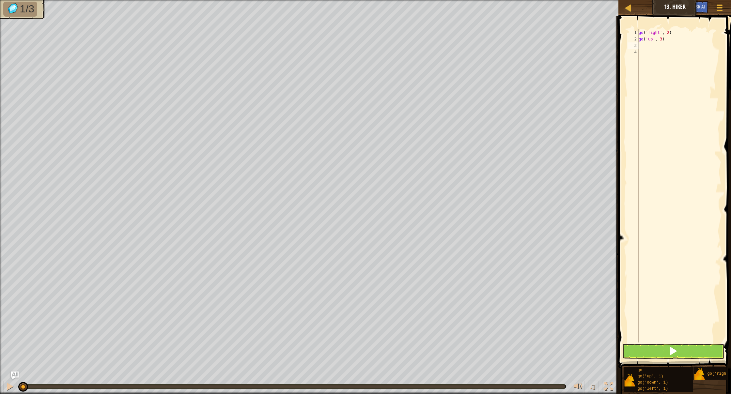
type textarea "r"
click at [432, 57] on div "go(' r ight', 1) press enter" at bounding box center [669, 64] width 123 height 29
click at [432, 49] on div "go ( 'right' , 2 ) go ( 'up' , 3 ) go ( 'right' , 1 )" at bounding box center [680, 192] width 84 height 326
type textarea "go('right', 3)"
click at [432, 290] on button at bounding box center [674, 351] width 102 height 15
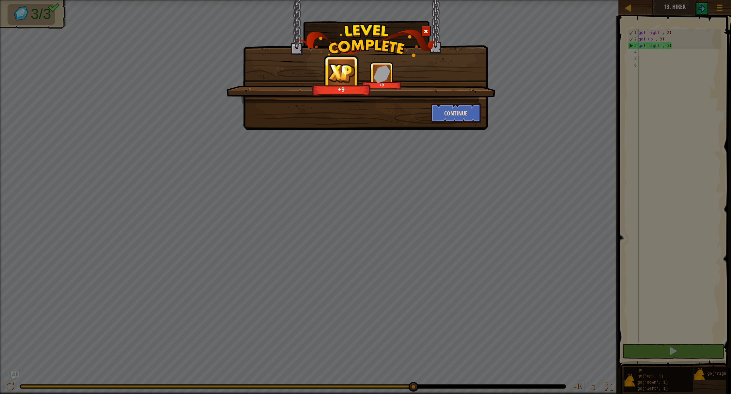
click at [432, 105] on button "Continue" at bounding box center [456, 113] width 51 height 20
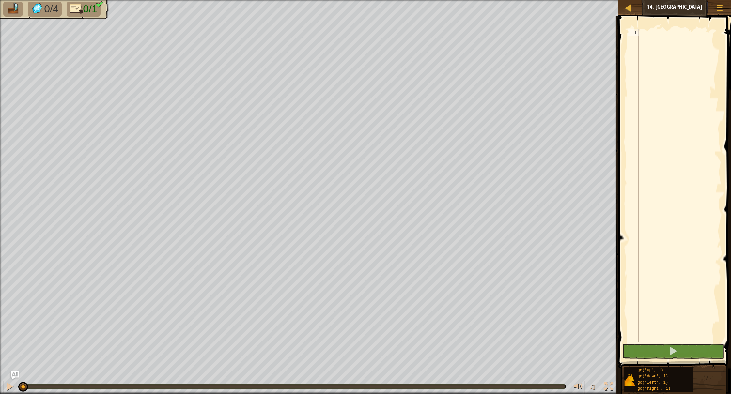
type textarea "r"
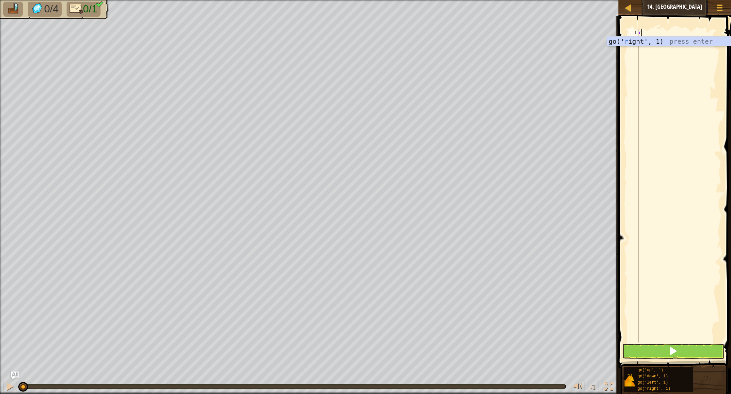
click at [432, 45] on div "go(' r ight', 1) press enter" at bounding box center [669, 51] width 123 height 29
drag, startPoint x: 670, startPoint y: 33, endPoint x: 674, endPoint y: 34, distance: 4.0
click at [432, 33] on div "go ( 'right' , 1 )" at bounding box center [680, 192] width 84 height 326
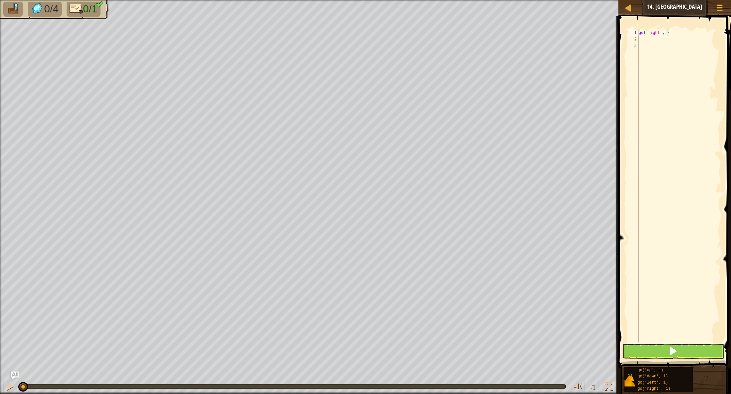
type textarea "go('right', 9)"
click at [432, 290] on button at bounding box center [674, 351] width 102 height 15
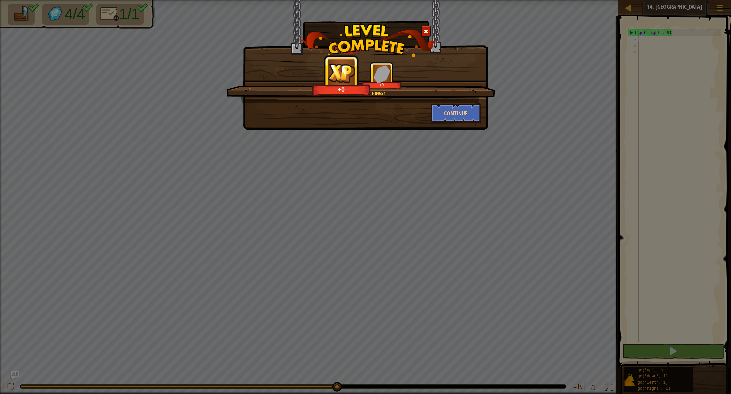
drag, startPoint x: 656, startPoint y: 176, endPoint x: 731, endPoint y: 200, distance: 78.8
click at [432, 200] on div "What were those things? +0 +0 Continue" at bounding box center [365, 197] width 731 height 394
click at [432, 109] on button "Continue" at bounding box center [456, 113] width 51 height 20
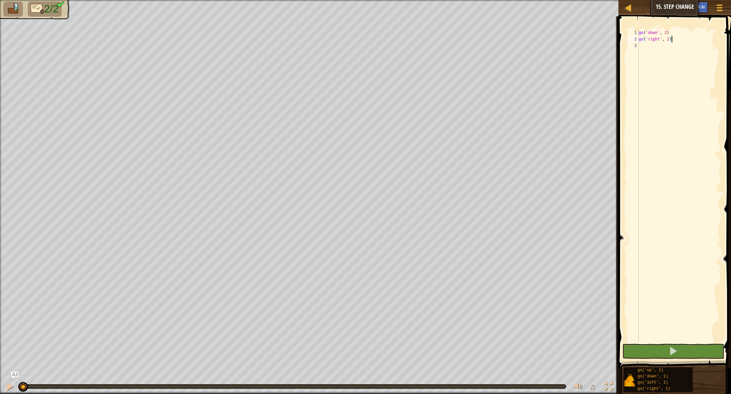
click at [432, 40] on div "go ( 'down' , 2 ) go ( 'right' , 2 )" at bounding box center [680, 192] width 84 height 326
drag, startPoint x: 671, startPoint y: 40, endPoint x: 668, endPoint y: 38, distance: 4.0
click at [432, 38] on div "go ( 'down' , 2 ) go ( 'right' , 2 )" at bounding box center [680, 192] width 84 height 326
drag, startPoint x: 669, startPoint y: 38, endPoint x: 716, endPoint y: 60, distance: 51.8
click at [432, 38] on div "go ( 'down' , 2 ) go ( 'right' , 2 )" at bounding box center [680, 192] width 84 height 326
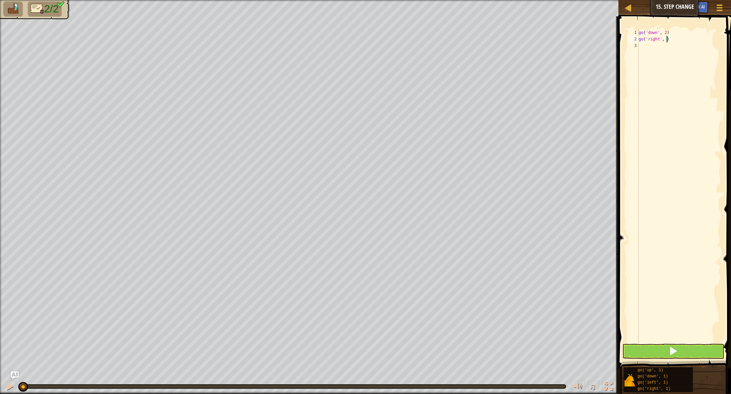
type textarea "go('right', 9)"
click at [432, 290] on button at bounding box center [674, 351] width 102 height 15
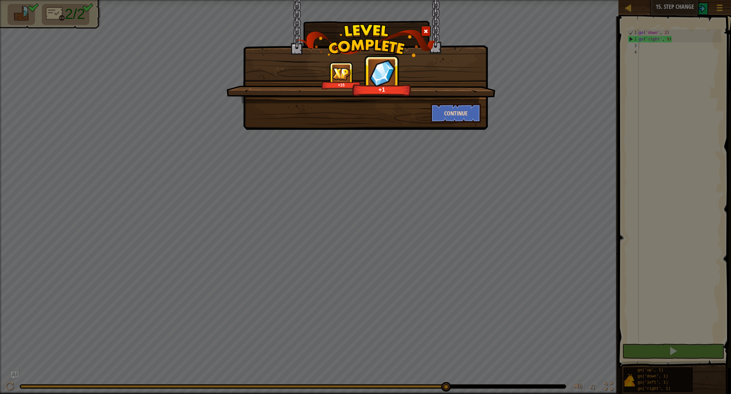
click at [432, 112] on button "Continue" at bounding box center [456, 113] width 51 height 20
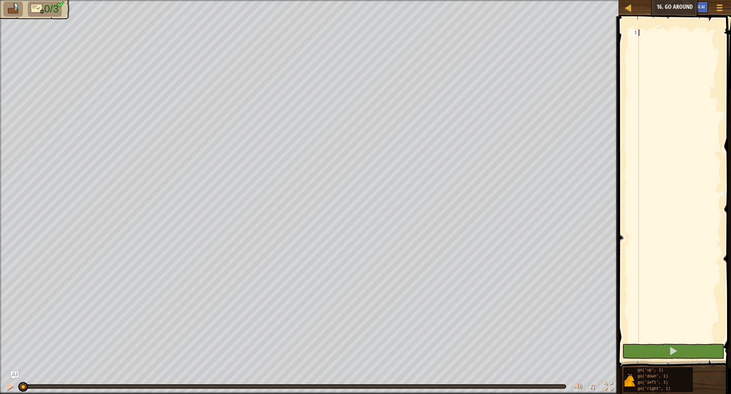
type textarea "U"
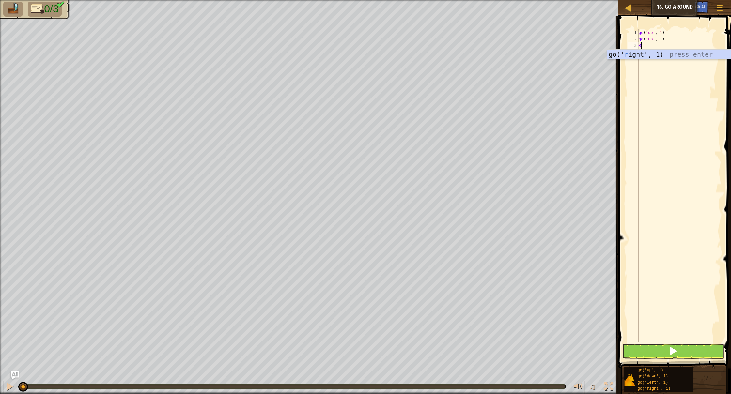
type textarea "RR"
type textarea "R"
drag, startPoint x: 645, startPoint y: 44, endPoint x: 624, endPoint y: 47, distance: 20.7
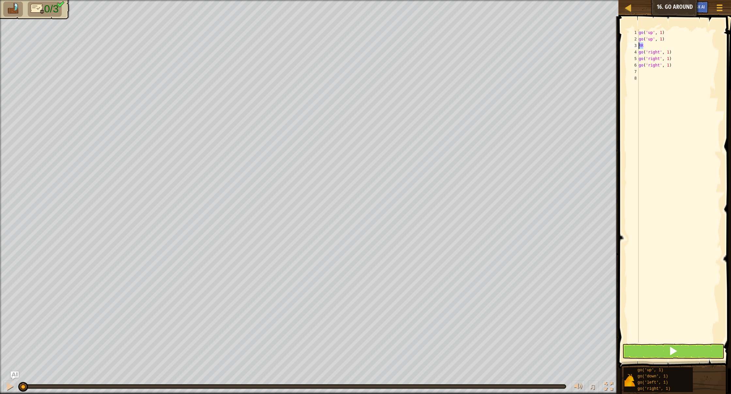
click at [432, 47] on div "1 2 3 4 5 6 7 8 go ( 'up' , 1 ) go ( 'up' , 1 ) RR go ( 'right' , 1 ) go ( 'rig…" at bounding box center [674, 206] width 115 height 372
type textarea "RR"
click at [432, 78] on div "go ( 'up' , 1 ) go ( 'up' , 1 ) go ( 'right' , 1 ) go ( 'right' , 1 ) go ( 'rig…" at bounding box center [680, 192] width 84 height 326
type textarea "D"
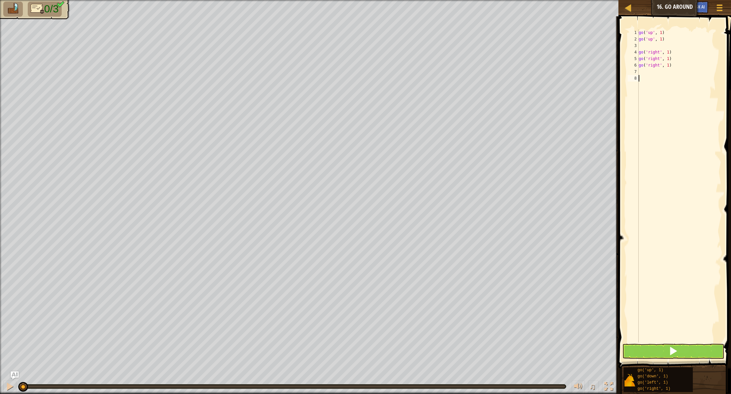
type textarea "D"
type textarea "g"
click at [432, 290] on button at bounding box center [674, 351] width 102 height 15
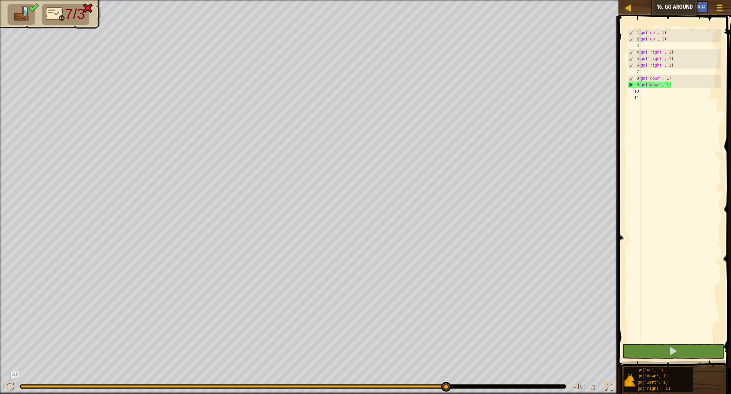
scroll to position [0, 0]
click at [432, 290] on button at bounding box center [674, 351] width 102 height 15
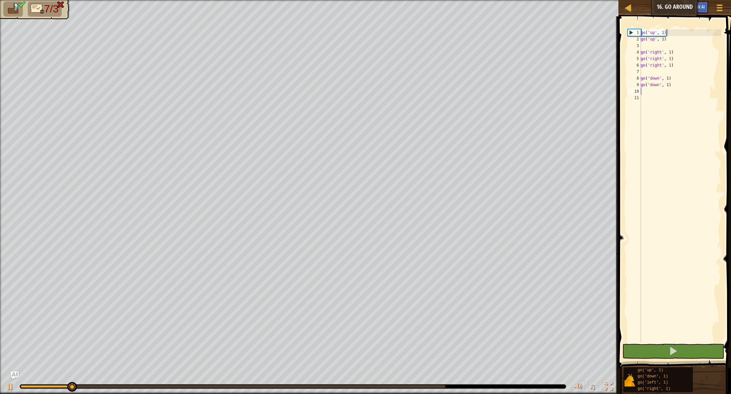
scroll to position [0, 0]
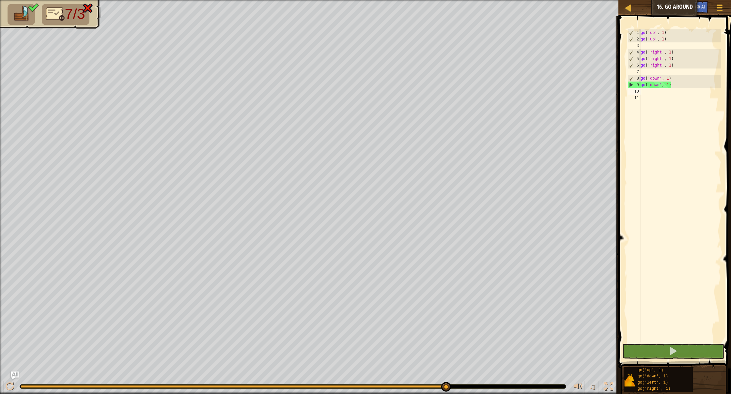
drag, startPoint x: 731, startPoint y: 227, endPoint x: 647, endPoint y: 325, distance: 129.9
click at [432, 290] on div "1 2 3 4 5 6 7 8 9 10 11 go ( 'up' , 1 ) go ( 'up' , 1 ) go ( 'right' , 1 ) go (…" at bounding box center [674, 206] width 115 height 372
click at [432, 290] on button at bounding box center [674, 351] width 102 height 15
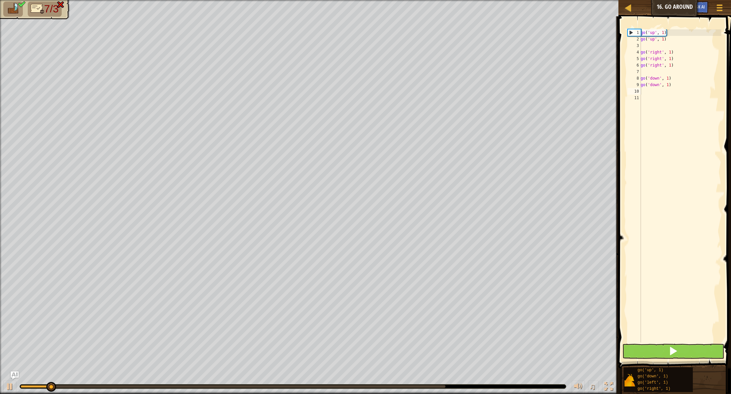
click at [432, 290] on button at bounding box center [674, 351] width 102 height 15
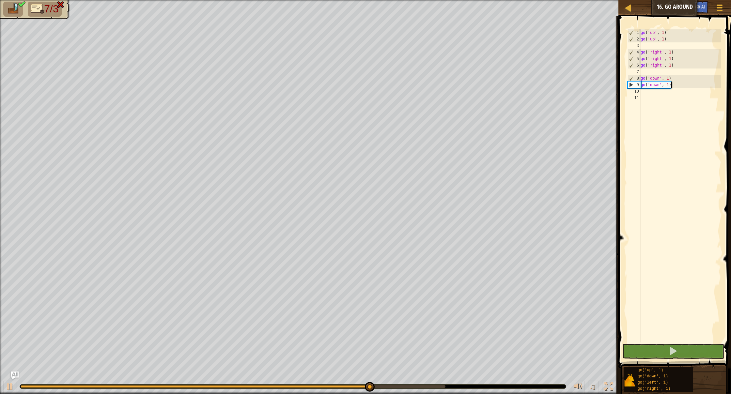
click at [432, 88] on div "go ( 'up' , 1 ) go ( 'up' , 1 ) go ( 'right' , 1 ) go ( 'right' , 1 ) go ( 'rig…" at bounding box center [681, 192] width 82 height 326
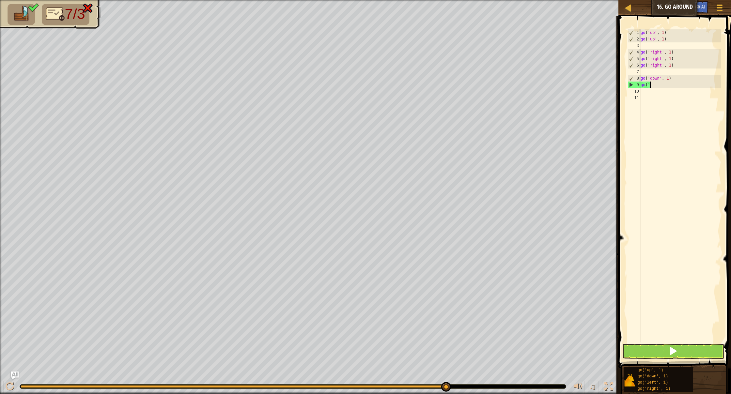
type textarea "g"
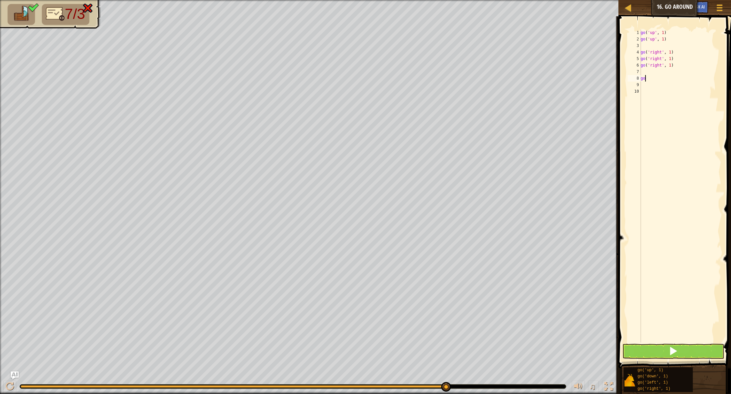
type textarea "g"
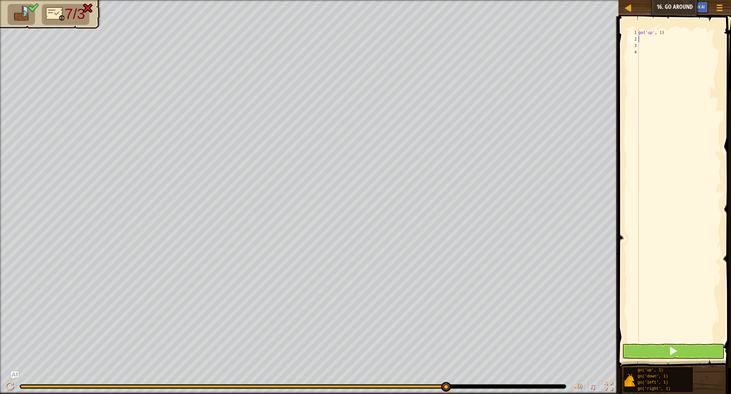
scroll to position [0, 0]
click at [432, 34] on div "go ( 'up' , 1 )" at bounding box center [679, 192] width 84 height 326
click at [432, 33] on div "go ( 'up' , 1 )" at bounding box center [679, 192] width 84 height 326
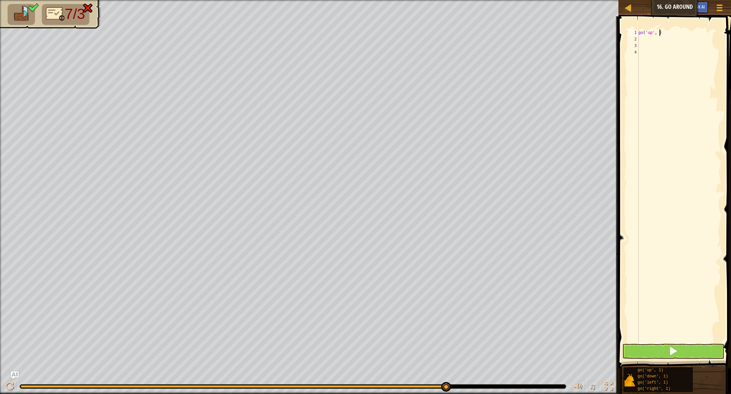
type textarea "go('up', 2)"
click at [432, 48] on div "go ( 'up' , 2 )" at bounding box center [679, 192] width 84 height 326
click at [432, 42] on div "go ( 'up' , 2 )" at bounding box center [679, 192] width 84 height 326
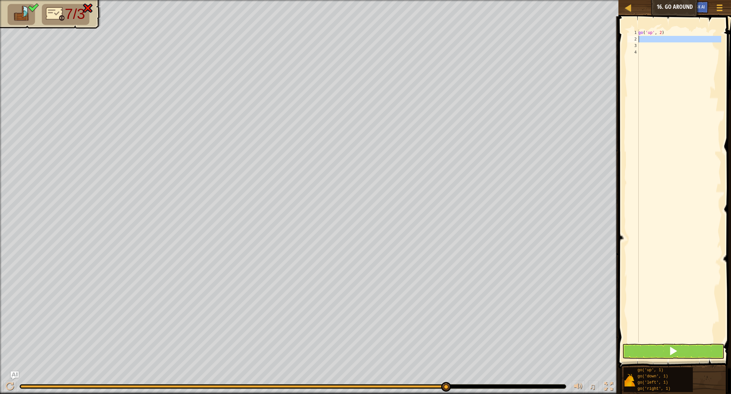
type textarea "R"
click at [432, 45] on div "go(' r ight', 1) press enter" at bounding box center [669, 57] width 123 height 29
click at [432, 39] on div "go ( 'up' , 2 ) go ( 'right' , 1 )" at bounding box center [679, 192] width 84 height 326
click at [432, 38] on div "go ( 'up' , 2 ) go ( 'right' , 1 )" at bounding box center [679, 192] width 84 height 326
type textarea "go('right', 3)"
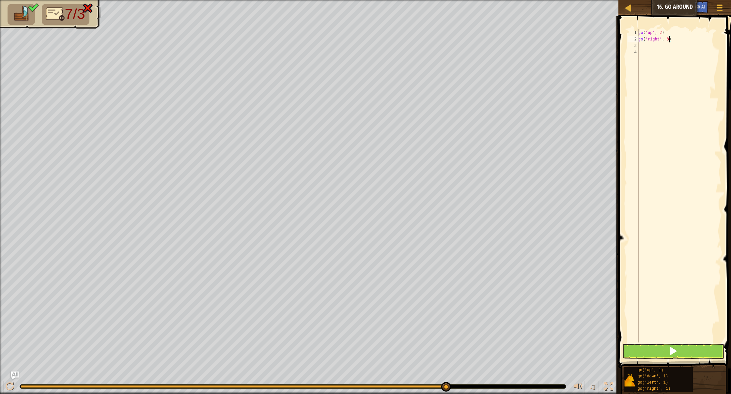
scroll to position [3, 2]
click at [432, 54] on div "go ( 'up' , 2 ) go ( 'right' , 3 )" at bounding box center [679, 192] width 84 height 326
drag, startPoint x: 652, startPoint y: 49, endPoint x: 650, endPoint y: 42, distance: 7.7
click at [432, 44] on div "go ( 'up' , 2 ) go ( 'right' , 3 )" at bounding box center [679, 192] width 84 height 326
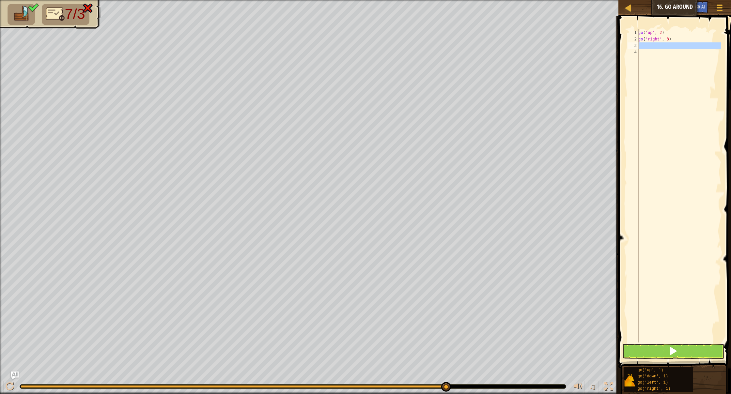
click at [432, 42] on div "go ( 'up' , 2 ) go ( 'right' , 3 )" at bounding box center [679, 192] width 84 height 326
type textarea "go('right', 3)"
click at [432, 48] on div "go ( 'up' , 2 ) go ( 'right' , 3 )" at bounding box center [679, 192] width 84 height 326
type textarea "D"
click at [432, 52] on div "go(' d own', 1) press enter" at bounding box center [669, 64] width 123 height 29
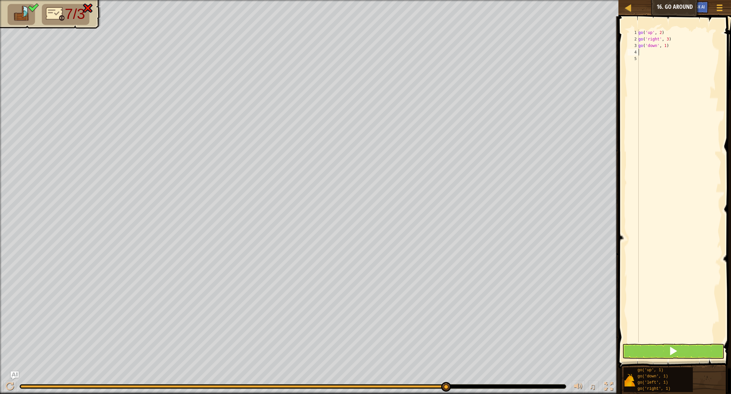
drag, startPoint x: 667, startPoint y: 46, endPoint x: 680, endPoint y: 51, distance: 13.7
click at [432, 46] on div "go ( 'up' , 2 ) go ( 'right' , 3 ) go ( 'down' , 1 )" at bounding box center [679, 192] width 84 height 326
type textarea "go('down', 5)"
click at [432, 290] on button at bounding box center [674, 351] width 102 height 15
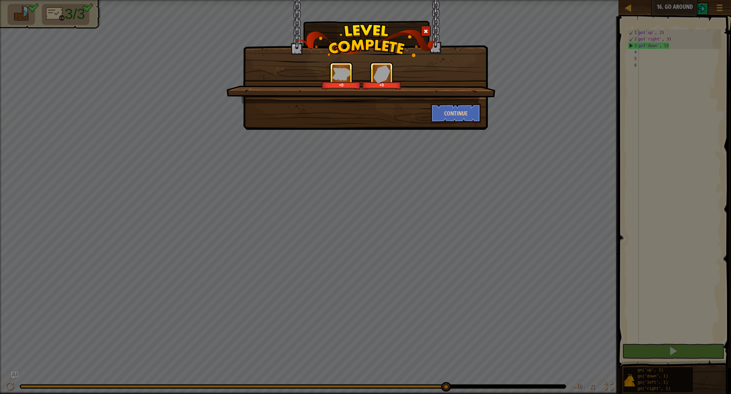
click at [330, 106] on div "Continue" at bounding box center [365, 113] width 241 height 20
click at [432, 112] on button "Continue" at bounding box center [456, 113] width 51 height 20
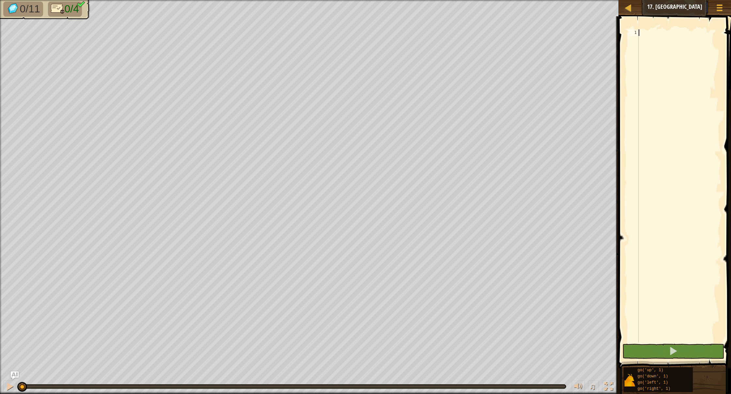
scroll to position [3, 0]
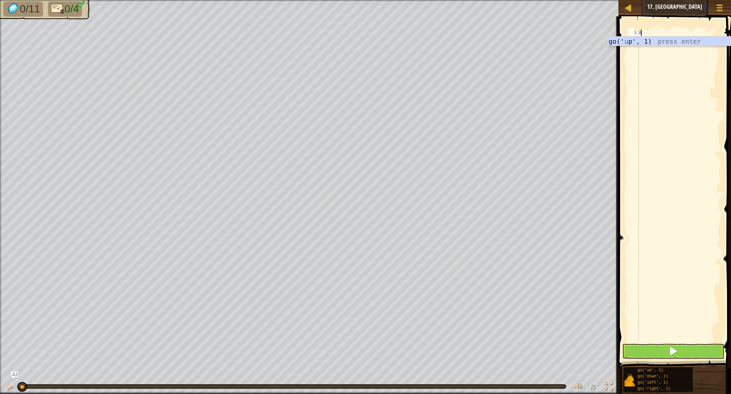
type textarea "UP"
type textarea "go('up', 3)"
type textarea "R"
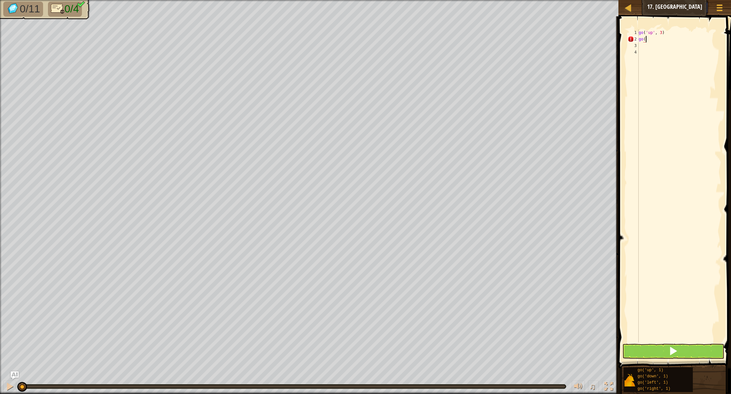
type textarea "g"
type textarea "R"
type textarea "go('right', 3)"
type textarea "D"
type textarea "go('down', 3)"
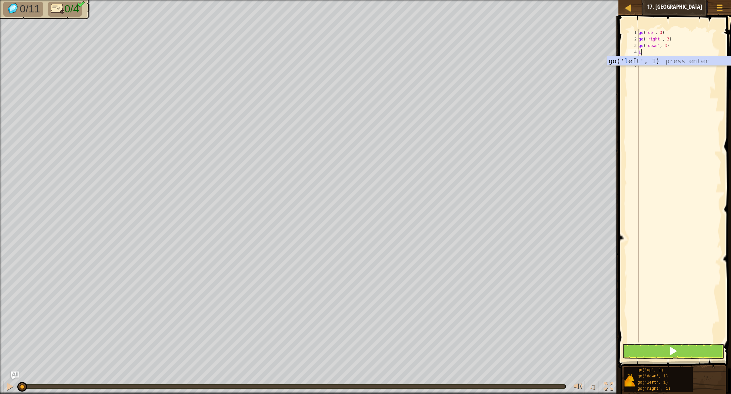
type textarea "LE"
type textarea "go('left', 3"
click at [432, 290] on span at bounding box center [673, 351] width 9 height 9
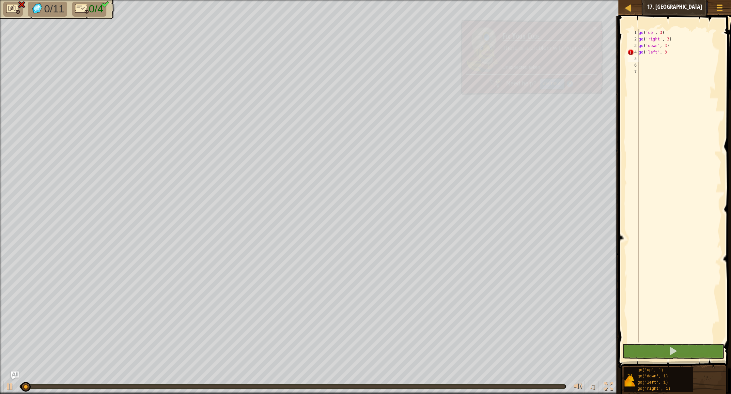
scroll to position [0, 0]
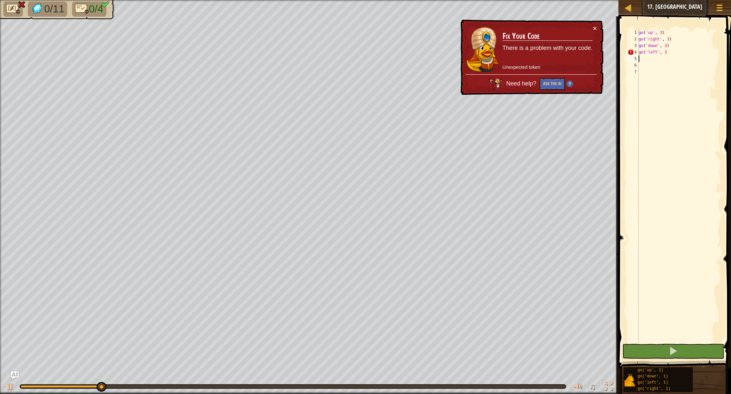
click at [432, 87] on div "Need help? Ask the AI" at bounding box center [531, 82] width 131 height 16
click at [432, 82] on span "Need help?" at bounding box center [522, 83] width 32 height 7
click at [432, 86] on button "Ask the AI" at bounding box center [552, 84] width 25 height 12
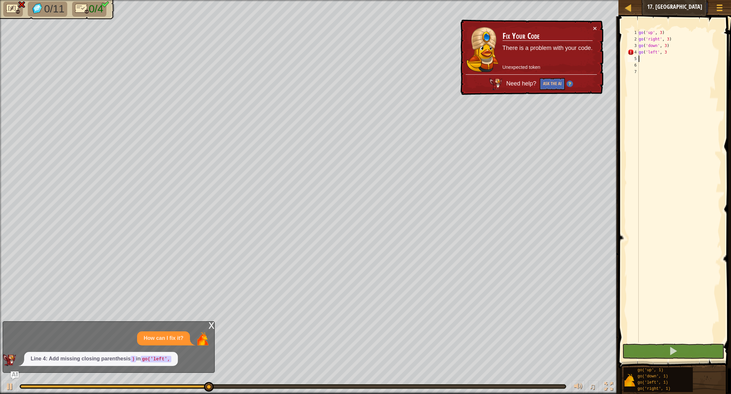
click at [432, 52] on div "go ( 'up' , 3 ) go ( 'right' , 3 ) go ( 'down' , 3 ) go ( 'left' , 3" at bounding box center [680, 192] width 84 height 326
type textarea "go('left', 3"
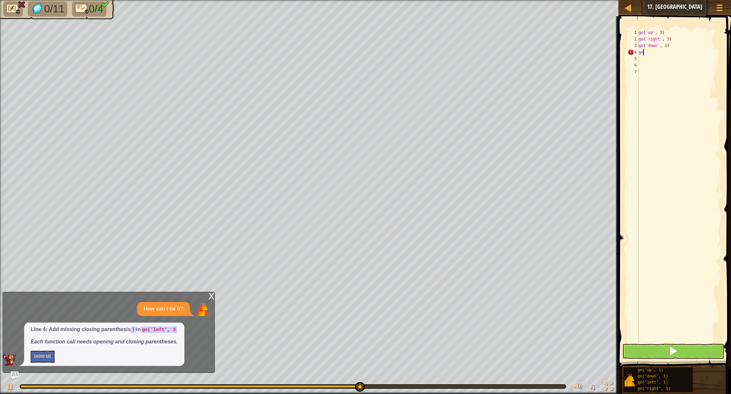
type textarea "g"
type textarea "L"
type textarea "go('left', 3)"
click at [432, 52] on div "go ( 'up' , 3 ) go ( 'right' , 3 ) go ( 'down' , 3 ) go ( 'left' , 3 )" at bounding box center [680, 192] width 84 height 326
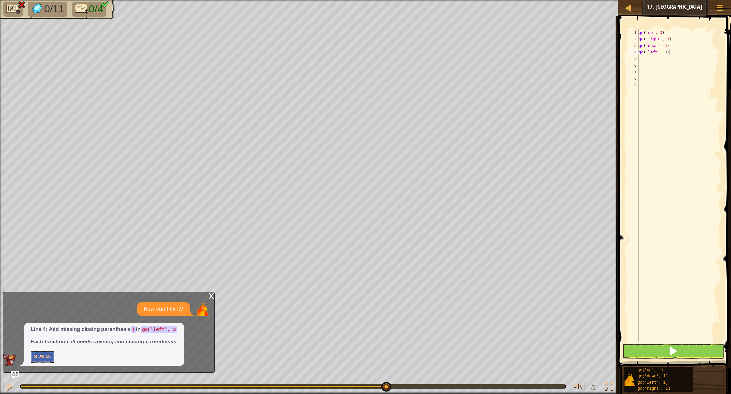
click at [432, 290] on button at bounding box center [674, 351] width 102 height 15
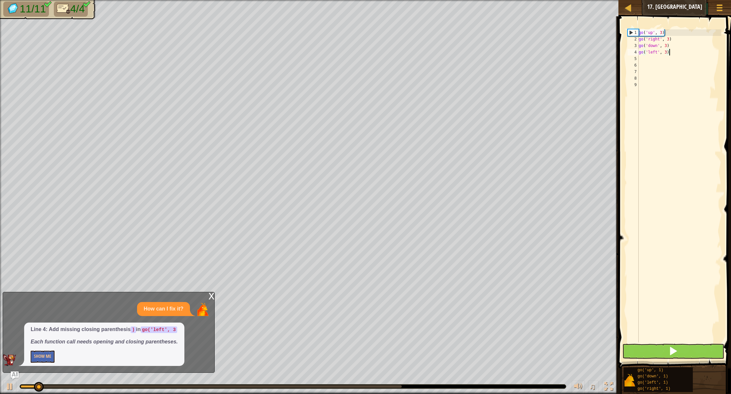
scroll to position [0, 0]
click at [209, 290] on div "x" at bounding box center [212, 296] width 6 height 7
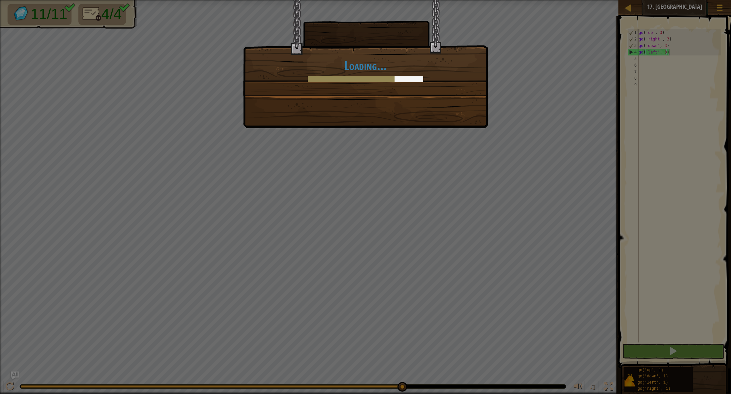
drag, startPoint x: 371, startPoint y: 386, endPoint x: 394, endPoint y: 364, distance: 31.6
click at [406, 1] on body "Map Junior 17. Big Gem Square Game Menu Ask AI 1 2 3 4 5 go ( 'up' , 3 ) go ( '…" at bounding box center [365, 0] width 731 height 1
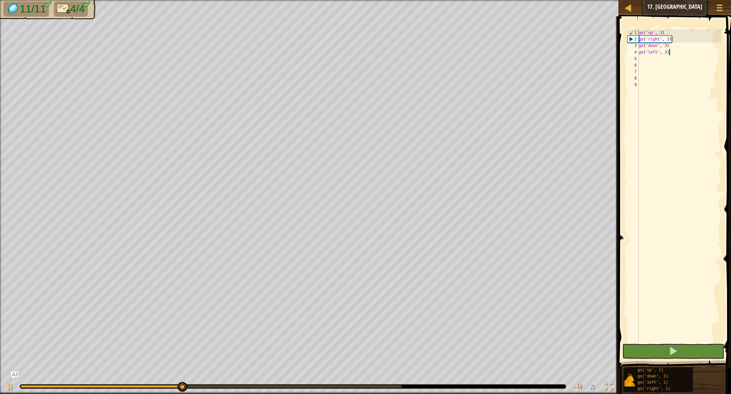
scroll to position [3, 2]
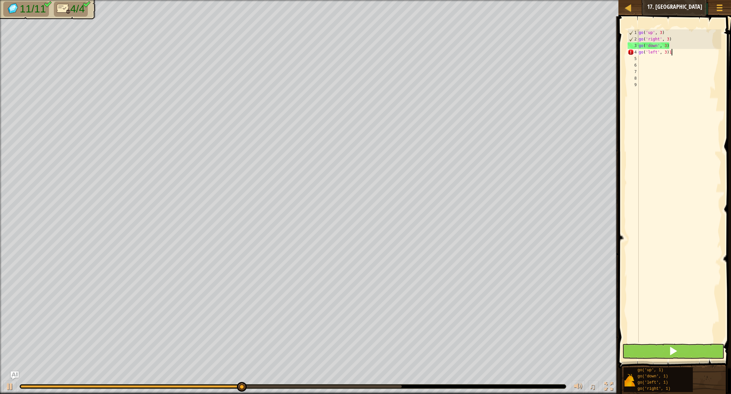
type textarea "go('left', 3)1"
click at [403, 290] on div at bounding box center [293, 387] width 546 height 4
click at [400, 0] on body "Map Junior 17. Big Gem Square Game Menu Ask AI 1 2 3 4 5 go ( 'up' , 3 ) go ( '…" at bounding box center [365, 0] width 731 height 0
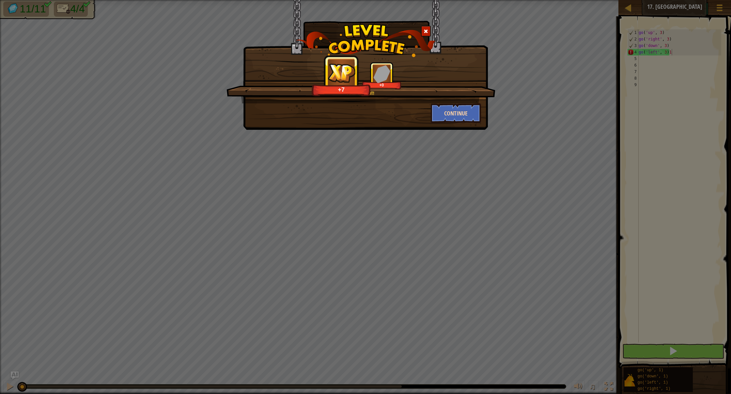
click at [432, 109] on button "Continue" at bounding box center [456, 113] width 51 height 20
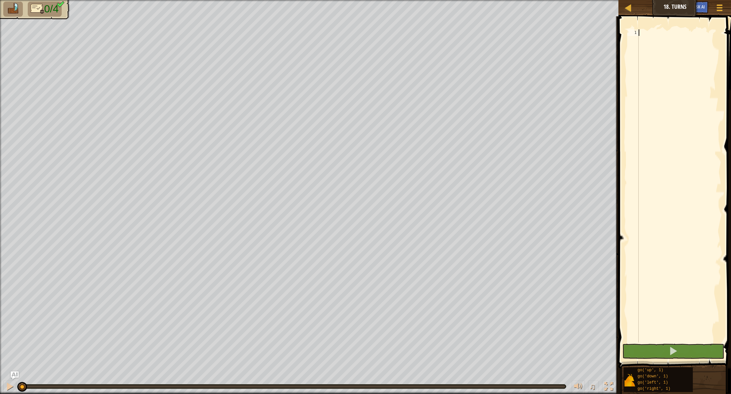
type textarea "R"
type textarea "go('right', 2)"
click at [432, 46] on div "go ( 'right' , 2 )" at bounding box center [680, 192] width 84 height 326
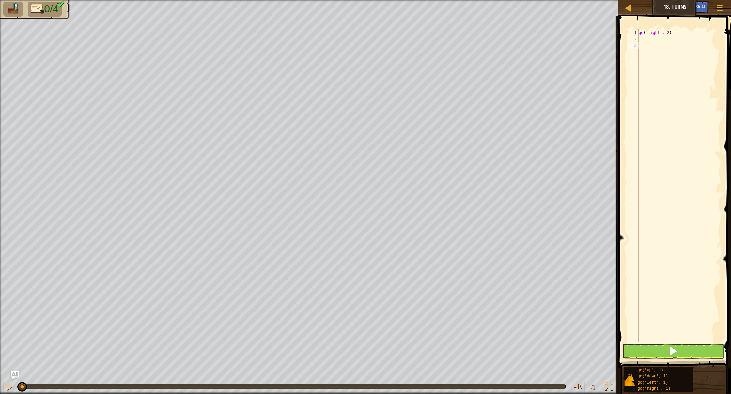
scroll to position [3, 0]
click at [432, 41] on div "go ( 'right' , 2 )" at bounding box center [680, 192] width 84 height 326
type textarea "D"
type textarea "go('down', 2)"
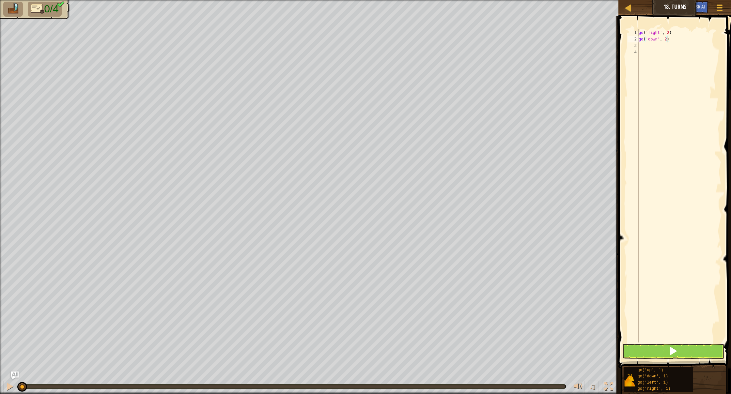
click at [432, 46] on div "go ( 'right' , 2 ) go ( 'down' , 2 )" at bounding box center [680, 192] width 84 height 326
type textarea "R"
type textarea "go('right', 4)"
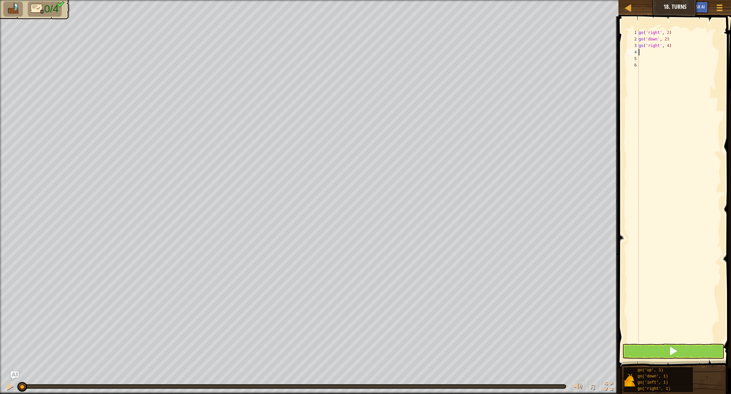
type textarea "U"
type textarea "go('up', 1)"
type textarea "3"
type textarea "Y"
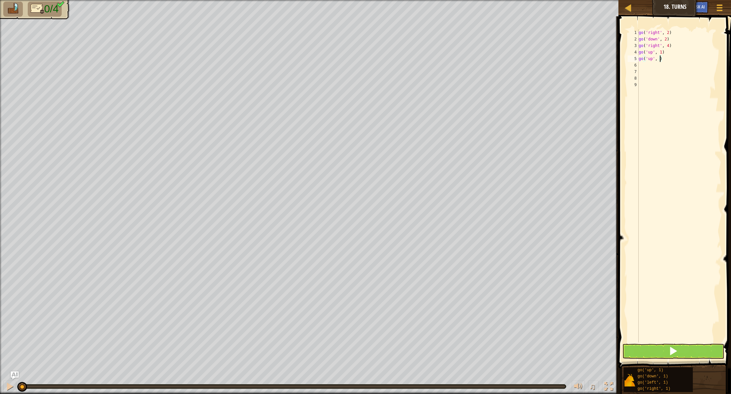
scroll to position [3, 2]
drag, startPoint x: 659, startPoint y: 33, endPoint x: 649, endPoint y: 33, distance: 10.5
click at [432, 33] on div "go ( 'right' , 2 ) go ( 'down' , 2 ) go ( 'right' , 4 ) go ( 'up' , 1 ) go ( 'u…" at bounding box center [680, 192] width 84 height 326
click at [432, 43] on div "go( 'le ft', 1) press enter" at bounding box center [669, 51] width 123 height 29
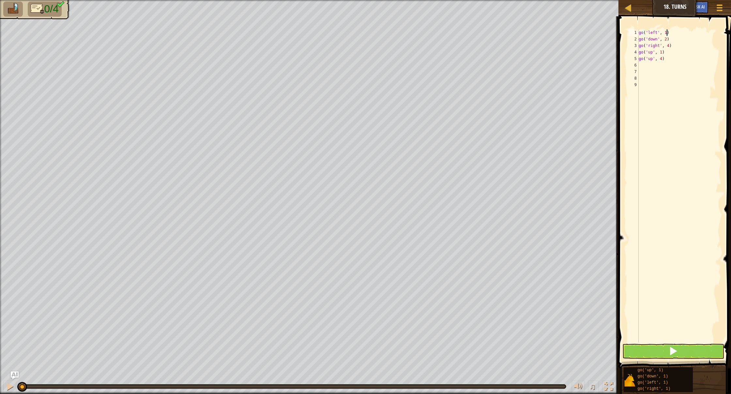
click at [432, 30] on div "go ( 'left' , 1 ) go ( 'down' , 2 ) go ( 'right' , 4 ) go ( 'up' , 1 ) go ( 'up…" at bounding box center [680, 192] width 84 height 326
drag, startPoint x: 658, startPoint y: 358, endPoint x: 656, endPoint y: 351, distance: 7.4
click at [432, 290] on button at bounding box center [674, 351] width 102 height 15
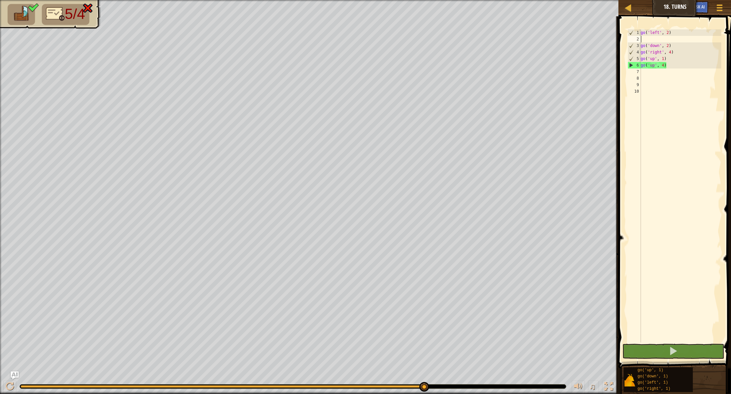
scroll to position [0, 0]
drag, startPoint x: 669, startPoint y: 59, endPoint x: 637, endPoint y: 60, distance: 32.0
click at [432, 60] on div "1 2 3 4 5 6 7 8 9 10 go ( 'left' , 2 ) go ( 'down' , 2 ) go ( 'right' , 4 ) go …" at bounding box center [673, 185] width 95 height 313
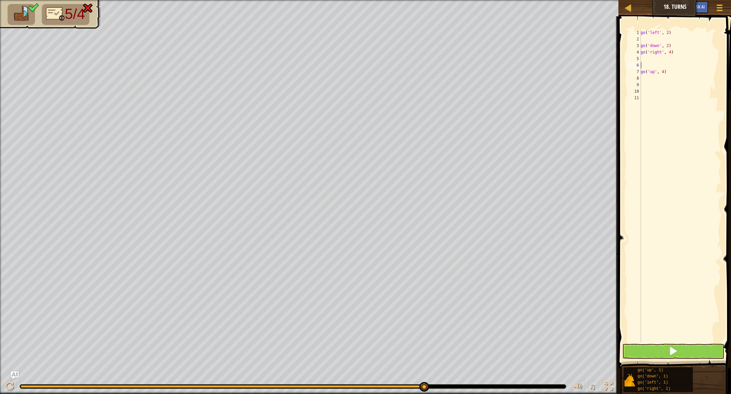
click at [432, 290] on div "go ( 'left' , 2 ) go ( 'down' , 2 ) go ( 'right' , 4 ) go ( 'up' , 4 )" at bounding box center [681, 192] width 82 height 326
click at [432, 290] on button at bounding box center [674, 351] width 102 height 15
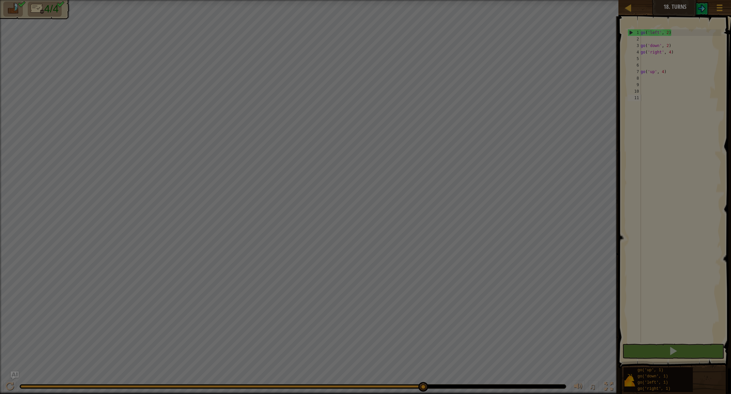
click at [423, 1] on body "Map Junior 18. Turns Game Menu Ask AI 1 ההההההההההההההההההההההההההההההההההההההה…" at bounding box center [365, 0] width 731 height 1
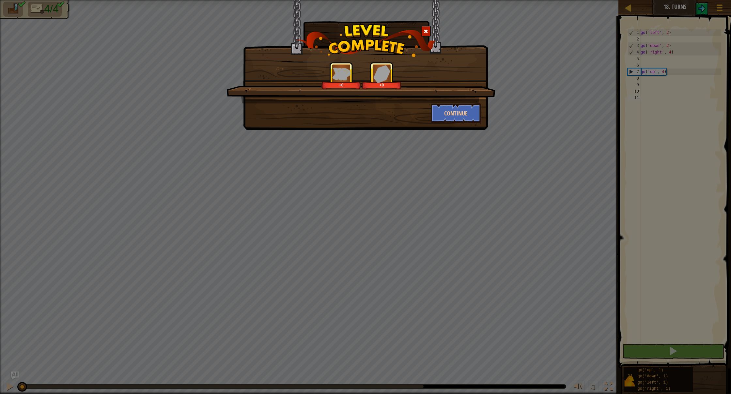
click at [377, 81] on div at bounding box center [382, 74] width 18 height 18
click at [432, 111] on button "Continue" at bounding box center [456, 113] width 51 height 20
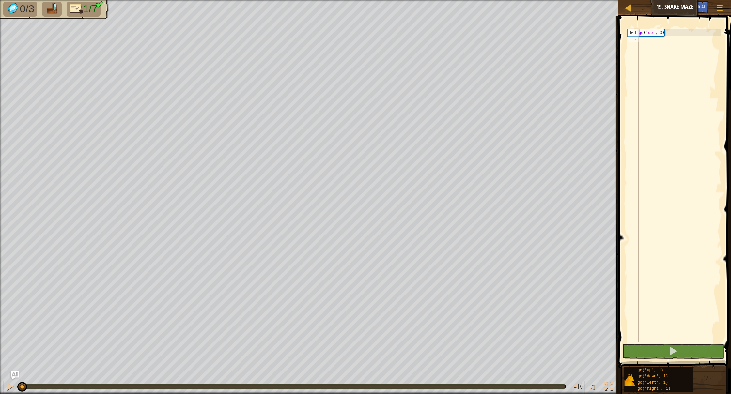
scroll to position [3, 0]
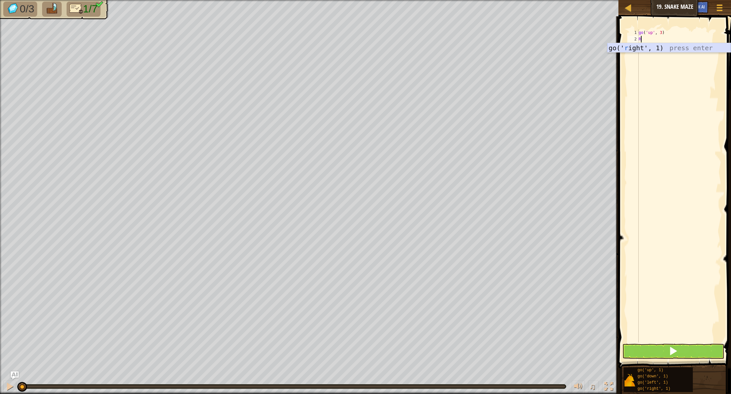
click at [432, 46] on div "go(' r ight', 1) press enter" at bounding box center [669, 57] width 123 height 29
click at [432, 40] on div "go ( 'up' , 3 ) go ( 'right' , 1 )" at bounding box center [680, 192] width 84 height 326
click at [432, 46] on div "go ( 'up' , 3 ) go ( 'right' , 2 )" at bounding box center [680, 192] width 84 height 326
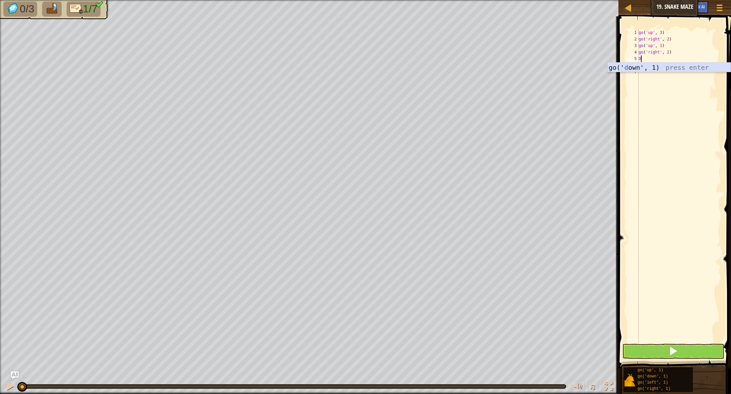
click at [432, 70] on div "go(' d own', 1) press enter" at bounding box center [669, 77] width 123 height 29
click at [432, 61] on div "go ( 'up' , 3 ) go ( 'right' , 2 ) go ( 'up' , 1 ) go ( 'right' , 2 ) go ( 'dow…" at bounding box center [680, 192] width 84 height 326
click at [432, 60] on div "go ( 'up' , 3 ) go ( 'right' , 2 ) go ( 'up' , 1 ) go ( 'right' , 2 ) go ( 'dow…" at bounding box center [680, 192] width 84 height 326
click at [432, 76] on div "go ( 'up' , 3 ) go ( 'right' , 2 ) go ( 'up' , 1 ) go ( 'right' , 2 ) go ( 'dow…" at bounding box center [680, 192] width 84 height 326
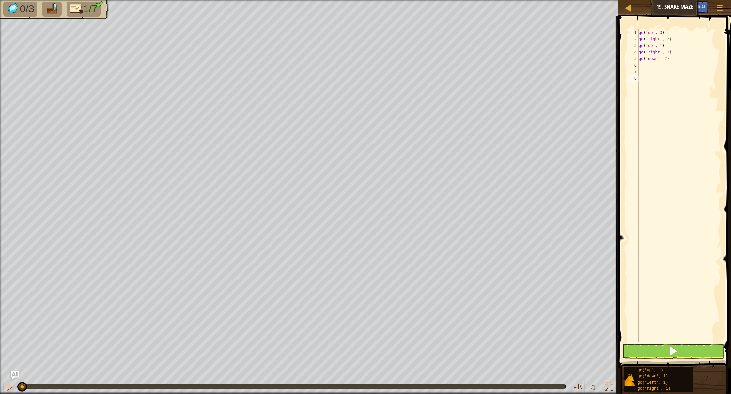
scroll to position [3, 0]
drag, startPoint x: 660, startPoint y: 73, endPoint x: 657, endPoint y: 73, distance: 3.3
click at [432, 73] on div "go ( 'up' , 3 ) go ( 'right' , 2 ) go ( 'up' , 1 ) go ( 'right' , 2 ) go ( 'dow…" at bounding box center [680, 192] width 84 height 326
click at [432, 66] on div "go ( 'up' , 3 ) go ( 'right' , 2 ) go ( 'up' , 1 ) go ( 'right' , 2 ) go ( 'dow…" at bounding box center [680, 192] width 84 height 326
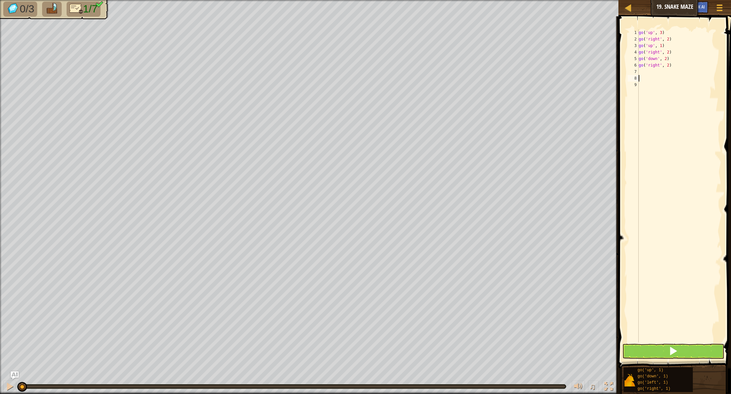
click at [432, 75] on div "go ( 'up' , 3 ) go ( 'right' , 2 ) go ( 'up' , 1 ) go ( 'right' , 2 ) go ( 'dow…" at bounding box center [680, 192] width 84 height 326
click at [432, 290] on button at bounding box center [674, 351] width 102 height 15
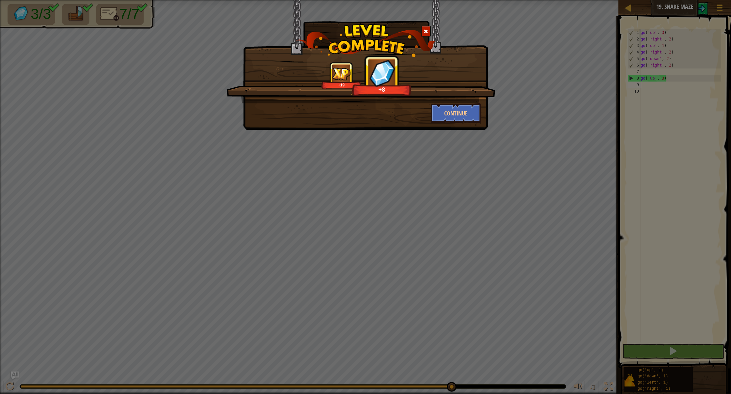
click at [432, 115] on div "Amazing. +19 +8 Continue" at bounding box center [365, 197] width 731 height 394
click at [432, 106] on button "Continue" at bounding box center [456, 113] width 51 height 20
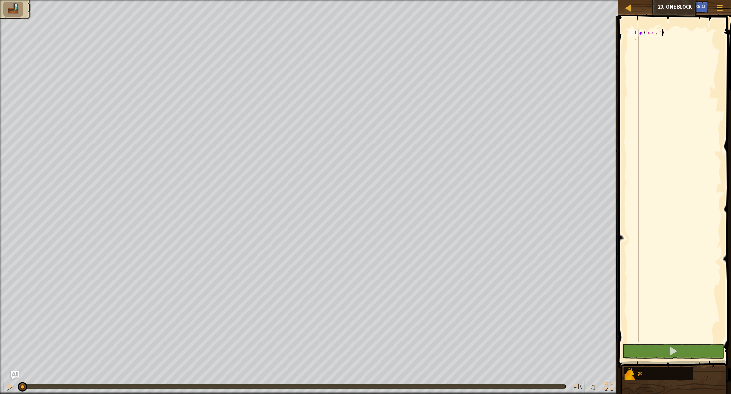
click at [432, 34] on div "go ( 'up' , 1 )" at bounding box center [680, 192] width 84 height 326
click at [432, 44] on div "go('up', 2) 1 2 go ( 'up' , 2 ) ההההההההההההההההההההההההההההההההההההההההההההההה…" at bounding box center [673, 185] width 95 height 313
drag, startPoint x: 666, startPoint y: 41, endPoint x: 670, endPoint y: 41, distance: 3.6
click at [432, 41] on div "go ( 'up' , 2 ) go ( 'left' , 1 )" at bounding box center [680, 192] width 84 height 326
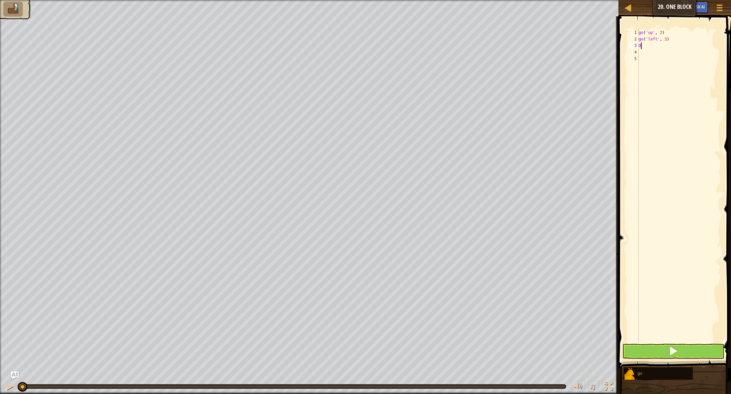
scroll to position [0, 0]
click at [432, 56] on div "go(' d own', 1) press enter" at bounding box center [669, 64] width 123 height 29
drag, startPoint x: 668, startPoint y: 47, endPoint x: 690, endPoint y: 55, distance: 24.3
click at [432, 47] on div "go ( 'up' , 2 ) go ( 'left' , 3 ) go ( 'down' , 1 )" at bounding box center [680, 192] width 84 height 326
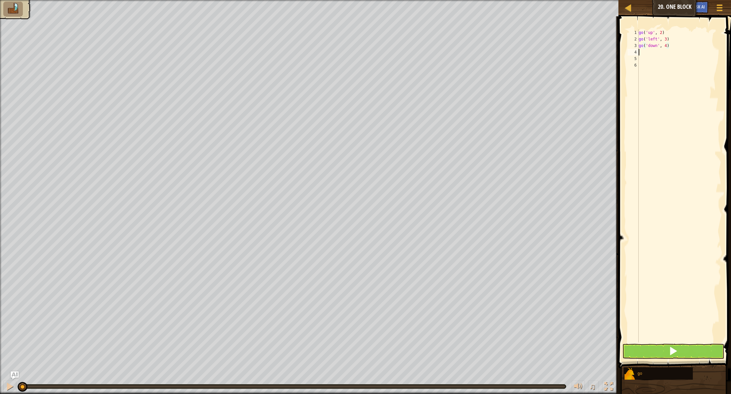
click at [432, 54] on div "go ( 'up' , 2 ) go ( 'left' , 3 ) go ( 'down' , 4 )" at bounding box center [680, 192] width 84 height 326
click at [432, 290] on button at bounding box center [674, 351] width 102 height 15
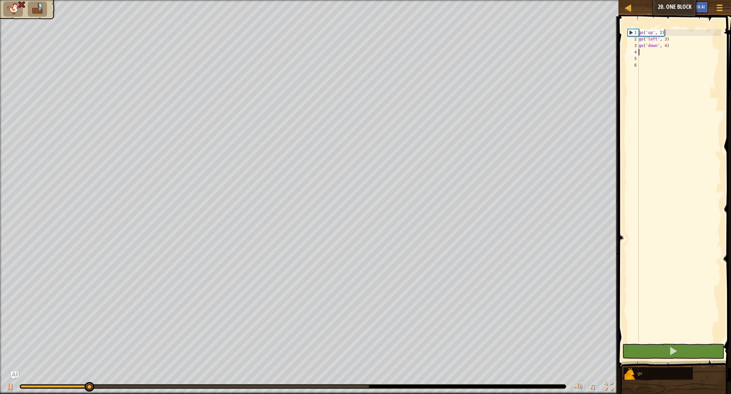
click at [432, 46] on div "go ( 'up' , 2 ) go ( 'left' , 3 ) go ( 'down' , 4 )" at bounding box center [680, 192] width 84 height 326
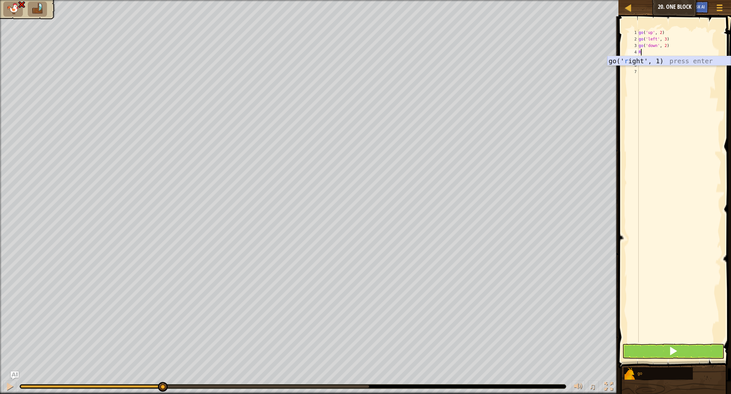
scroll to position [0, 0]
click at [432, 290] on span at bounding box center [673, 351] width 9 height 9
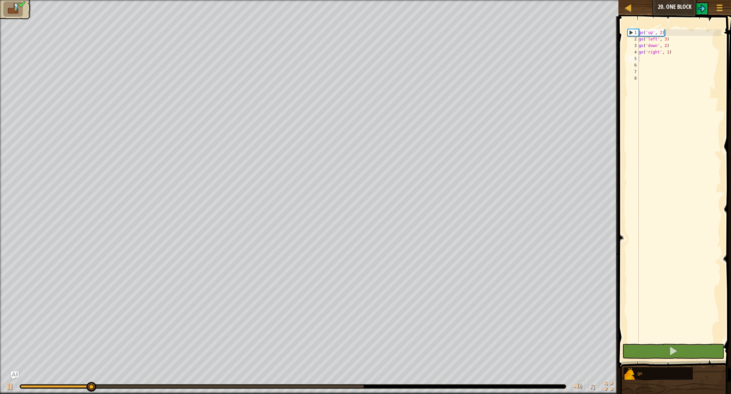
drag, startPoint x: 357, startPoint y: 382, endPoint x: 363, endPoint y: 387, distance: 7.4
click at [359, 290] on div "♫" at bounding box center [309, 385] width 619 height 20
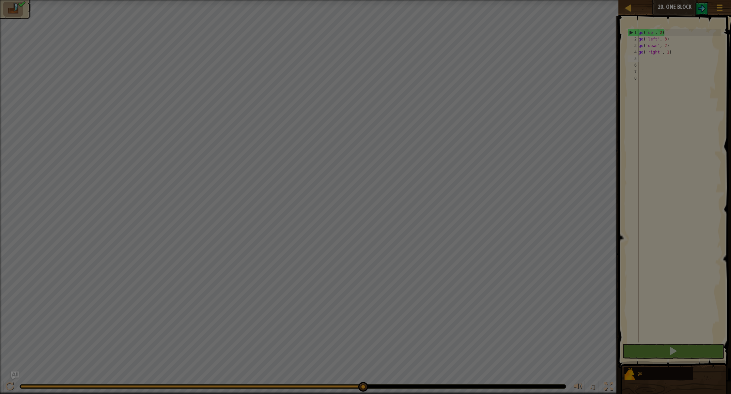
click at [363, 1] on body "Map Junior 20. One Block Game Menu Ask AI 1 ההההההההההההההההההההההההההההההההההה…" at bounding box center [365, 0] width 731 height 1
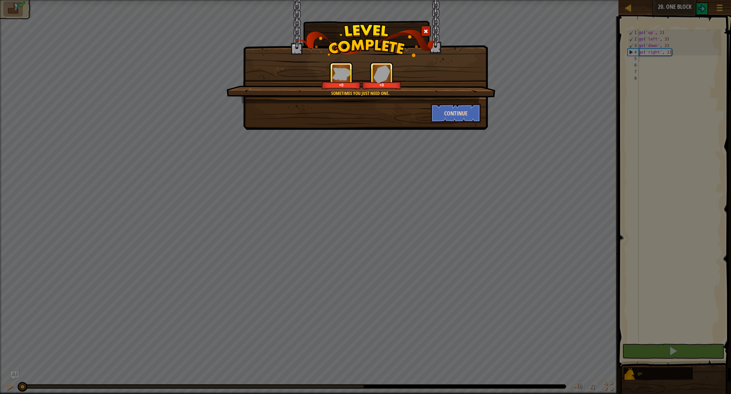
click at [432, 116] on button "Continue" at bounding box center [456, 113] width 51 height 20
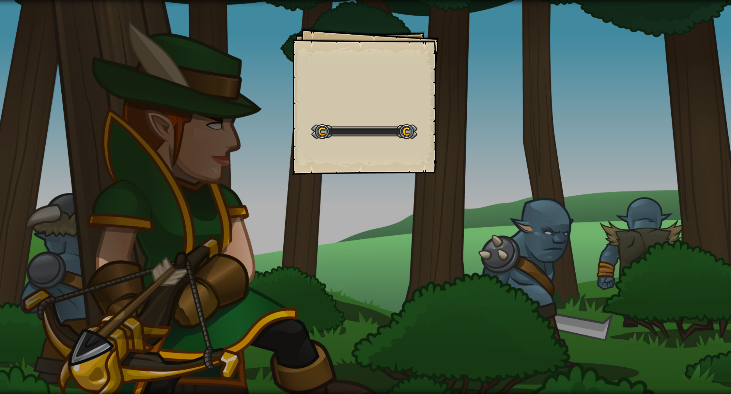
click at [201, 37] on div "Goals Start Level Error loading from server. Try refreshing the page. You'll ne…" at bounding box center [365, 197] width 731 height 394
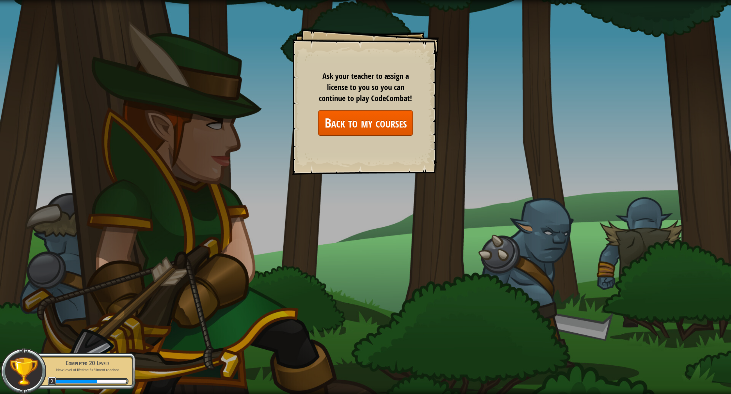
click at [332, 124] on link "Back to my courses" at bounding box center [365, 122] width 95 height 25
